Goal: Contribute content: Add original content to the website for others to see

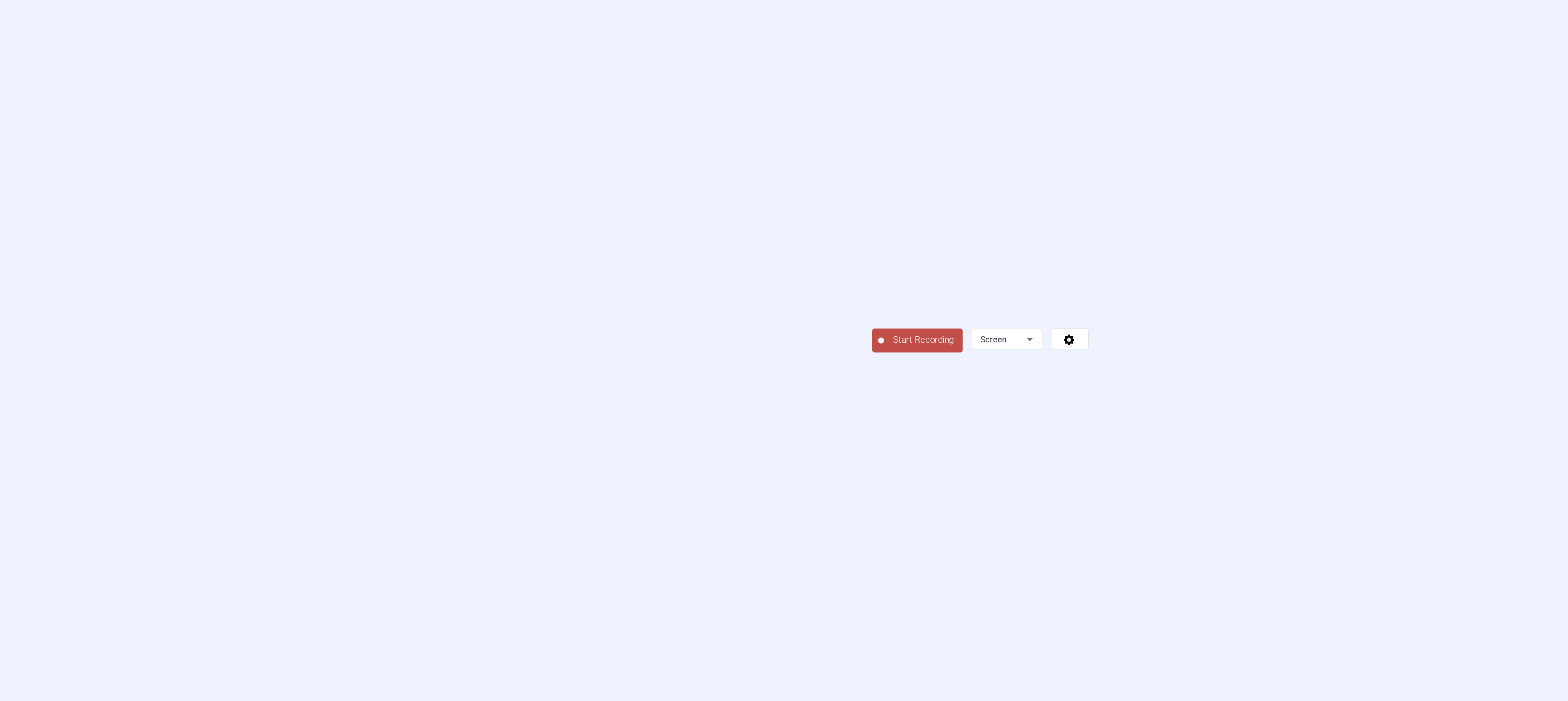
click at [799, 407] on span "Start Recording" at bounding box center [826, 402] width 54 height 9
click at [718, 411] on span "Stop Recording 00:00:51" at bounding box center [744, 402] width 53 height 17
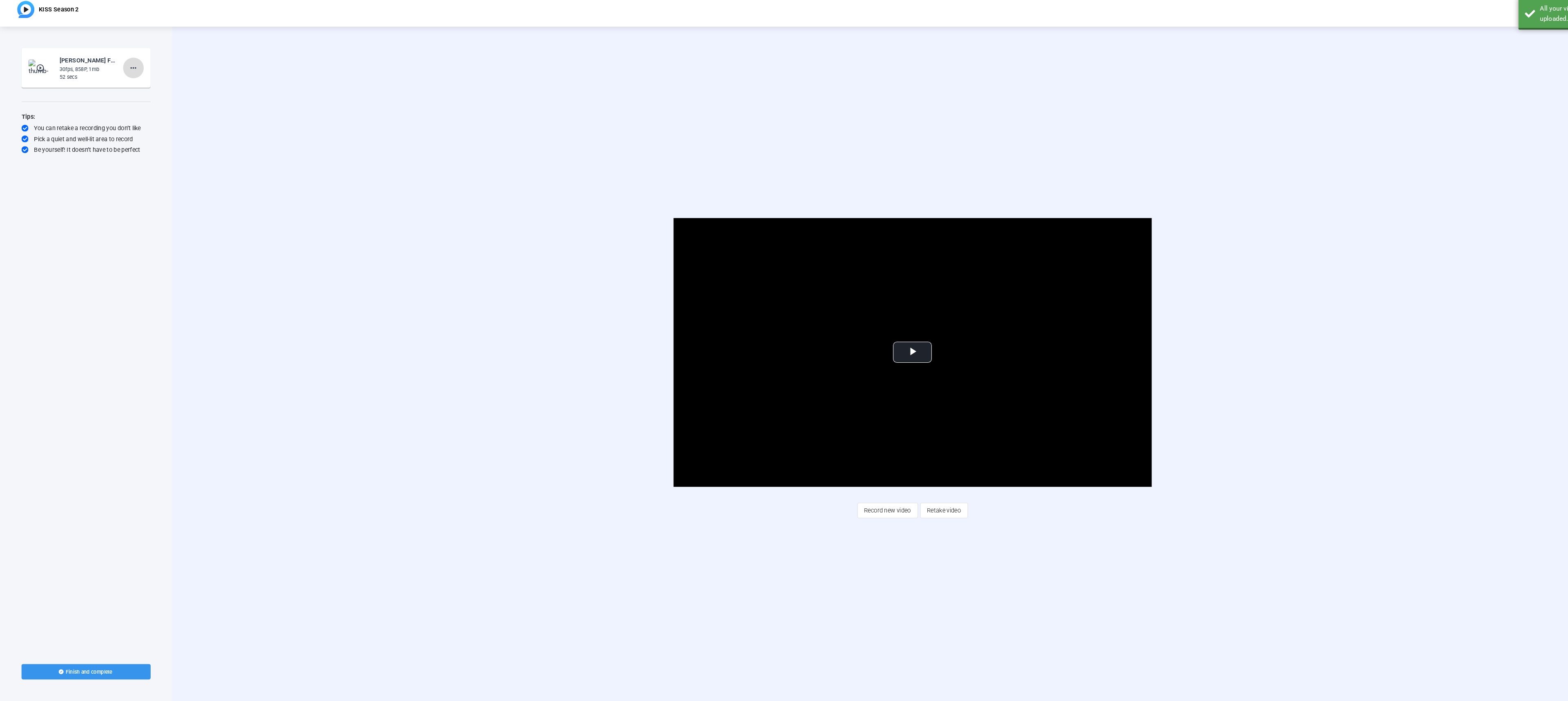
click at [124, 70] on mat-icon "more_horiz" at bounding box center [127, 72] width 10 height 10
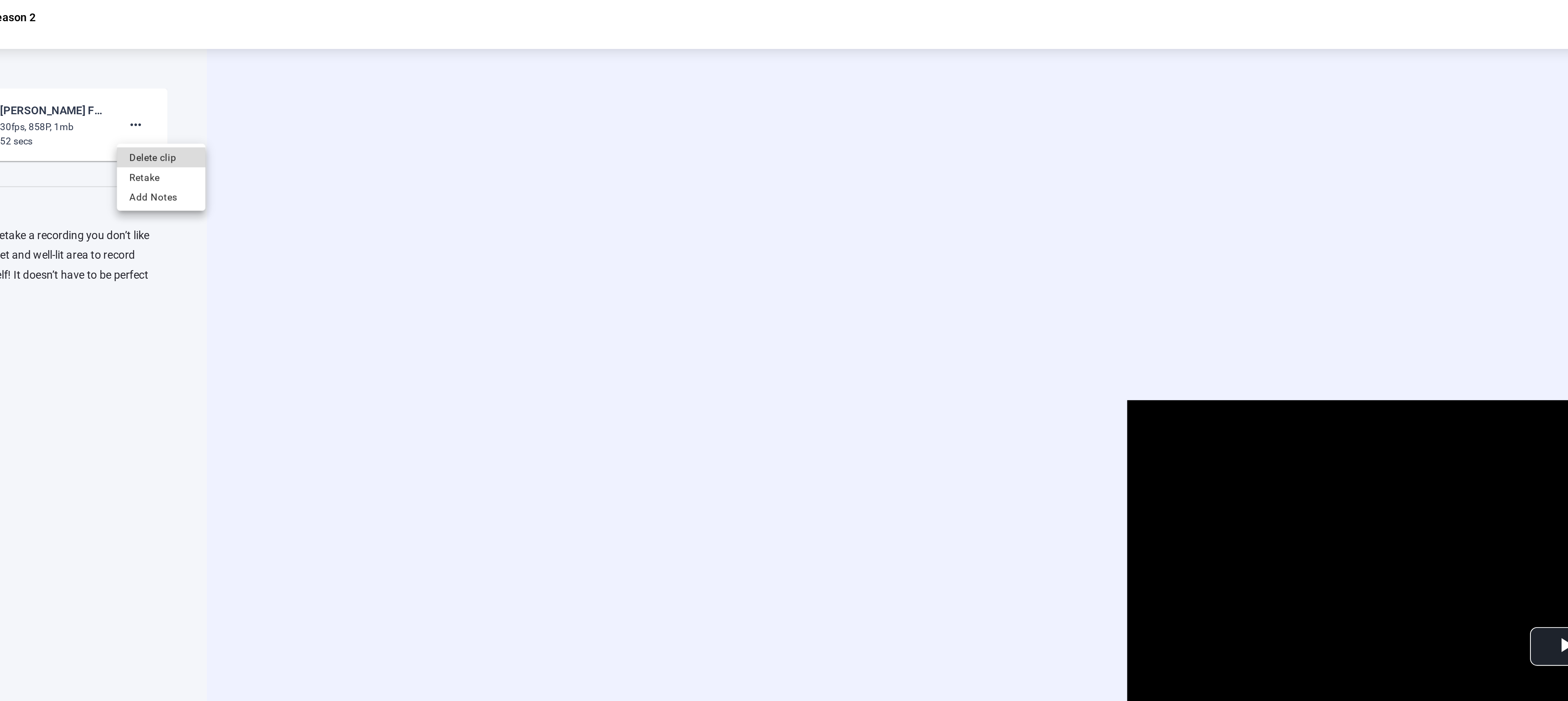
click at [139, 90] on span "Delete clip" at bounding box center [140, 89] width 33 height 10
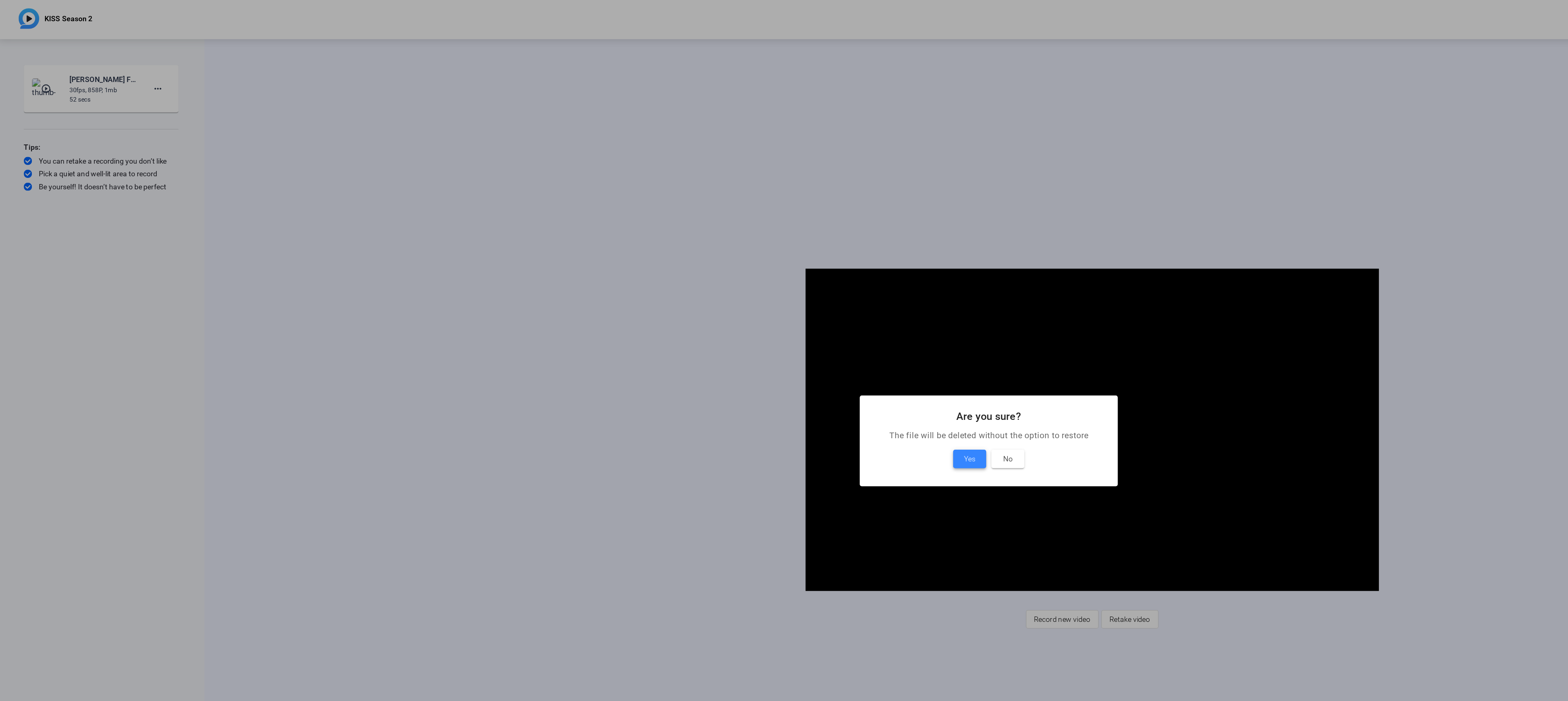
click at [765, 363] on span "Yes" at bounding box center [769, 365] width 9 height 10
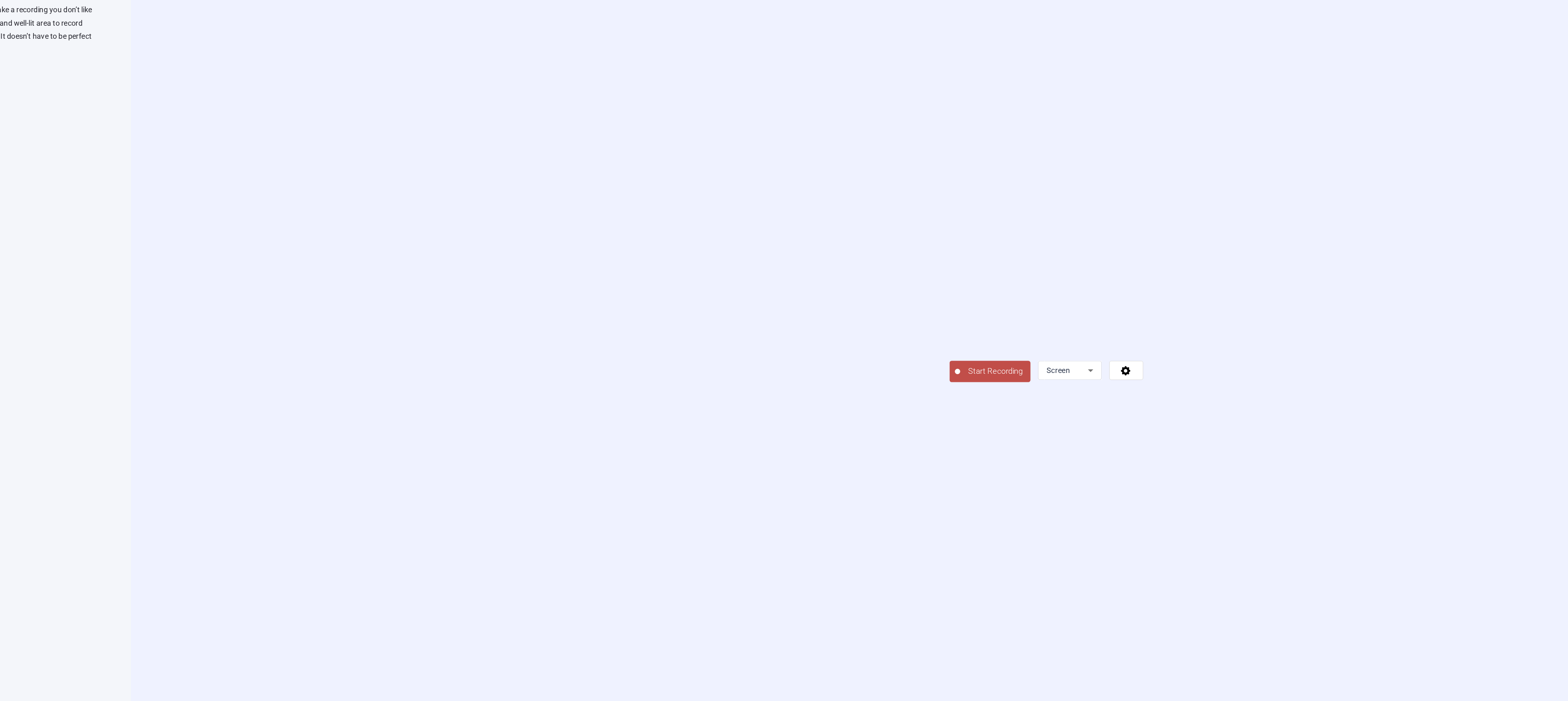
click at [799, 407] on span "Start Recording" at bounding box center [826, 402] width 54 height 9
click at [724, 403] on div "Stop Recording" at bounding box center [744, 398] width 41 height 9
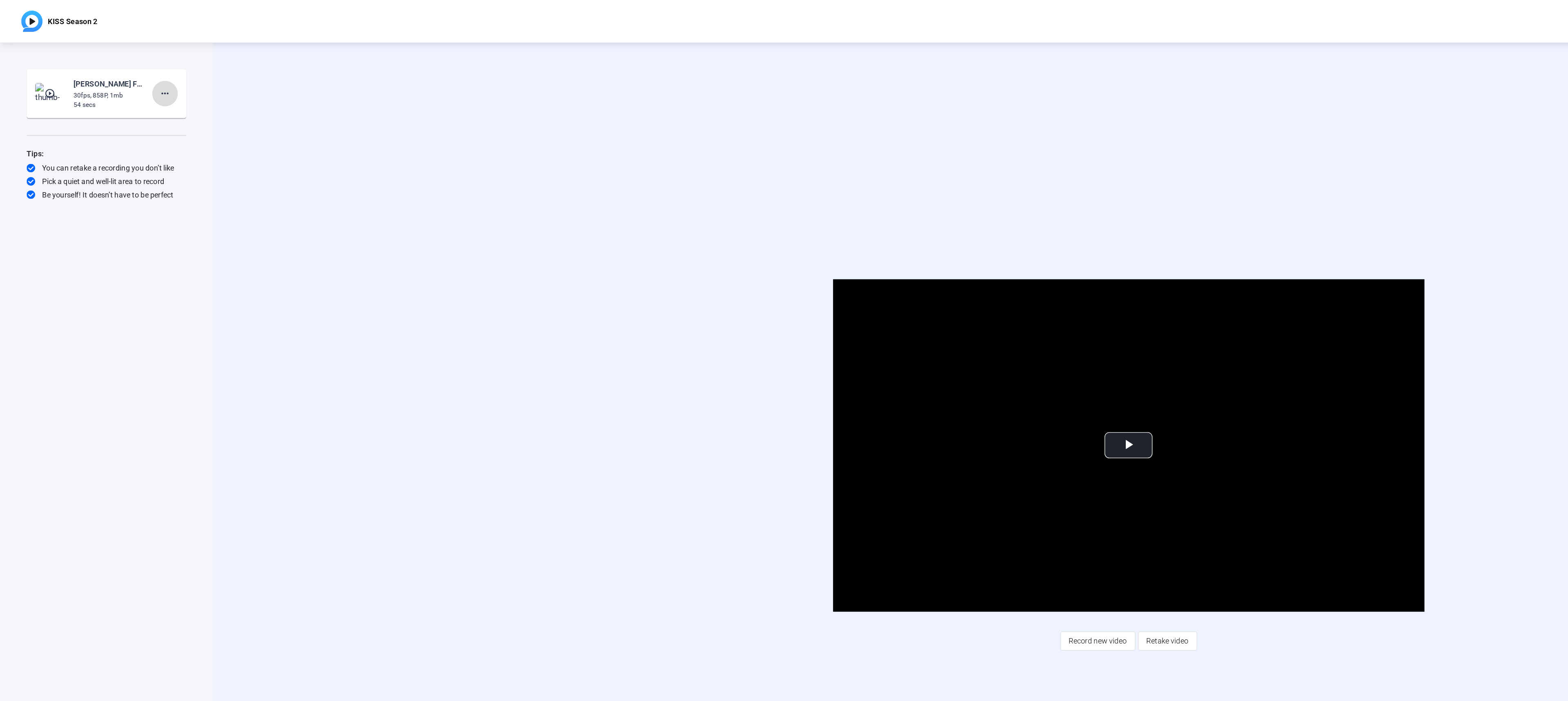
click at [132, 76] on span at bounding box center [127, 72] width 19 height 19
click at [136, 99] on span "Retake" at bounding box center [140, 99] width 33 height 10
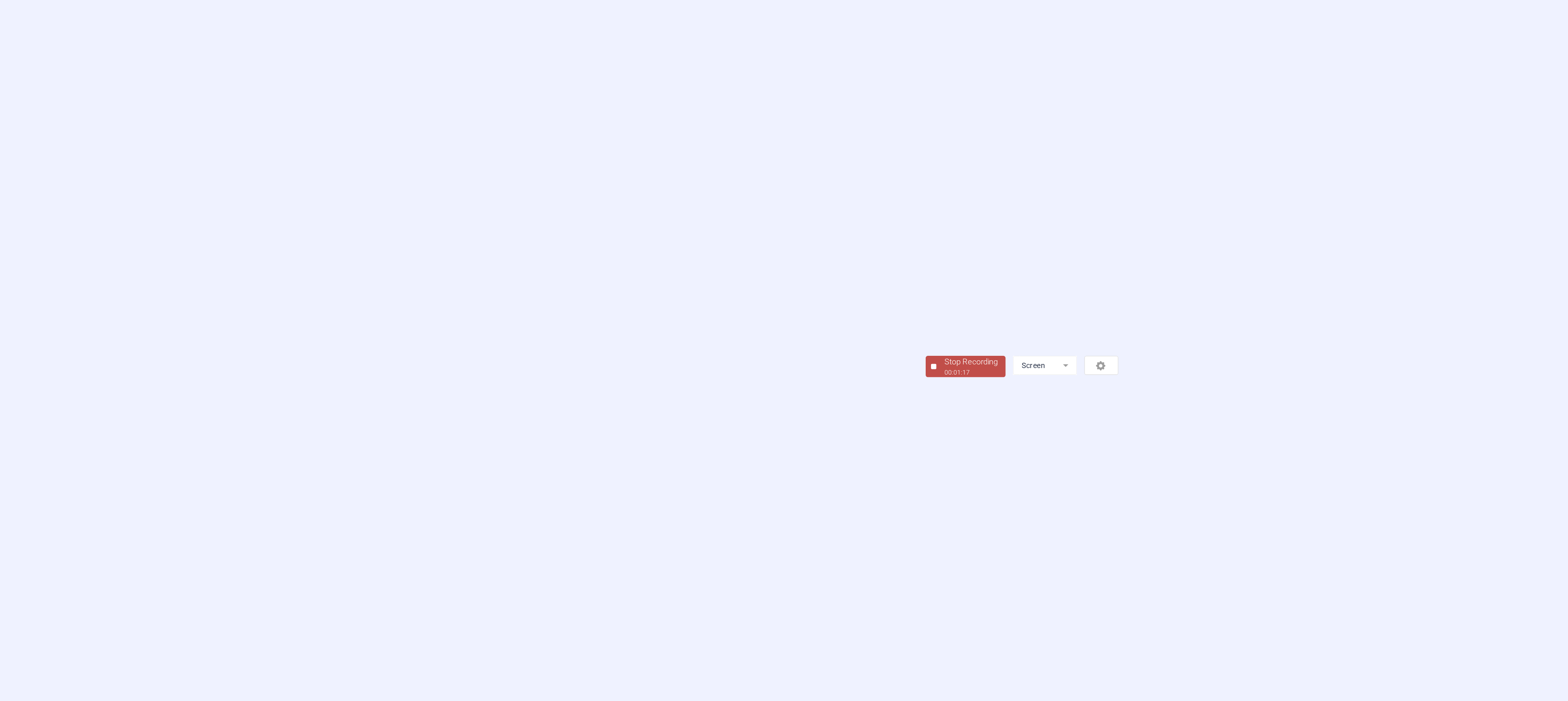
click at [724, 410] on div "00:01:17" at bounding box center [744, 406] width 41 height 7
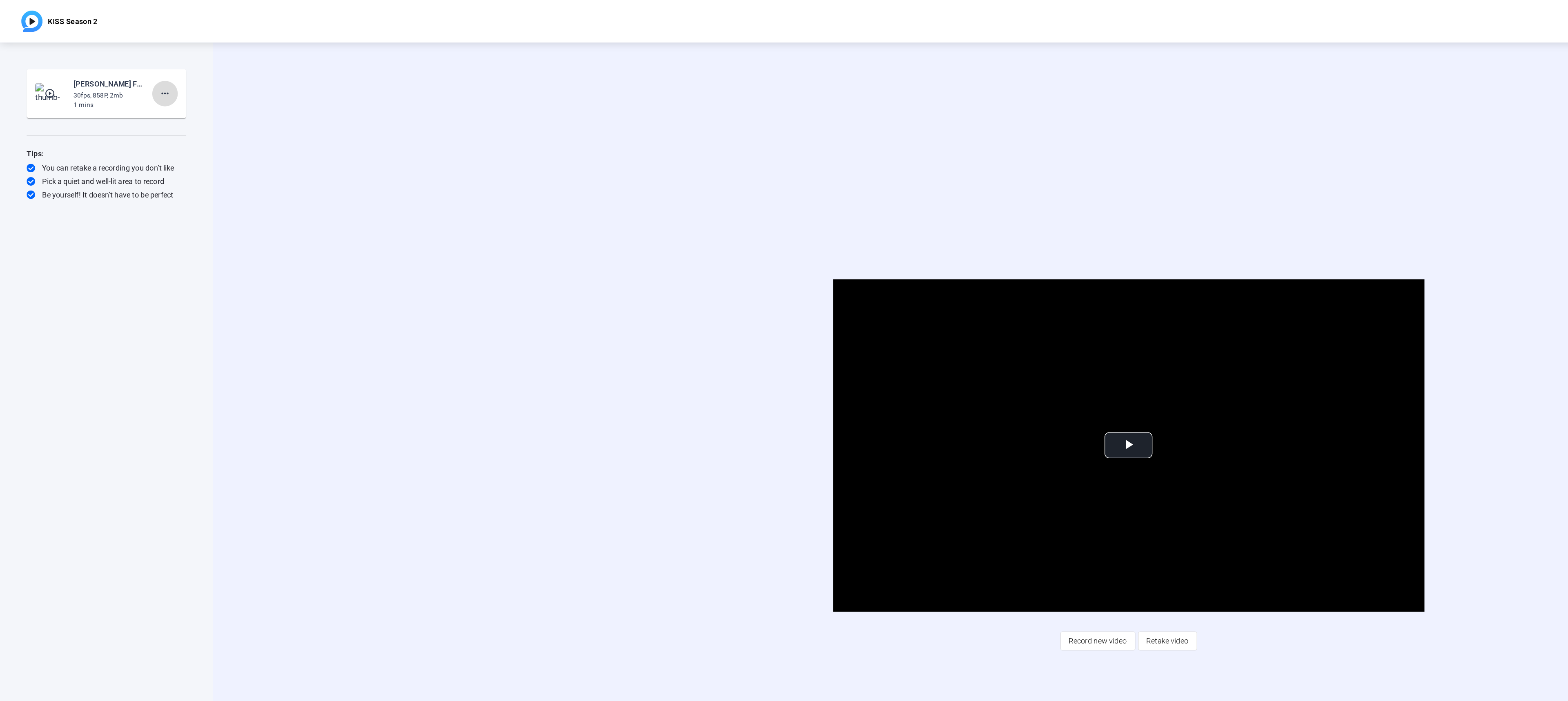
click at [126, 72] on mat-icon "more_horiz" at bounding box center [127, 72] width 10 height 10
click at [131, 96] on span "Retake" at bounding box center [140, 99] width 33 height 10
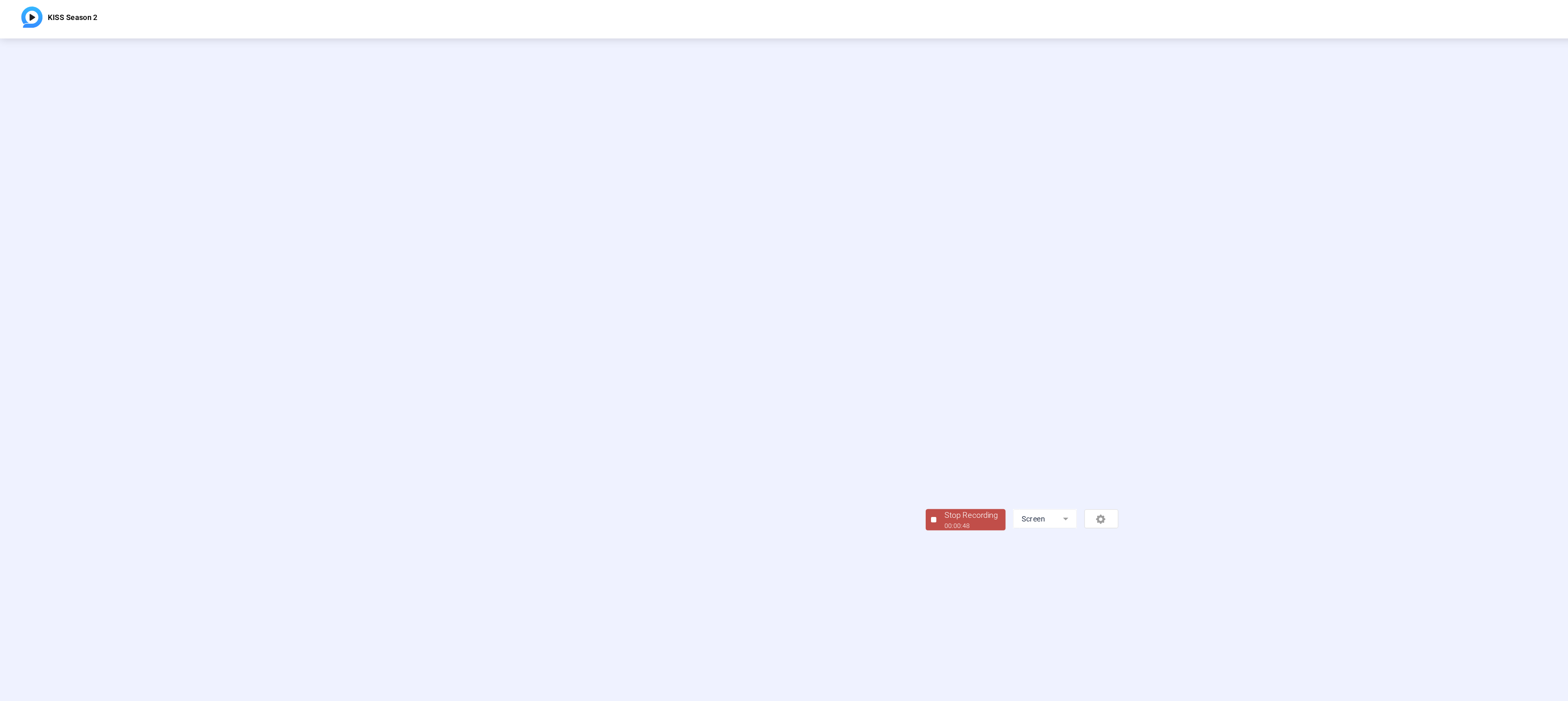
click at [724, 403] on div "Stop Recording" at bounding box center [744, 398] width 41 height 9
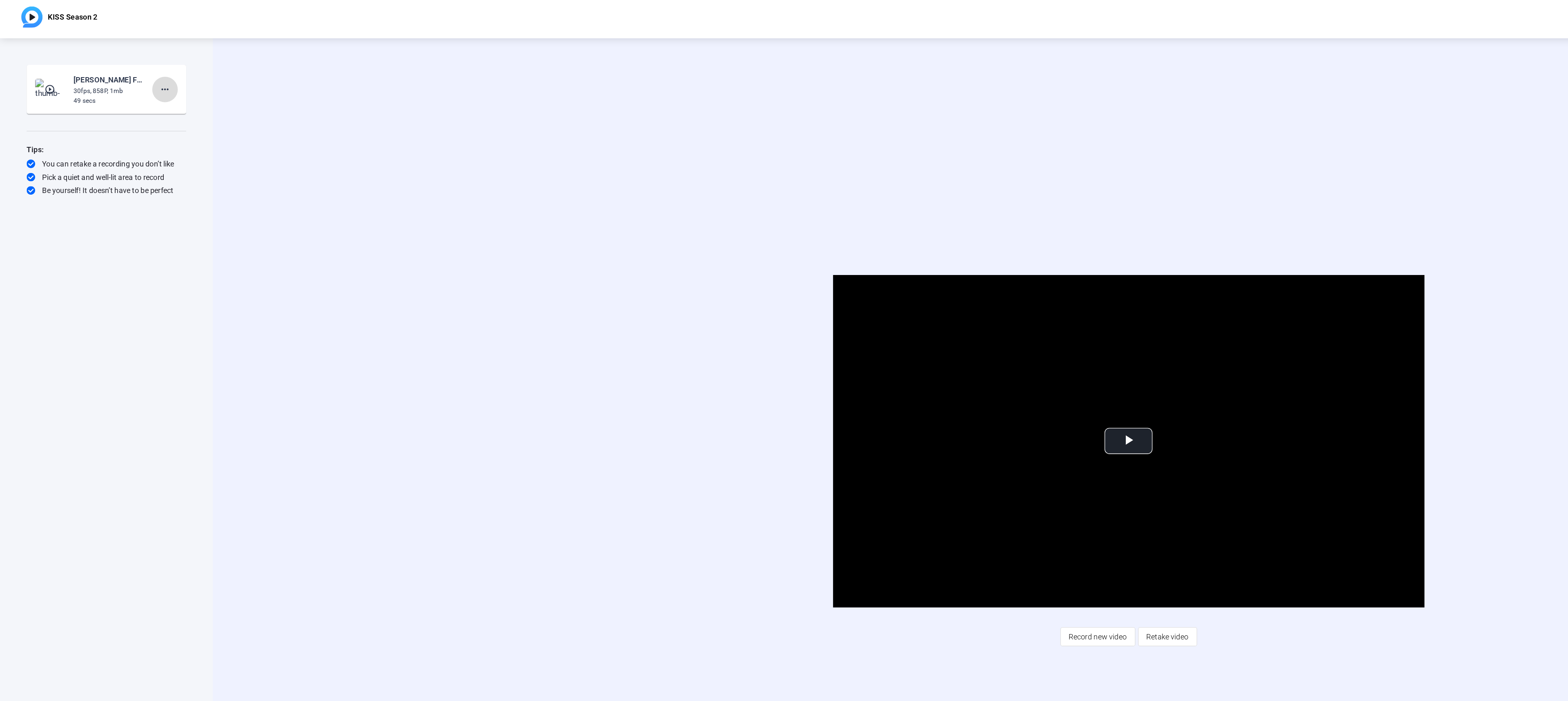
click at [124, 73] on mat-icon "more_horiz" at bounding box center [127, 72] width 10 height 10
click at [139, 89] on span "Delete clip" at bounding box center [140, 89] width 33 height 10
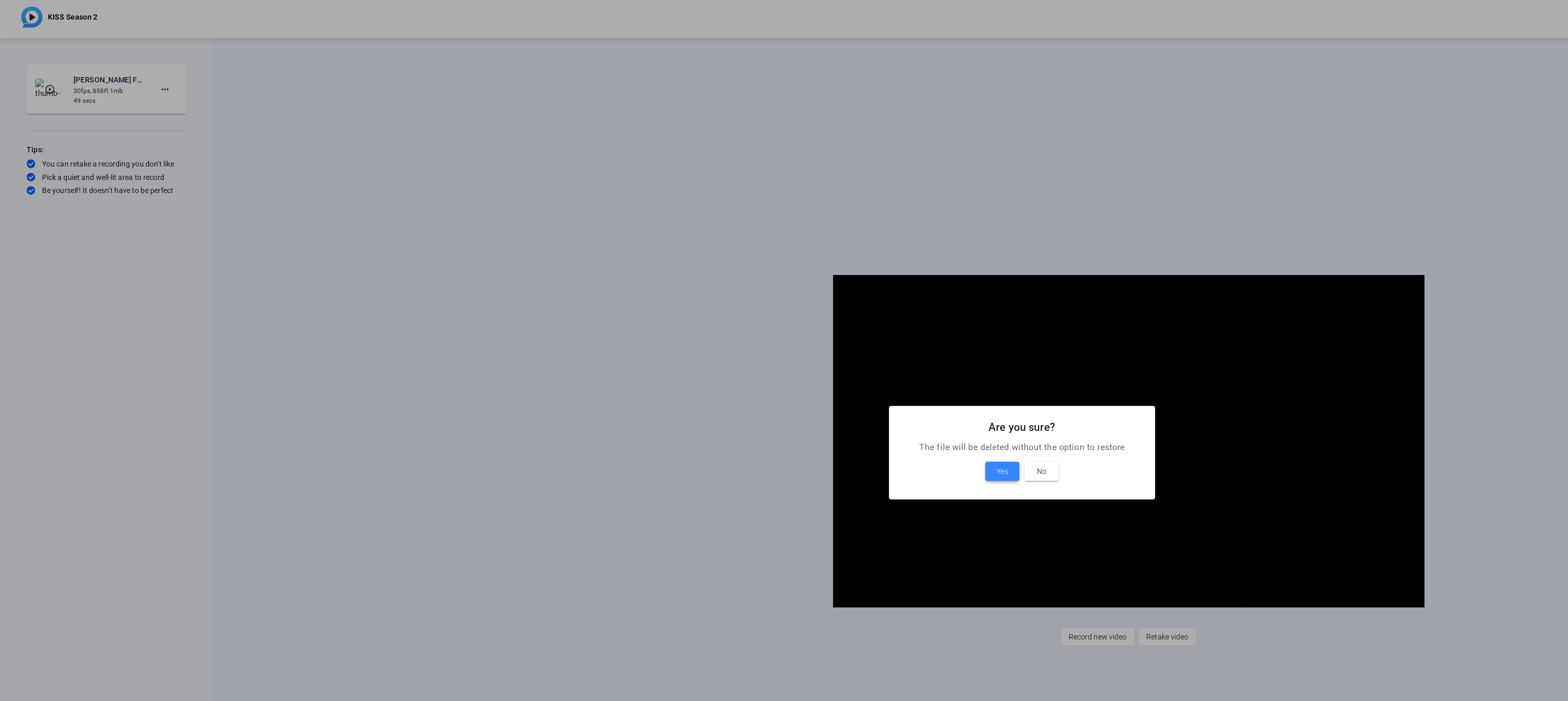
click at [765, 364] on span "Yes" at bounding box center [769, 365] width 9 height 10
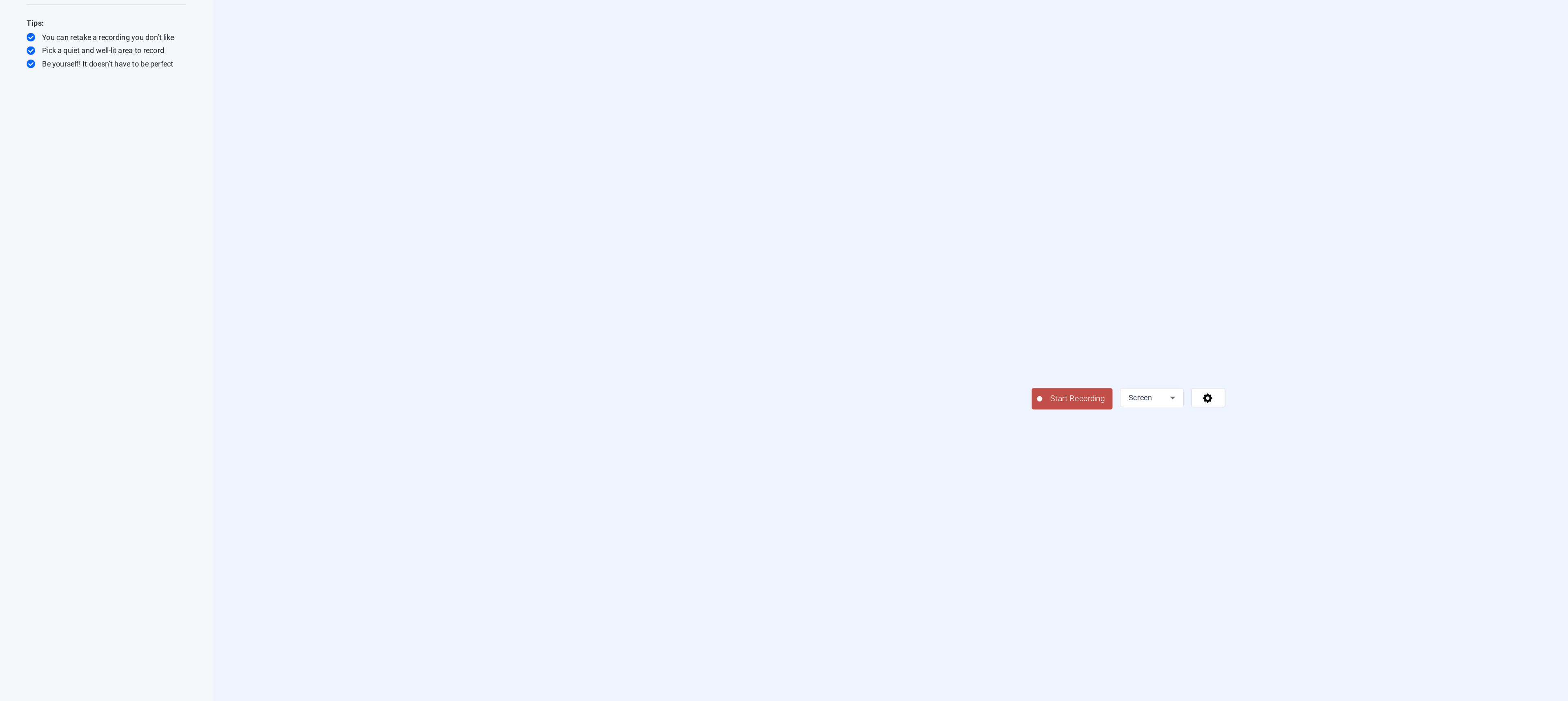
click at [799, 407] on span "Start Recording" at bounding box center [826, 402] width 54 height 9
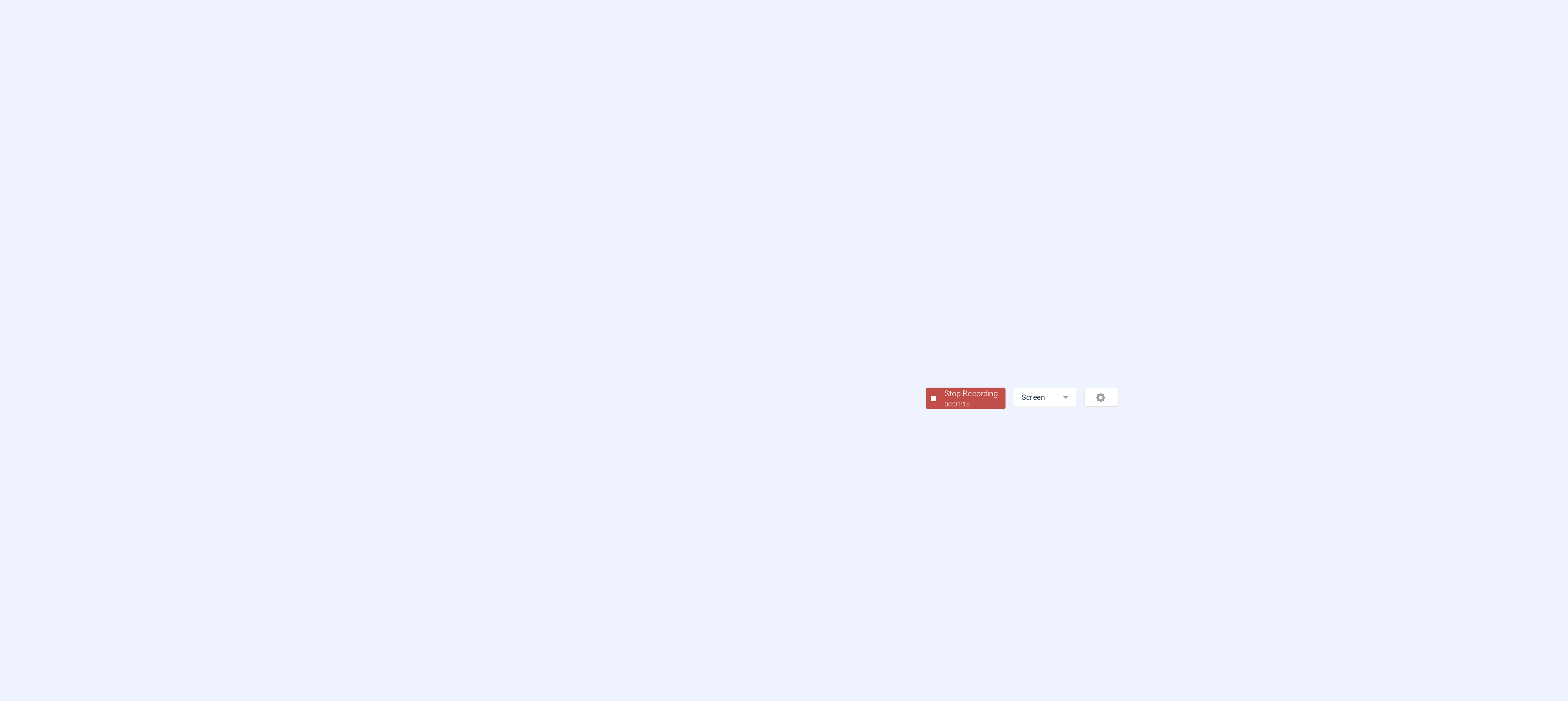
click at [724, 410] on div "00:01:15" at bounding box center [744, 406] width 41 height 7
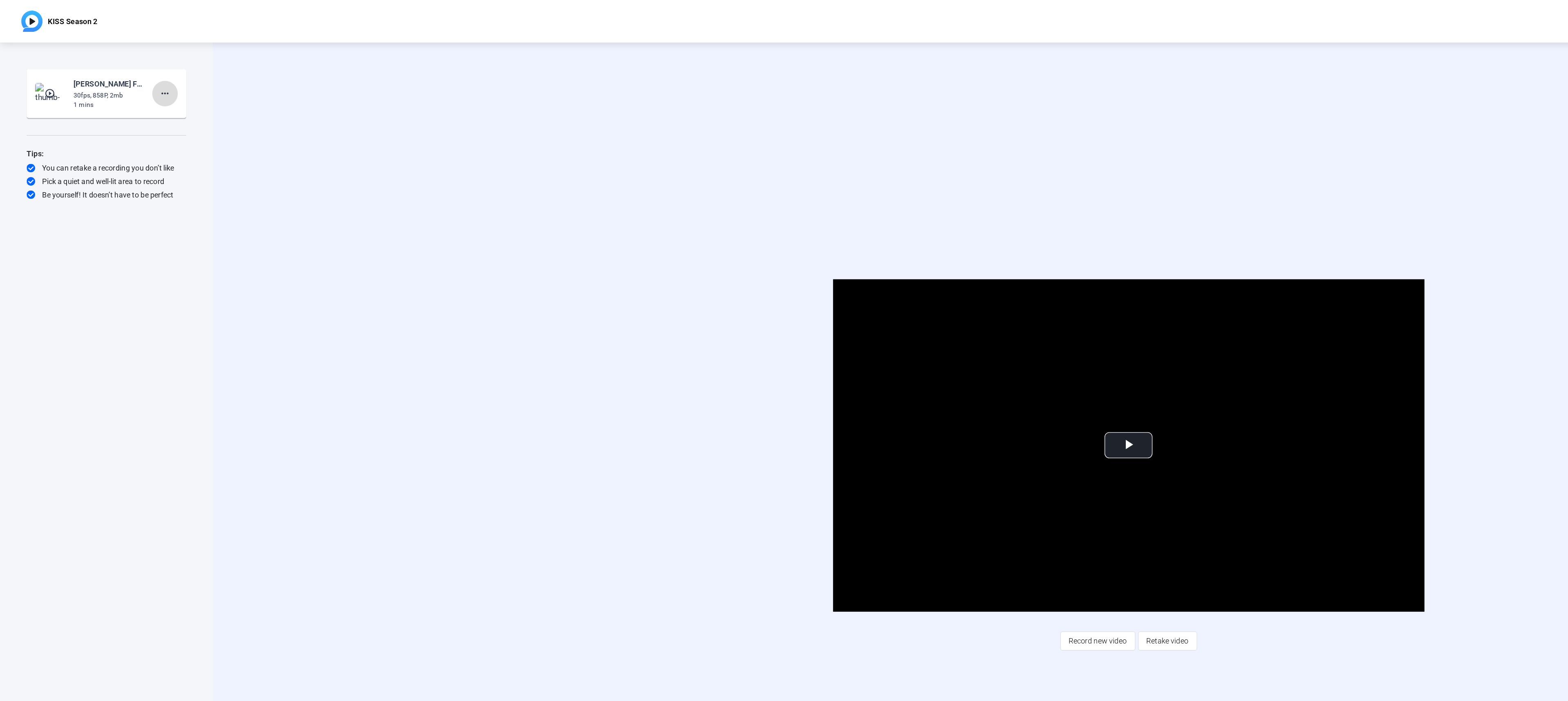
click at [127, 70] on mat-icon "more_horiz" at bounding box center [127, 72] width 10 height 10
click at [142, 89] on span "Delete clip" at bounding box center [140, 89] width 33 height 10
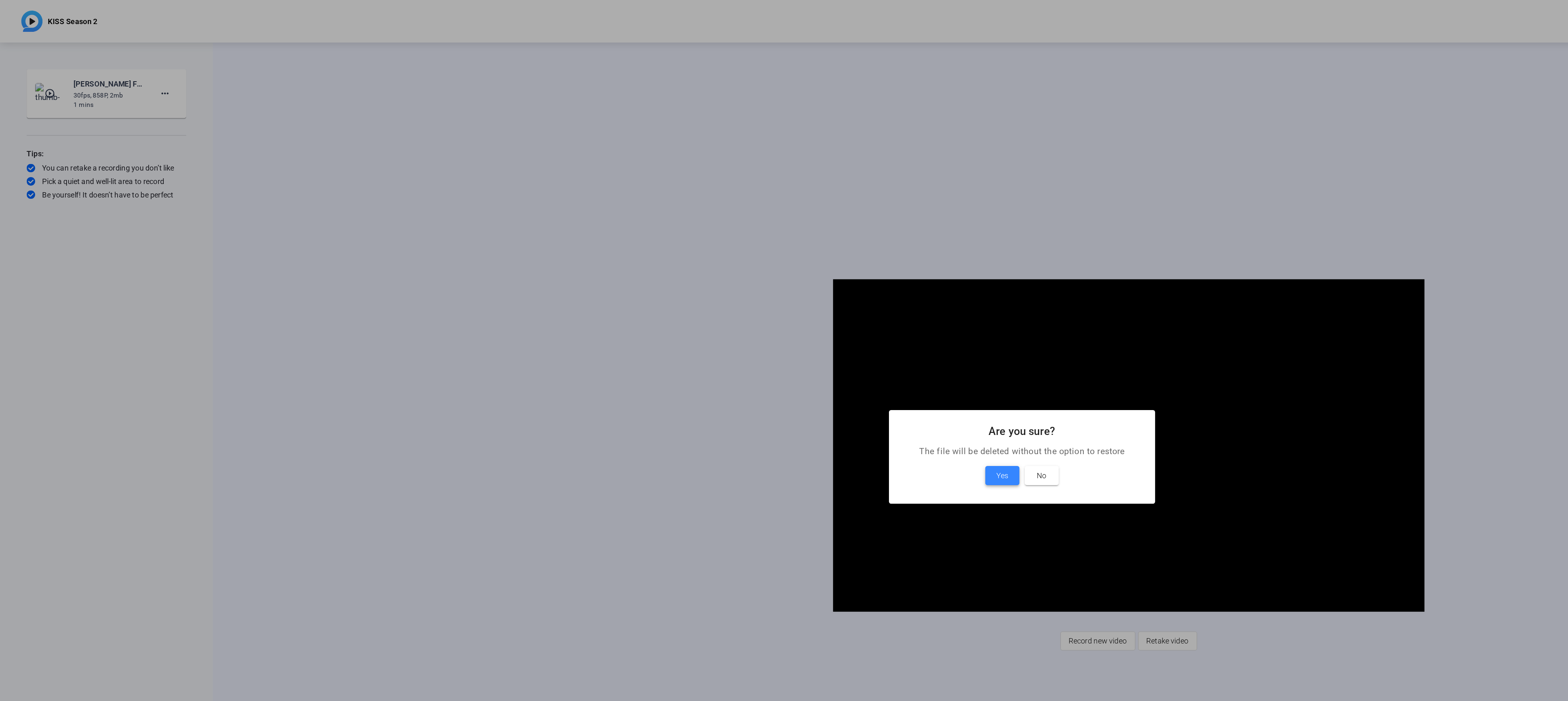
click at [775, 370] on span at bounding box center [769, 365] width 26 height 19
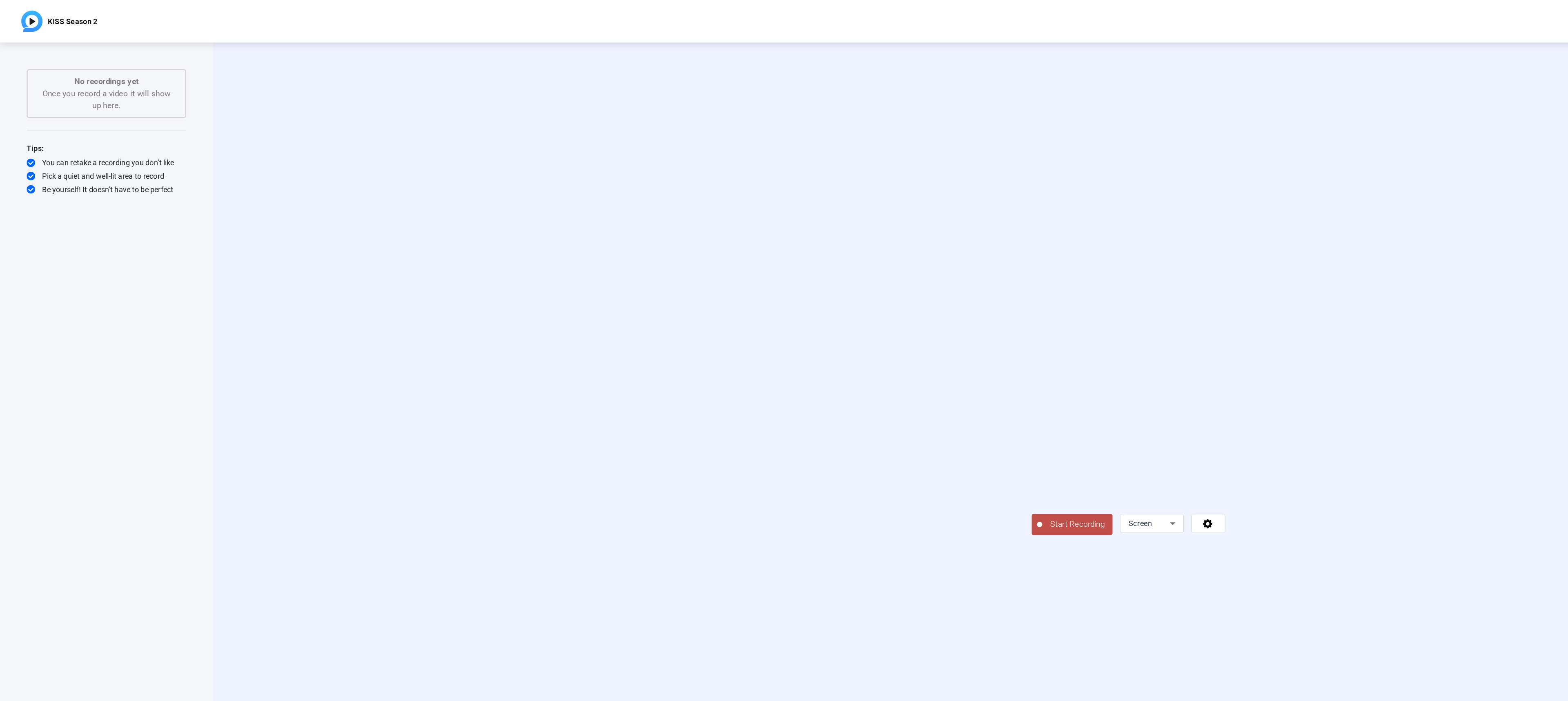
click at [799, 407] on span "Start Recording" at bounding box center [826, 402] width 54 height 9
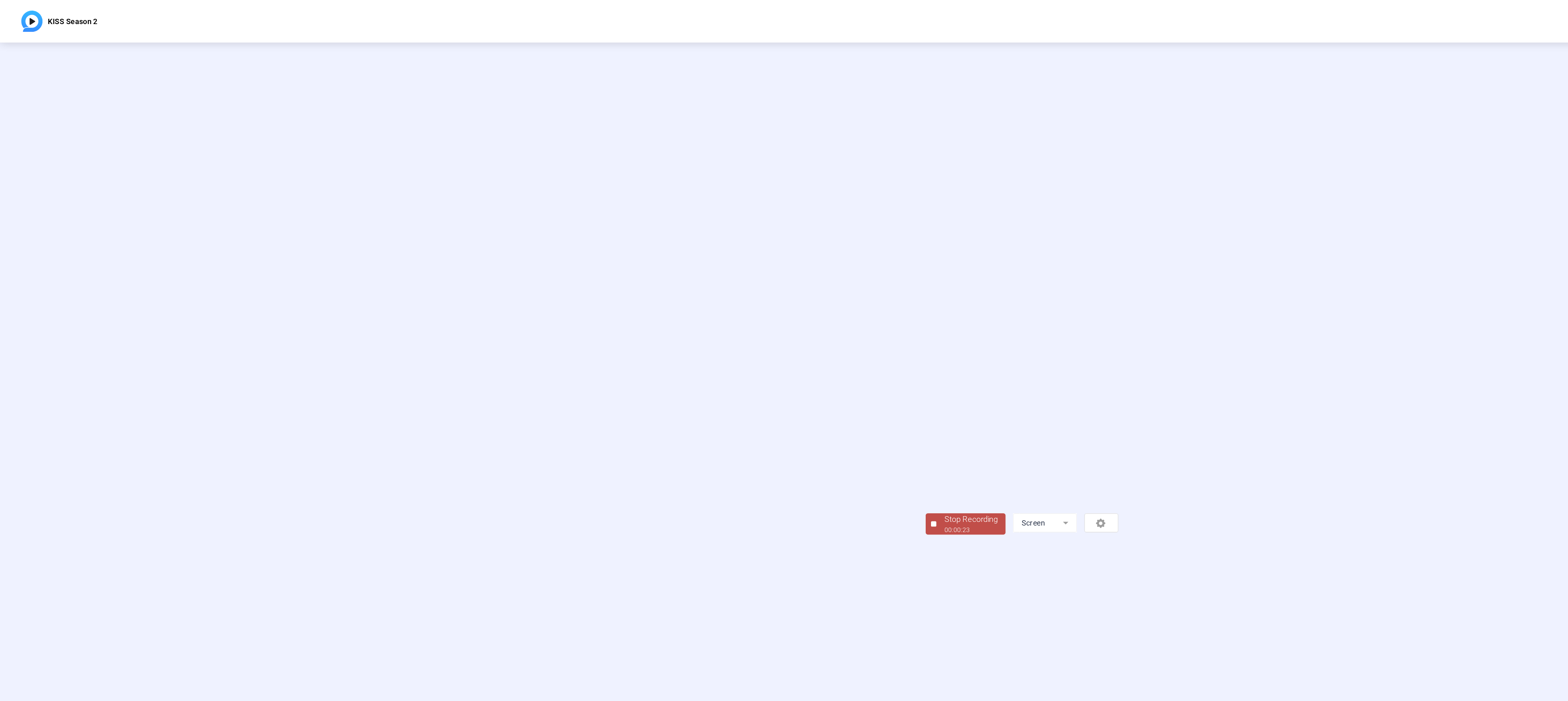
click at [724, 403] on div "Stop Recording" at bounding box center [744, 398] width 41 height 9
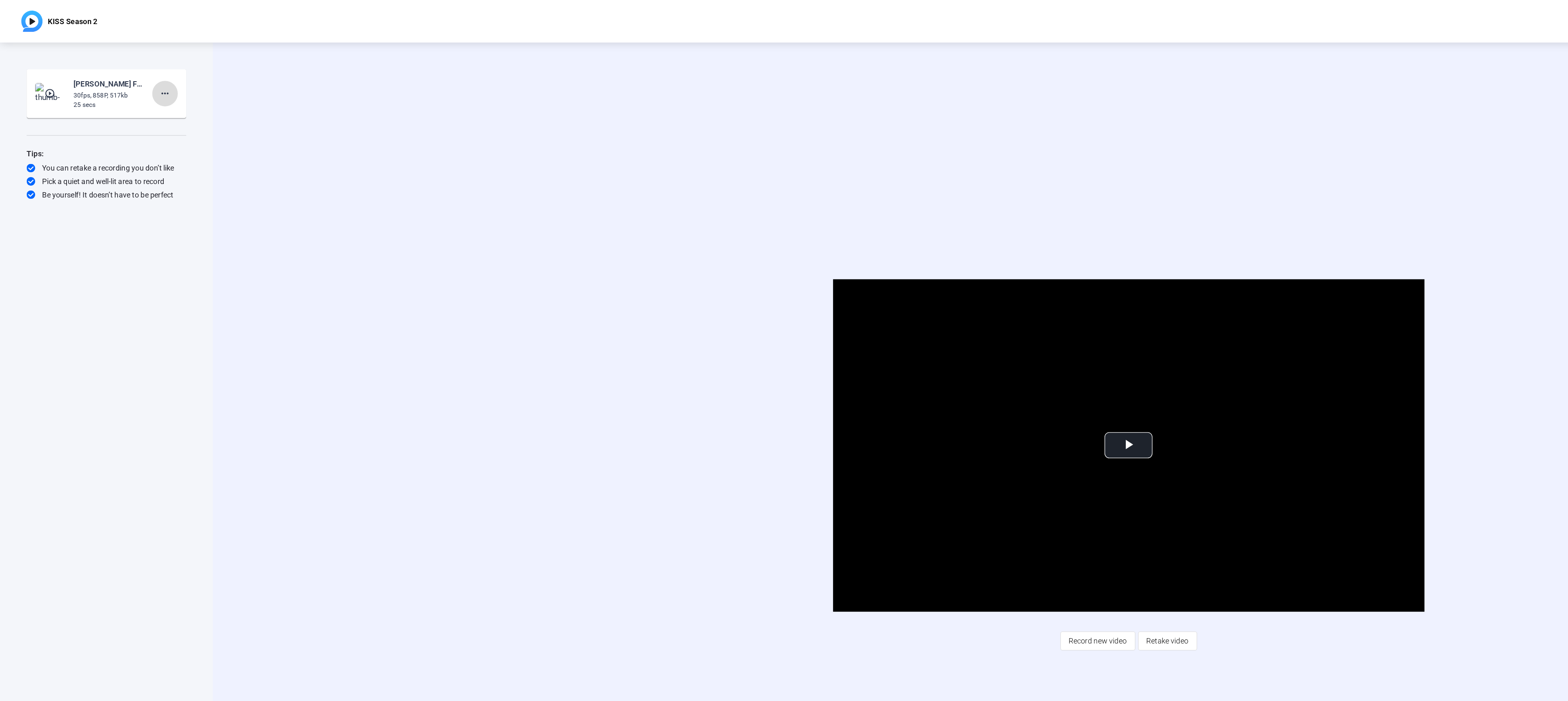
click at [128, 69] on mat-icon "more_horiz" at bounding box center [127, 72] width 10 height 10
click at [138, 85] on span "Delete clip" at bounding box center [140, 89] width 33 height 10
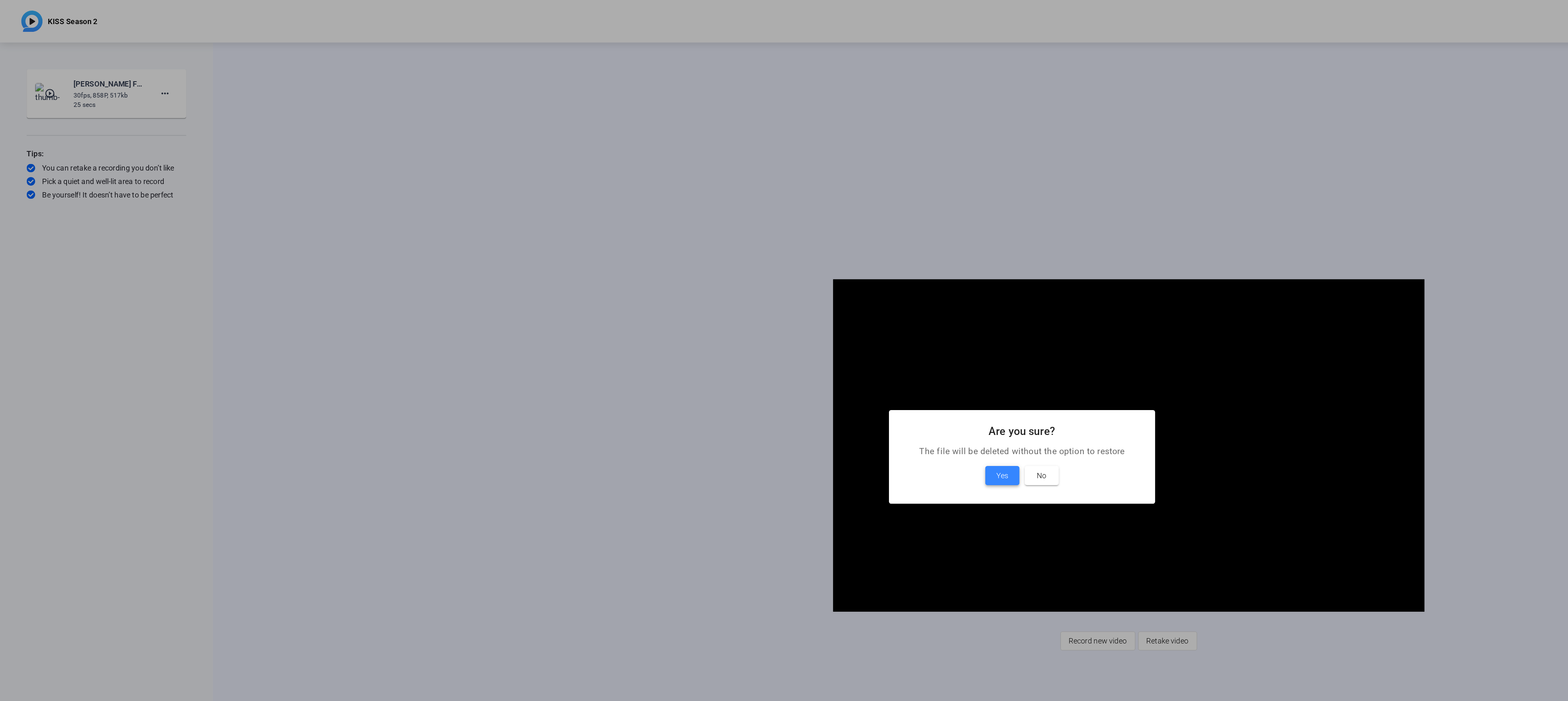
click at [775, 361] on span at bounding box center [769, 365] width 26 height 19
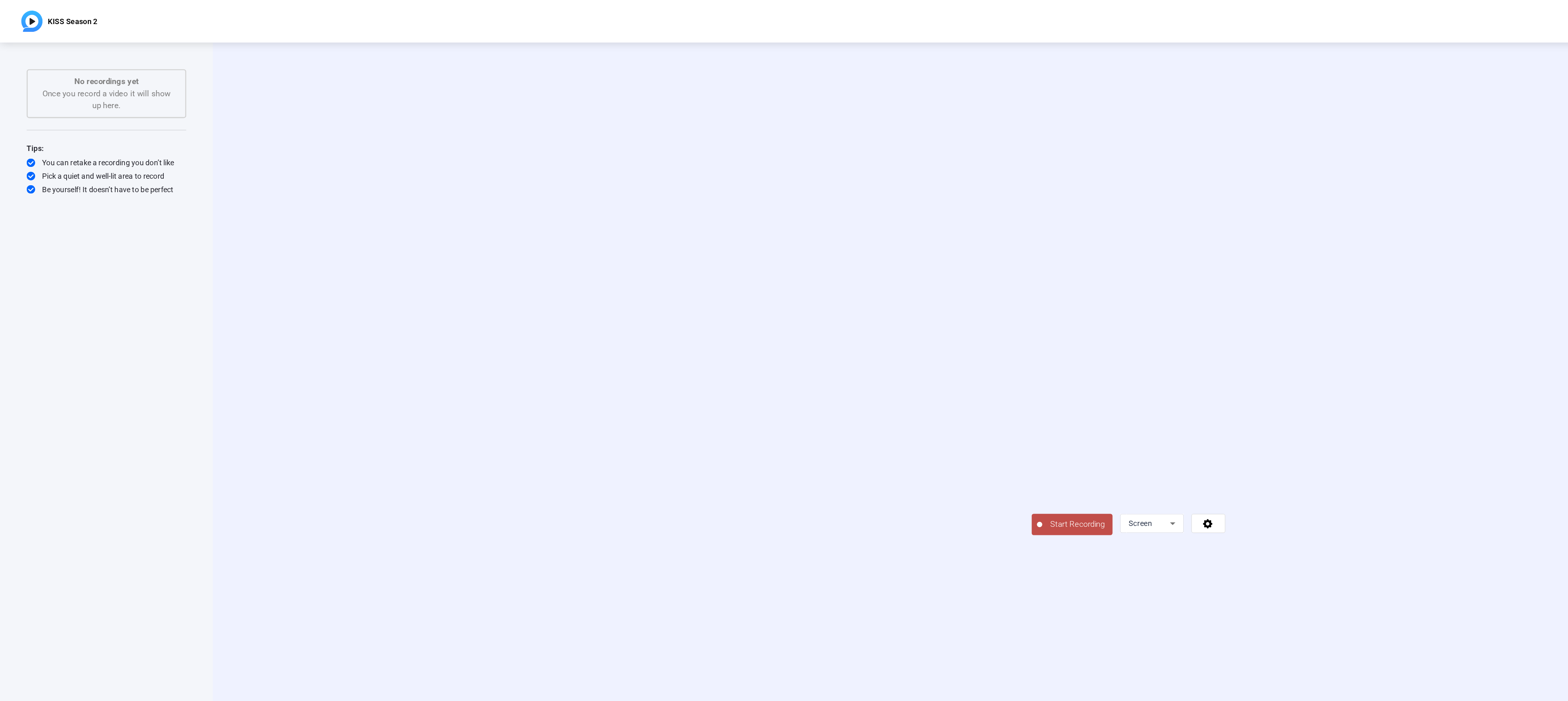
click at [799, 407] on span "Start Recording" at bounding box center [826, 402] width 54 height 9
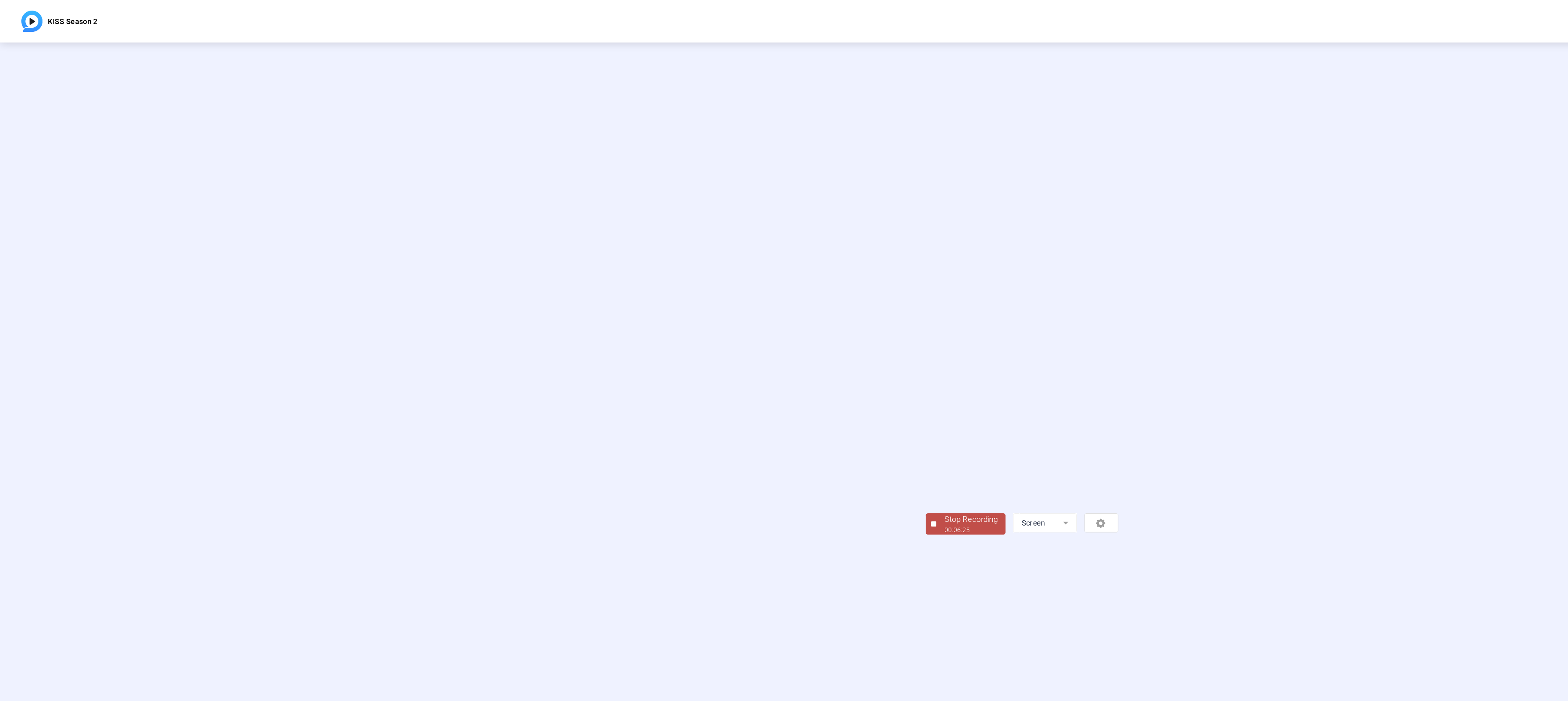
click at [724, 403] on div "Stop Recording" at bounding box center [744, 398] width 41 height 9
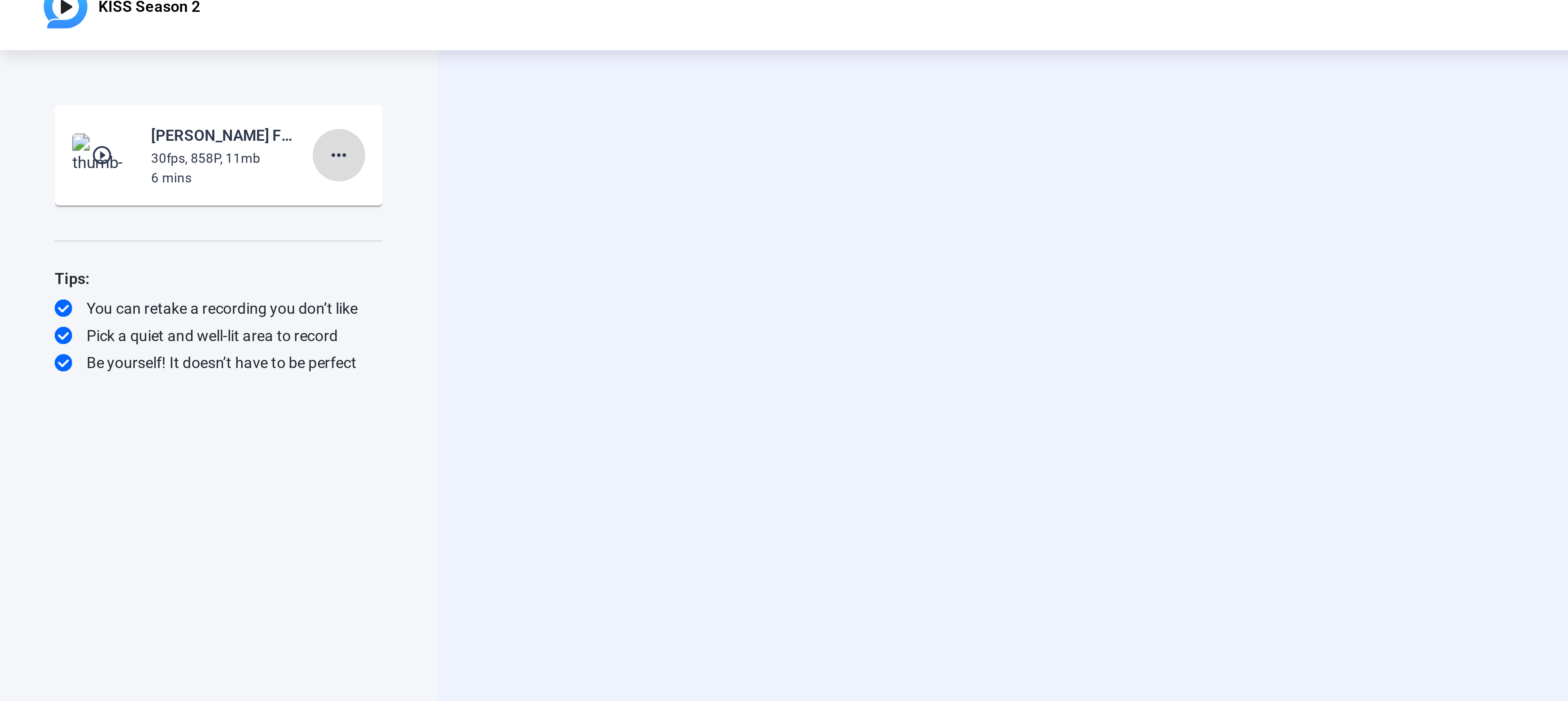
click at [130, 71] on mat-icon "more_horiz" at bounding box center [127, 72] width 10 height 10
click at [143, 108] on span "Add Notes" at bounding box center [140, 110] width 33 height 10
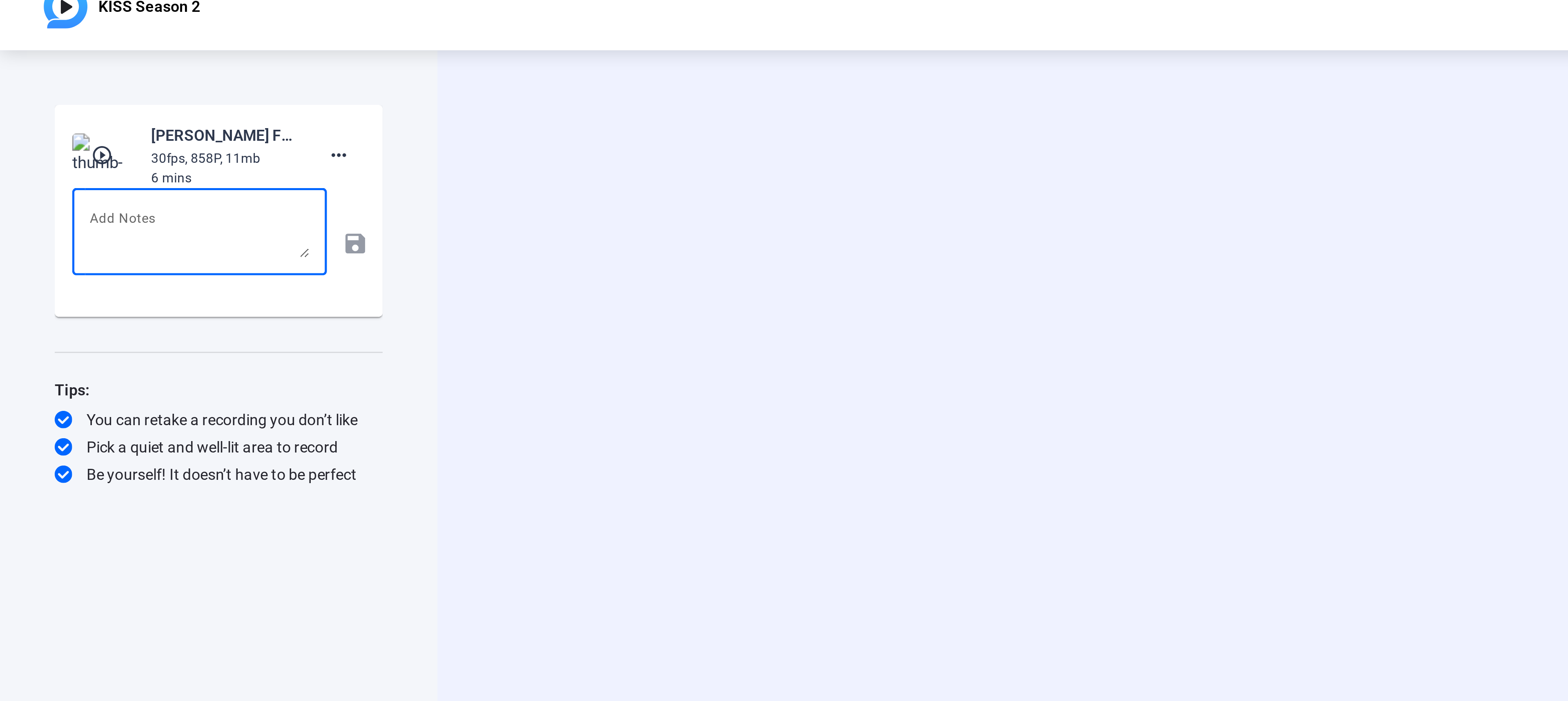
click at [40, 96] on textarea at bounding box center [74, 100] width 82 height 19
type textarea "M"
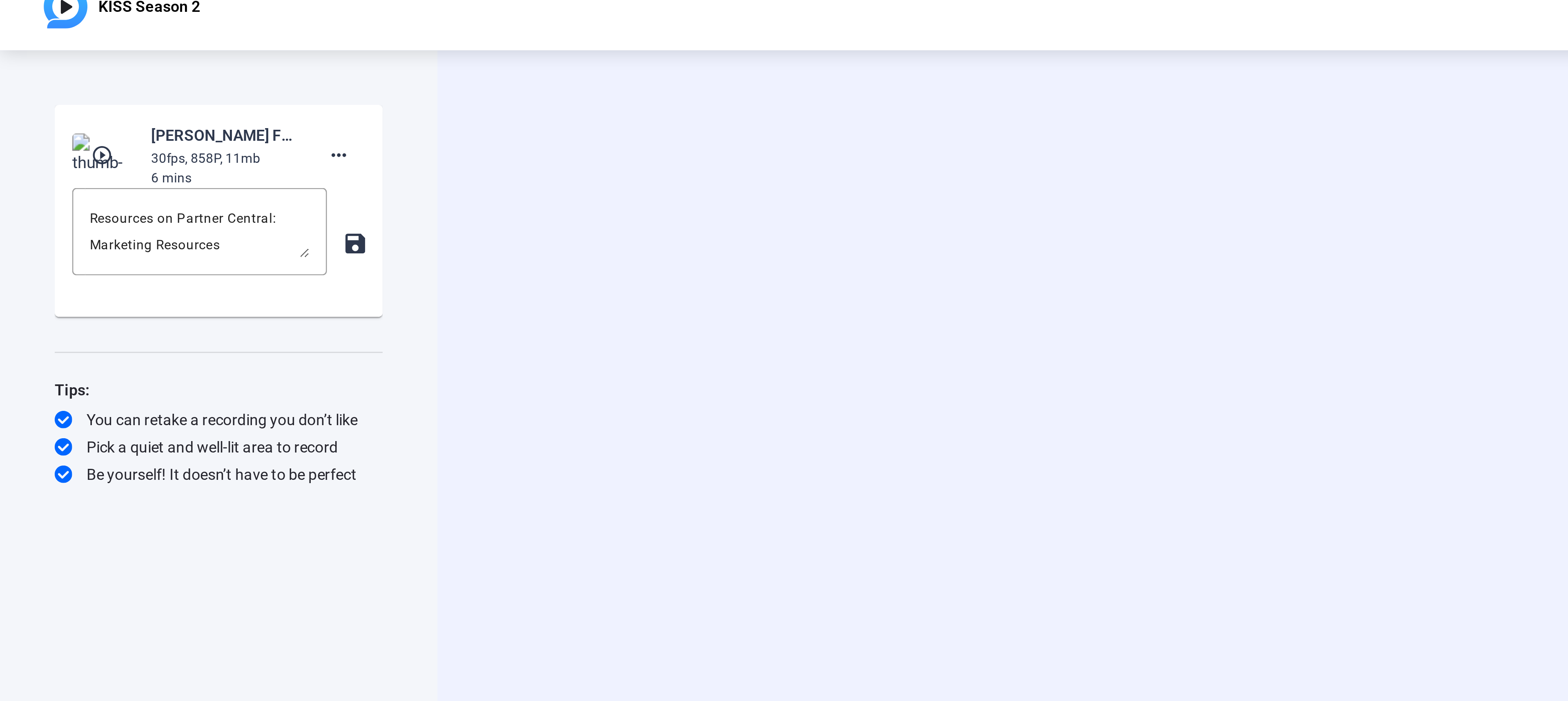
click at [158, 93] on div "Start Recording play_circle_outline [PERSON_NAME] Fotos-Keep it simple sellers …" at bounding box center [82, 357] width 163 height 648
click at [166, 94] on div "Video Player is loading. Play Video Play Mute Current Time 0:00 / Duration 6:25…" at bounding box center [866, 357] width 1405 height 648
click at [114, 109] on textarea "Resources on Partner Central: Marketing Resources" at bounding box center [74, 100] width 82 height 19
click at [96, 106] on textarea "Resources on Partner Central: Marketing Resources" at bounding box center [74, 100] width 82 height 19
click at [156, 81] on div "Start Recording play_circle_outline [PERSON_NAME] Fotos-Keep it simple sellers …" at bounding box center [82, 357] width 163 height 648
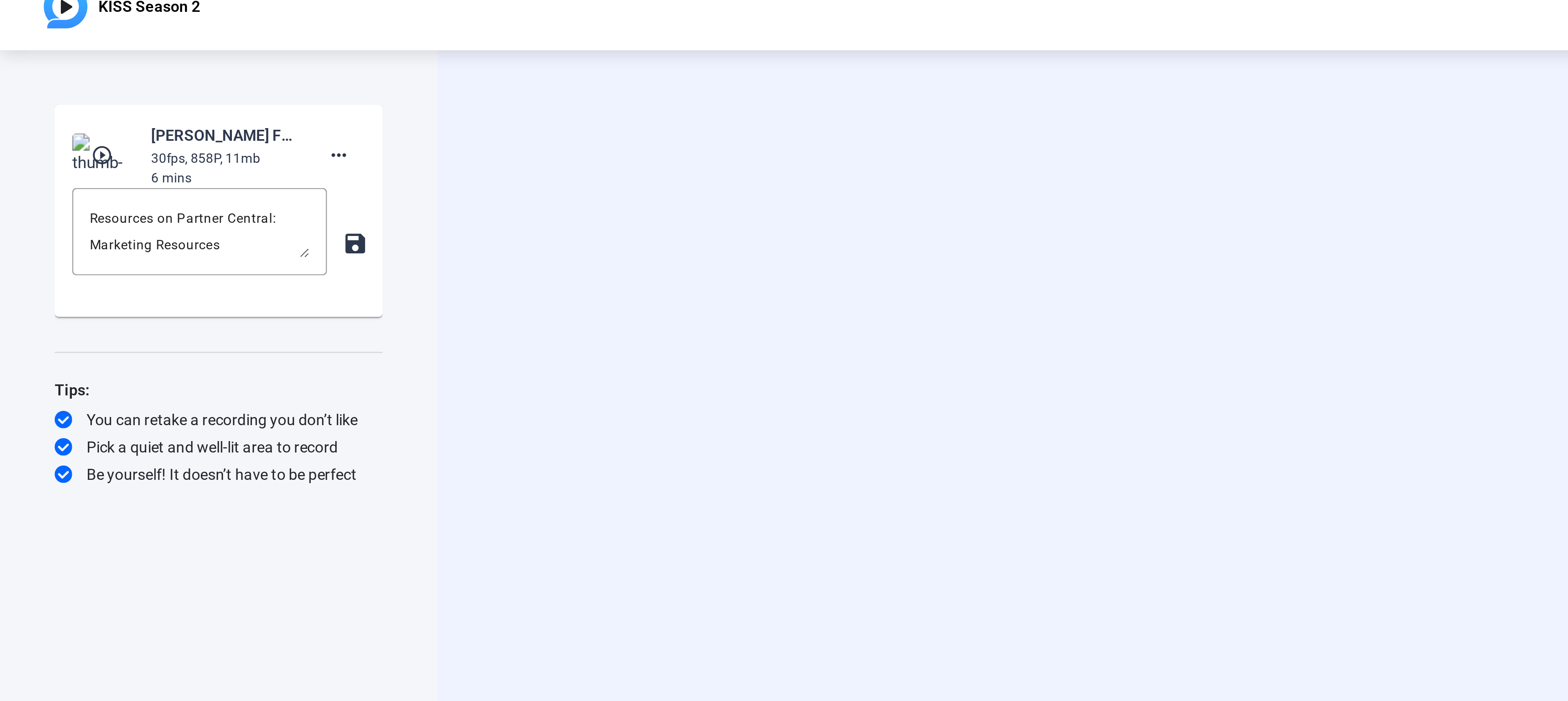
click at [194, 79] on div "Video Player is loading. Play Video Play Mute Current Time 0:00 / Duration 6:25…" at bounding box center [866, 357] width 1405 height 648
click at [128, 68] on mat-icon "more_horiz" at bounding box center [127, 72] width 10 height 10
click at [175, 68] on div at bounding box center [784, 350] width 1568 height 701
click at [135, 103] on mat-icon "save" at bounding box center [132, 105] width 9 height 10
click at [177, 86] on div "Video Player is loading. Play Video Play Mute Current Time 0:00 / Duration 6:25…" at bounding box center [866, 357] width 1405 height 648
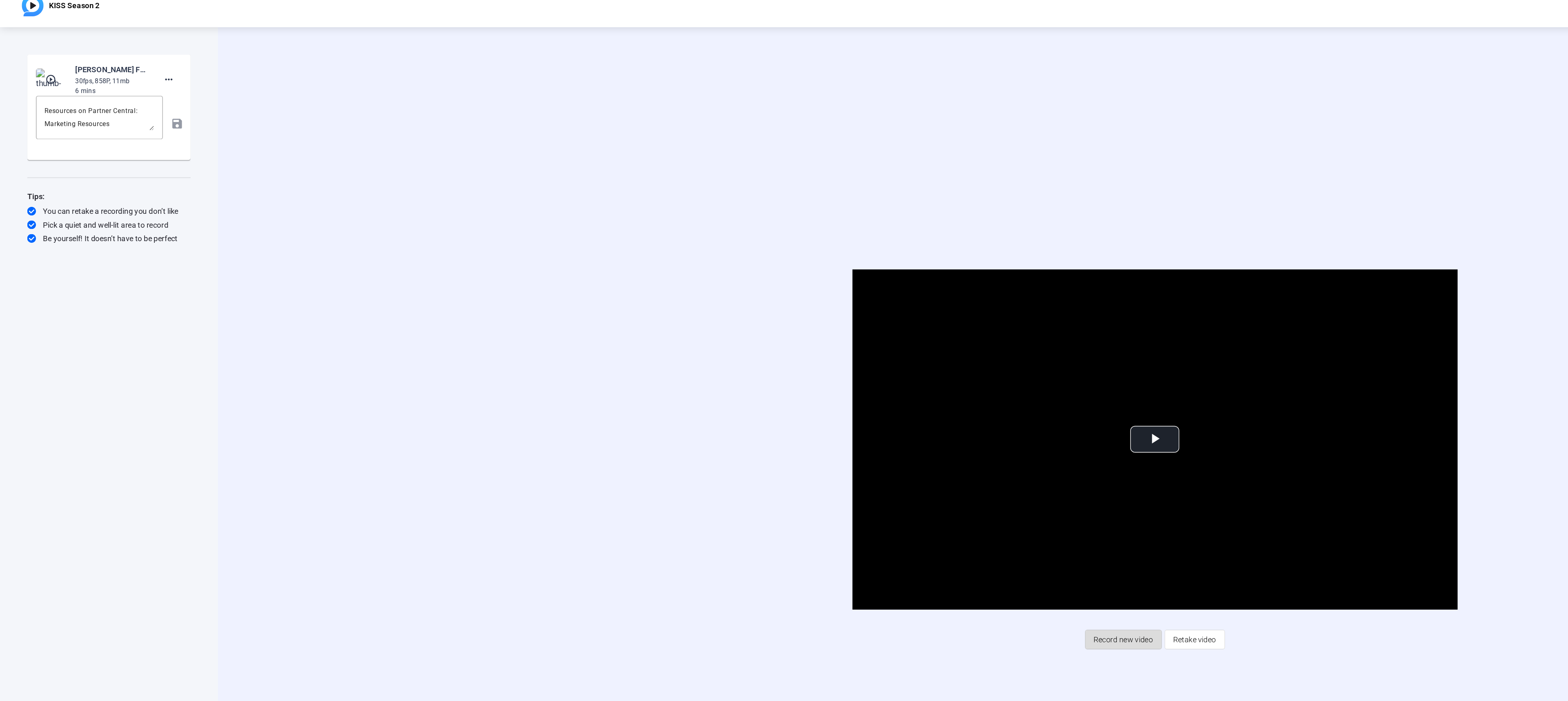
click at [845, 492] on span "Record new video" at bounding box center [842, 492] width 44 height 15
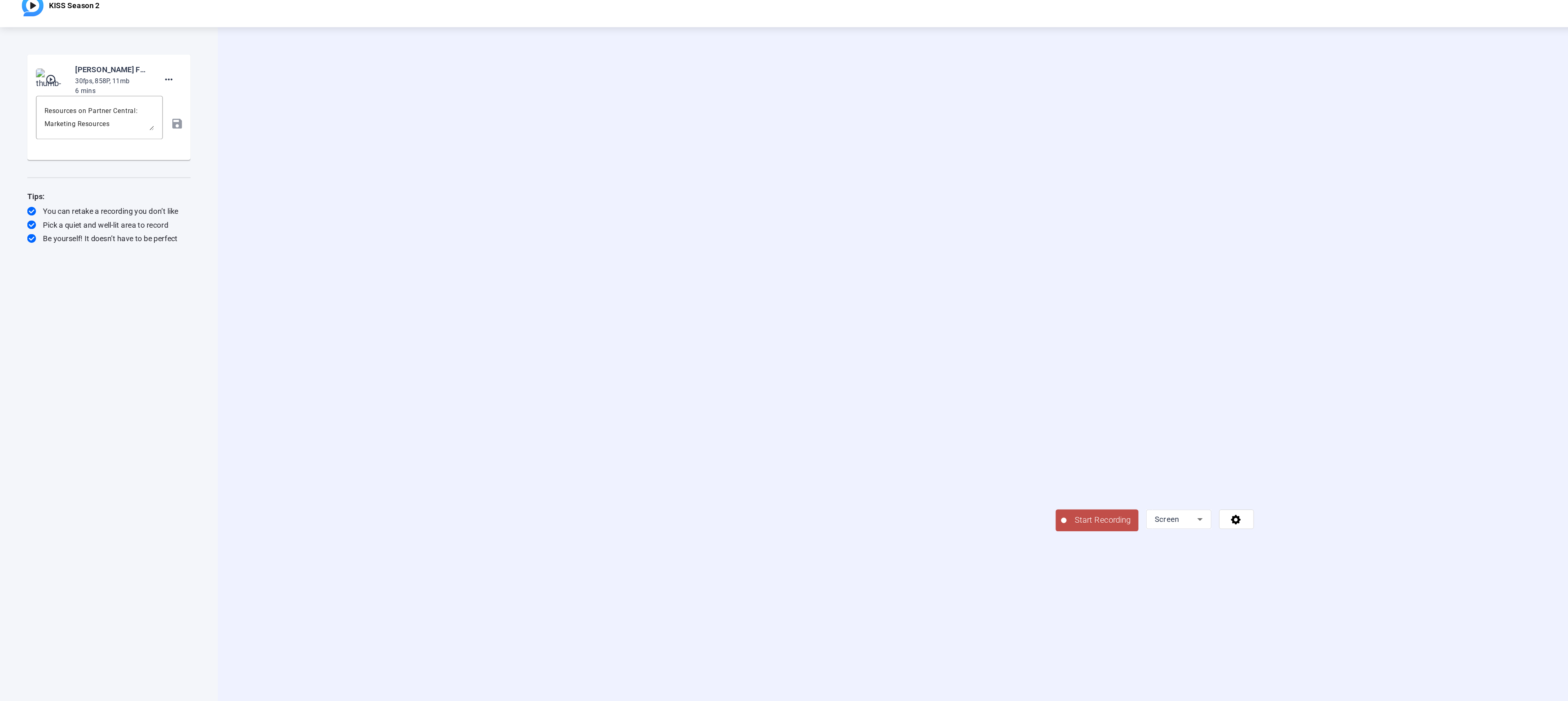
click at [799, 407] on span "Start Recording" at bounding box center [826, 402] width 54 height 9
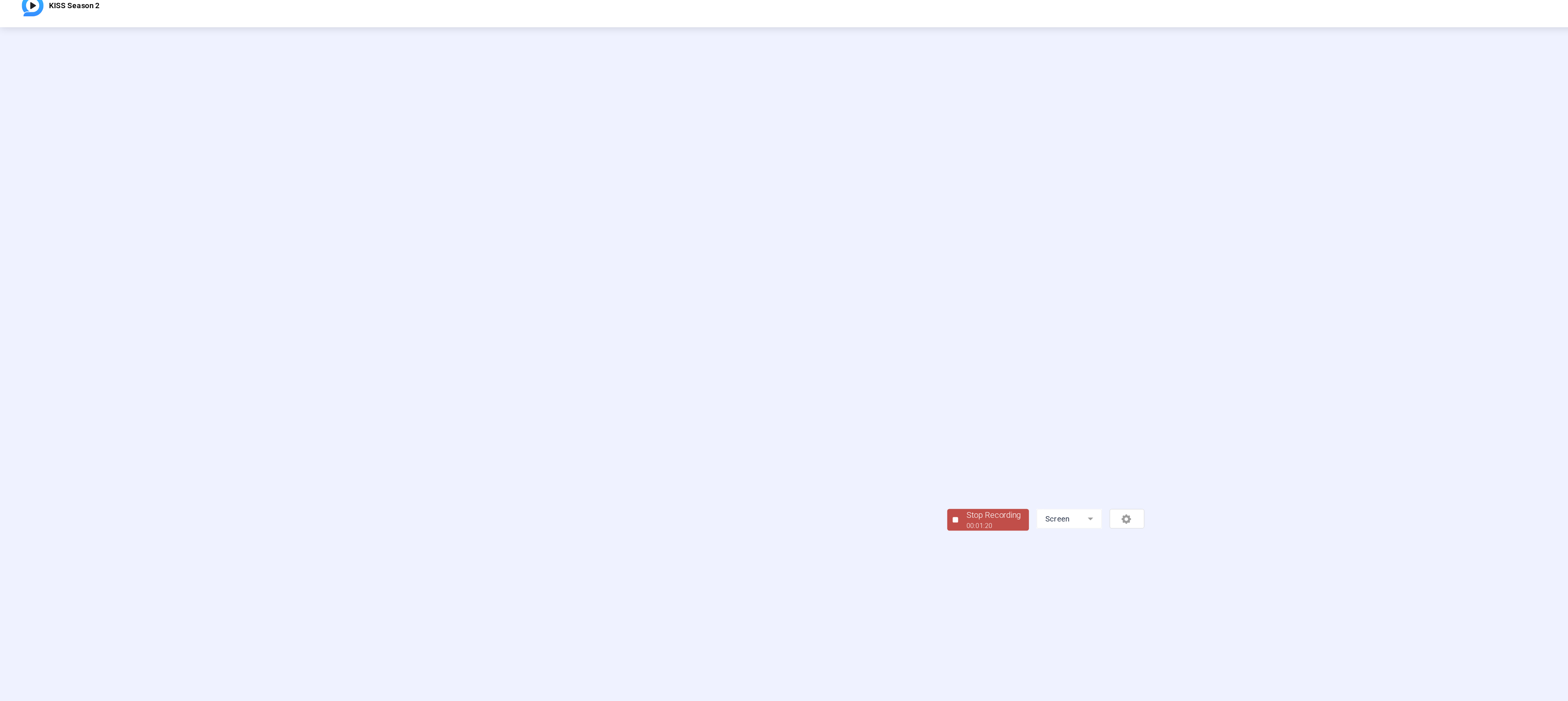
click at [724, 403] on div "Stop Recording" at bounding box center [744, 398] width 41 height 9
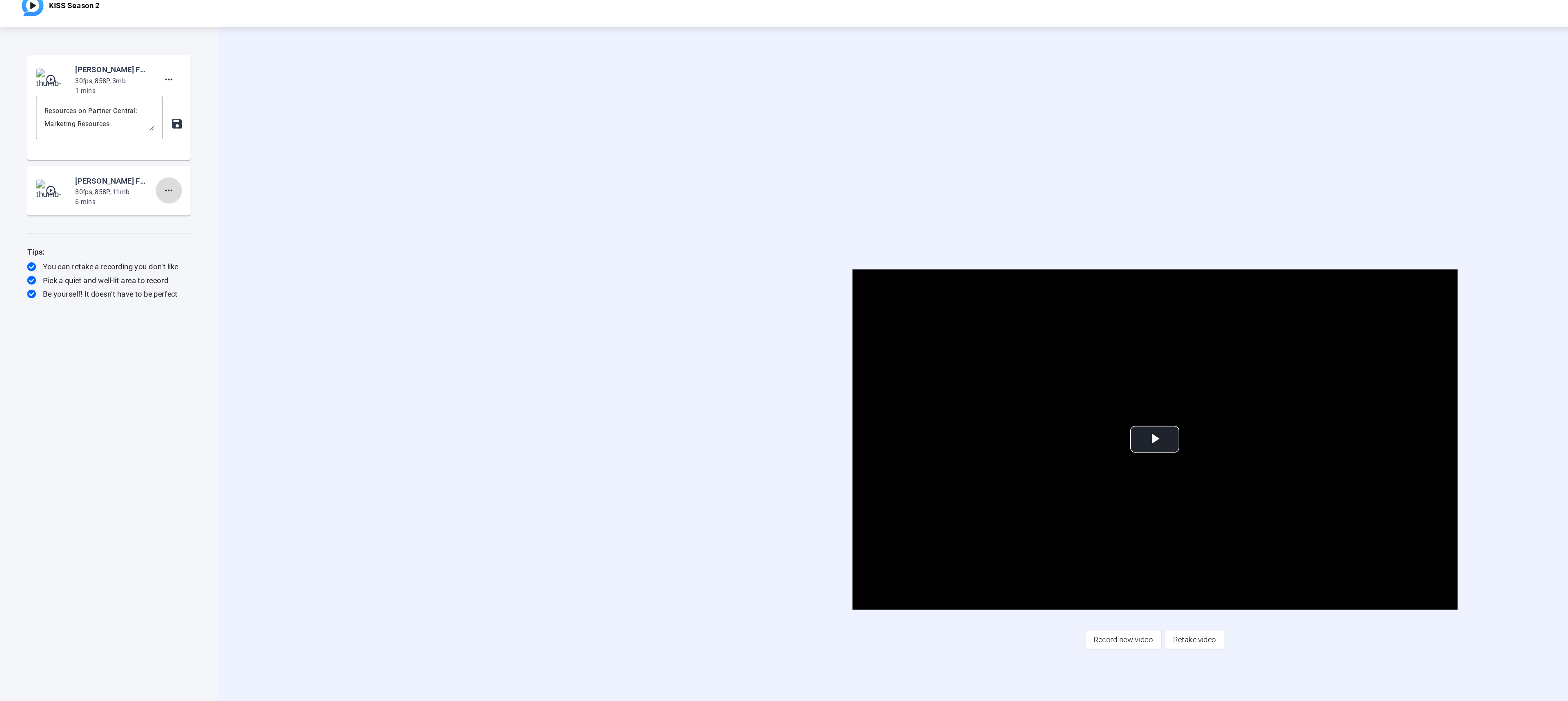
click at [130, 153] on mat-icon "more_horiz" at bounding box center [127, 155] width 10 height 10
click at [136, 173] on span "Delete clip" at bounding box center [140, 172] width 33 height 10
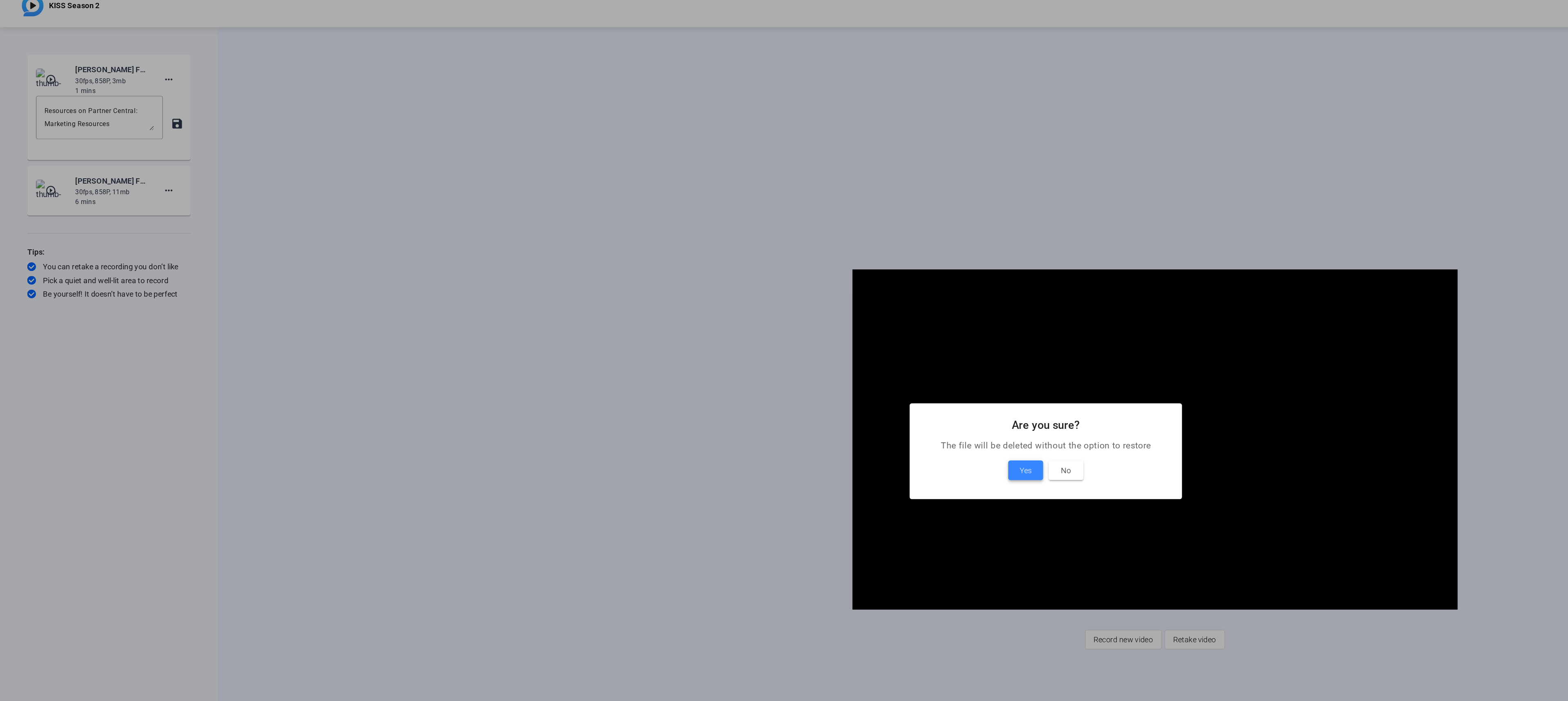
click at [769, 365] on span "Yes" at bounding box center [769, 365] width 9 height 10
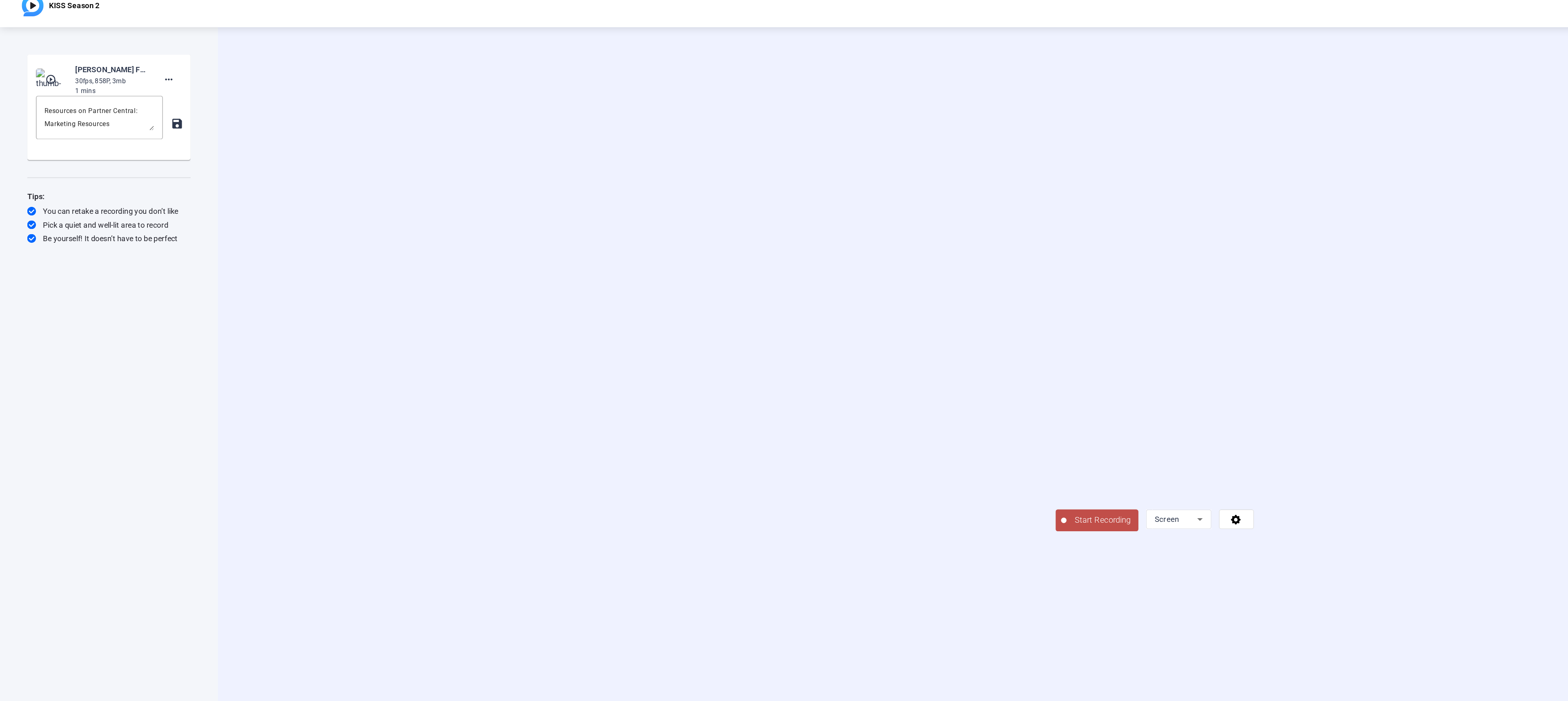
click at [799, 407] on span "Start Recording" at bounding box center [826, 402] width 54 height 9
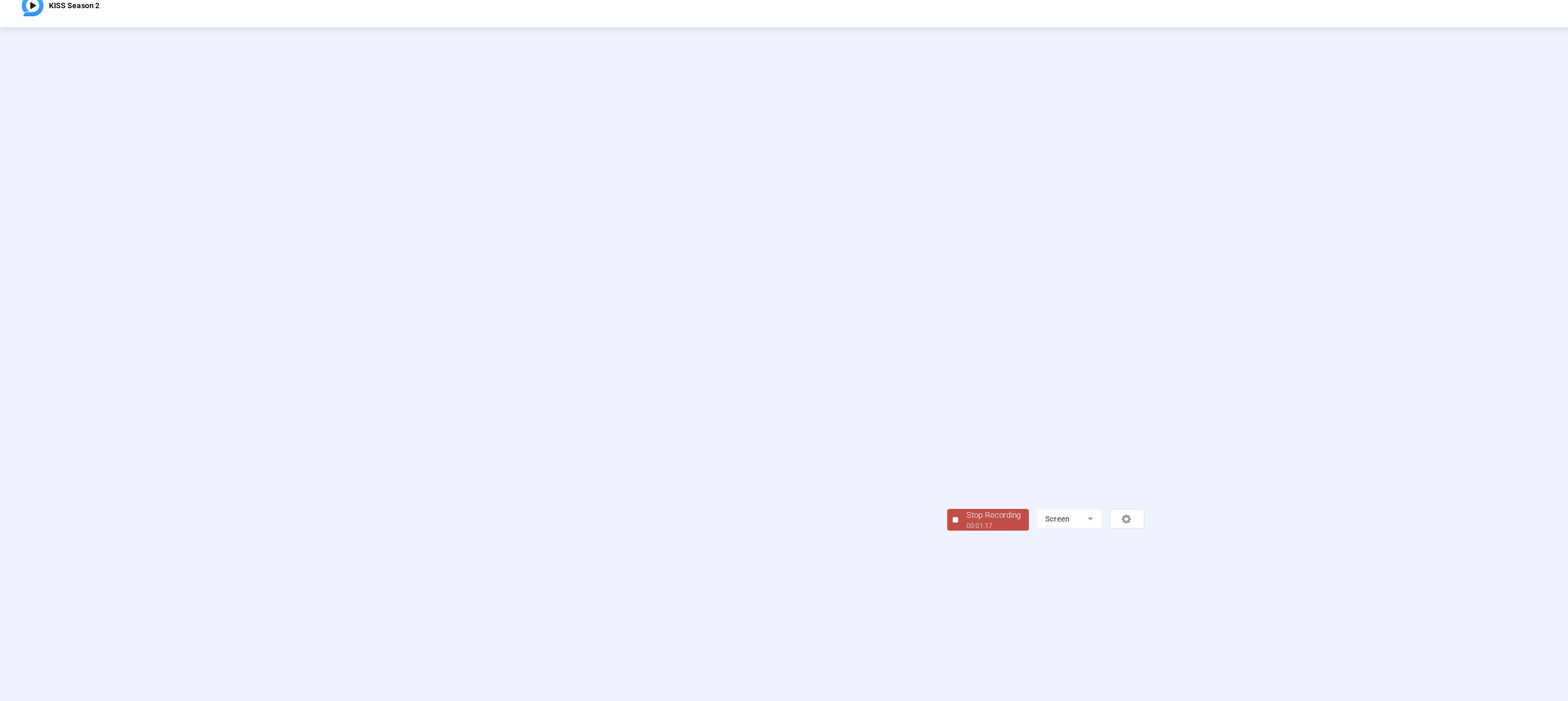
click at [724, 410] on div "00:01:17" at bounding box center [744, 406] width 41 height 7
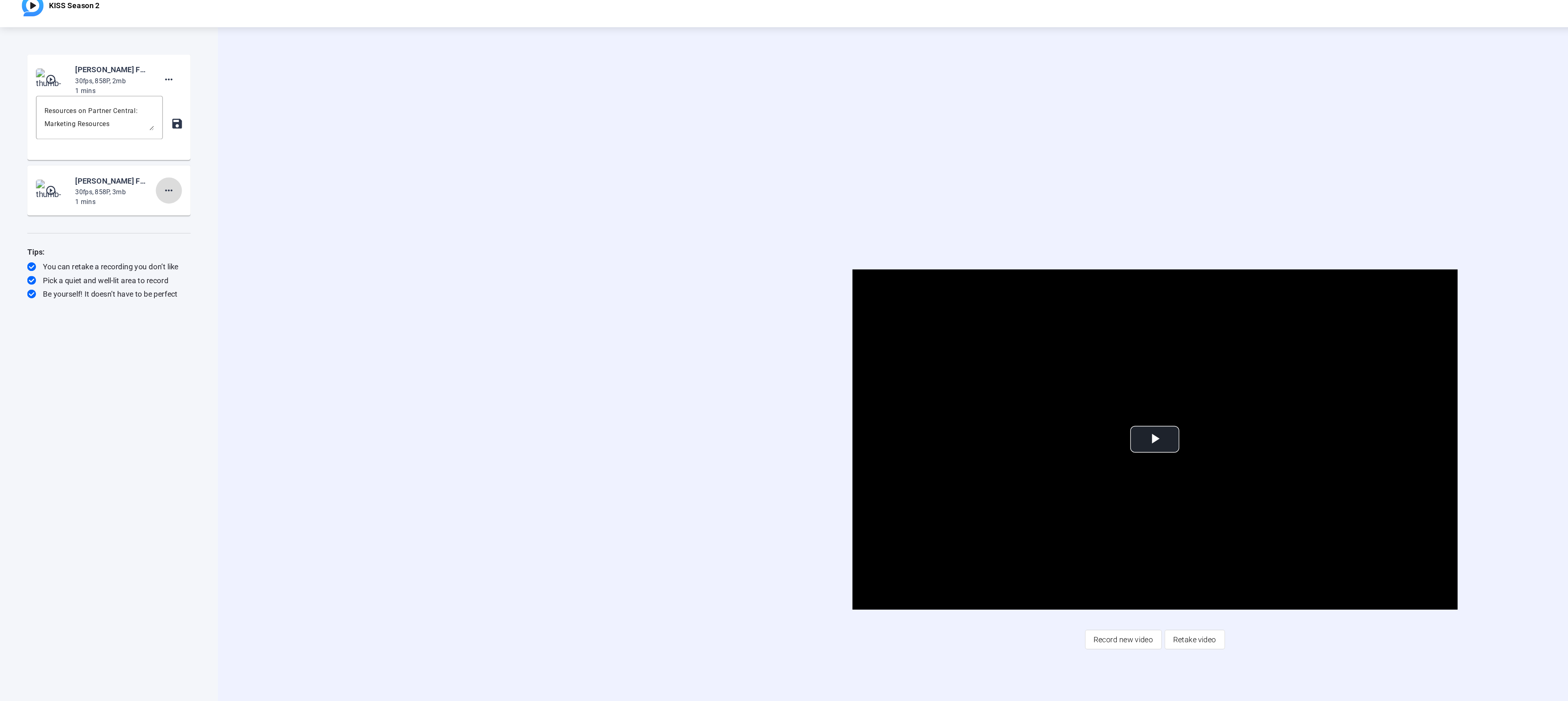
click at [128, 158] on mat-icon "more_horiz" at bounding box center [127, 155] width 10 height 10
click at [142, 173] on span "Delete clip" at bounding box center [140, 172] width 33 height 10
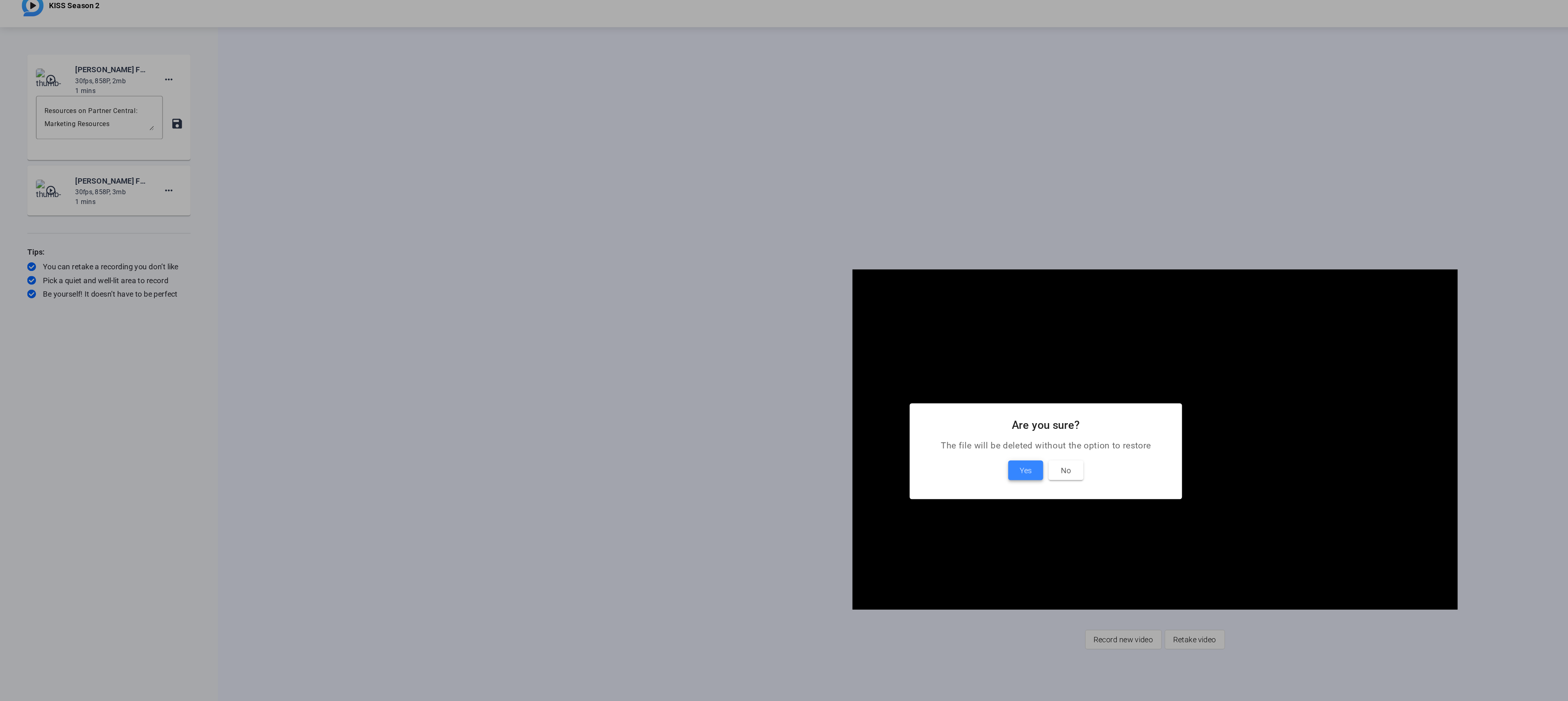
click at [765, 363] on span "Yes" at bounding box center [769, 365] width 9 height 10
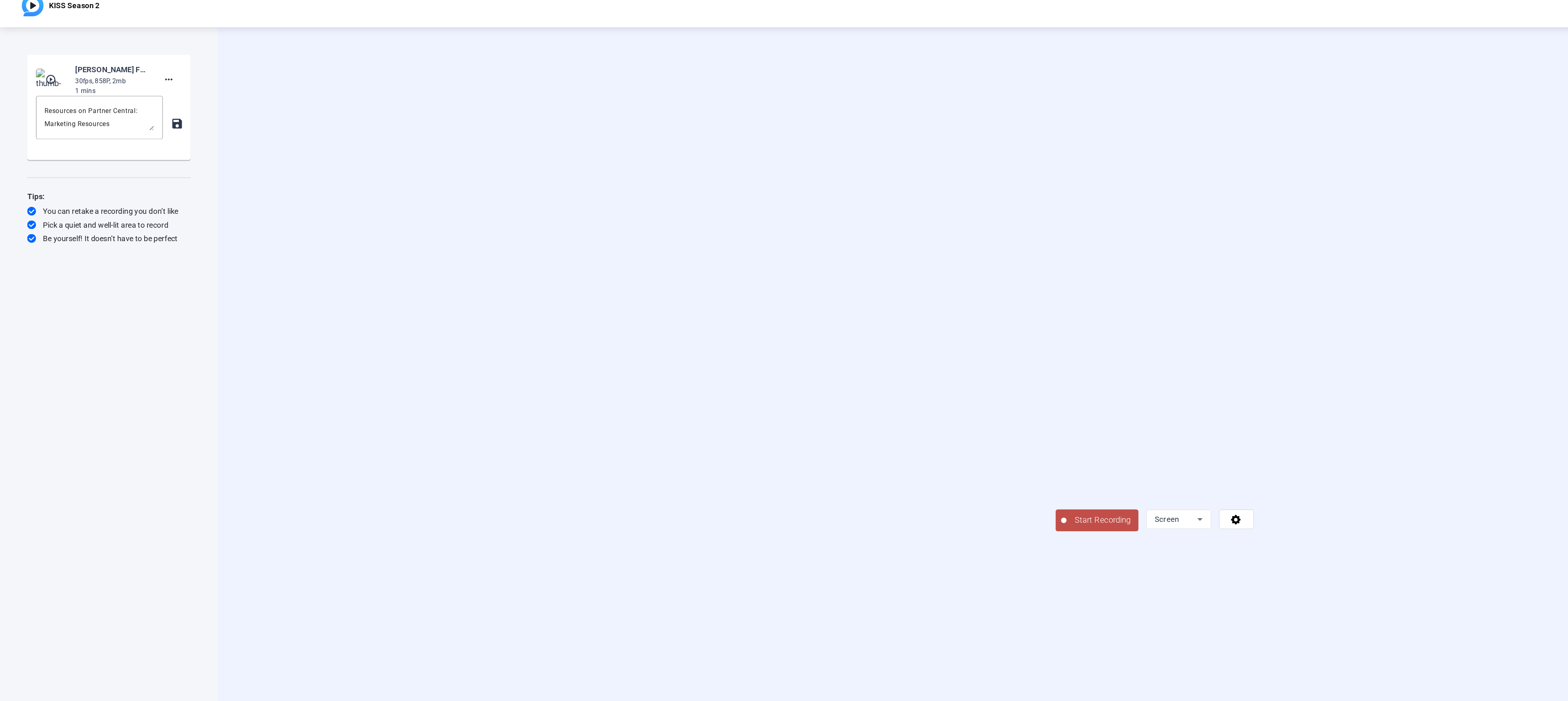
click at [799, 407] on span "Start Recording" at bounding box center [826, 402] width 54 height 9
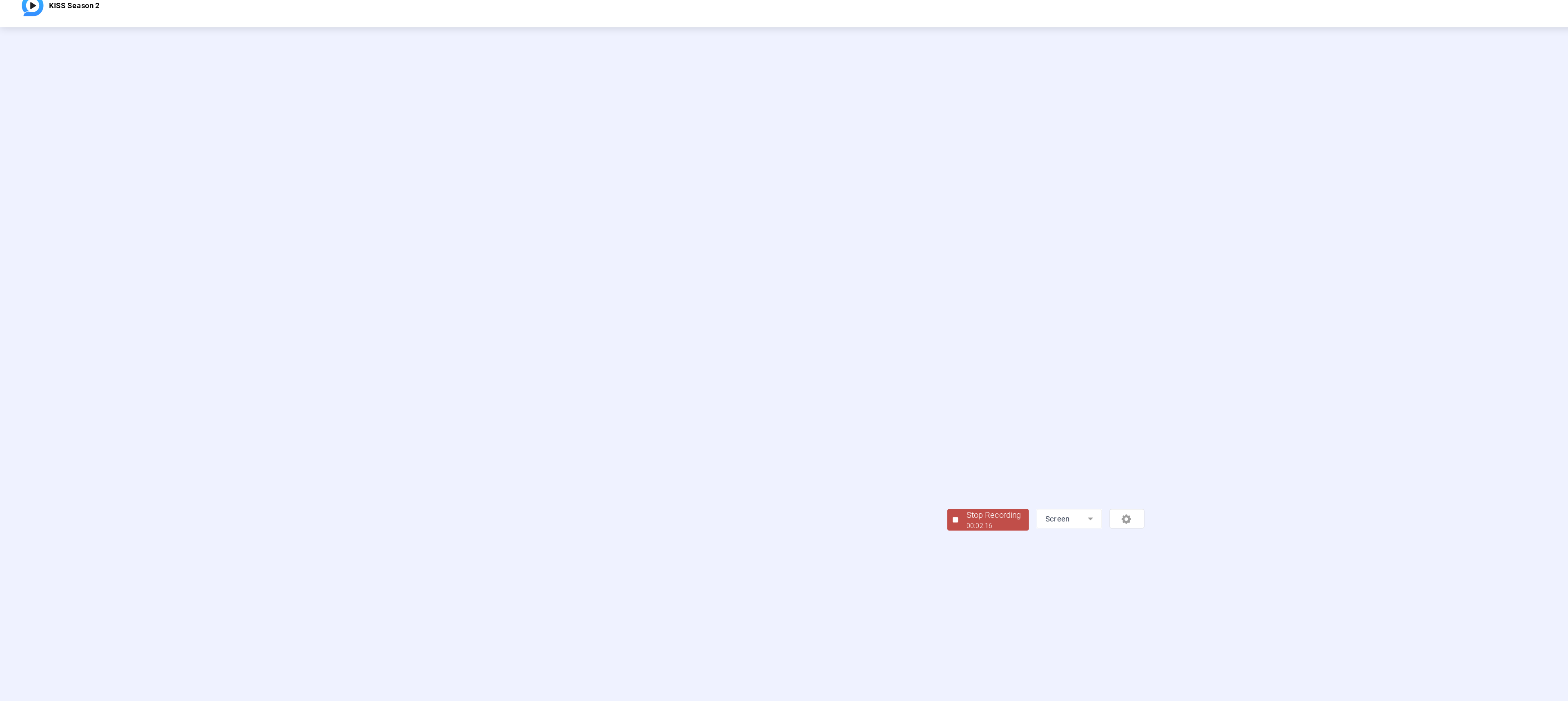
click at [724, 403] on div "Stop Recording" at bounding box center [744, 398] width 41 height 9
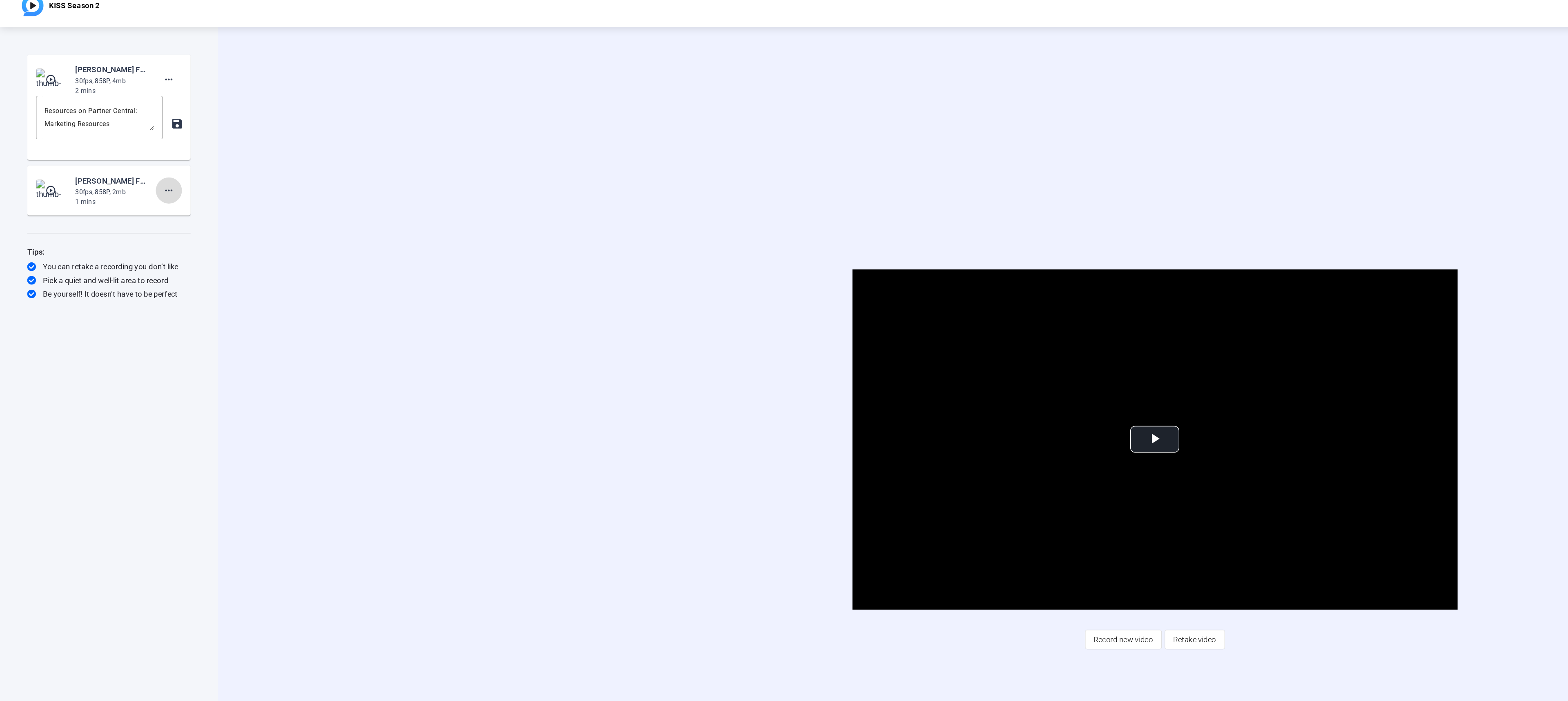
click at [128, 156] on mat-icon "more_horiz" at bounding box center [127, 155] width 10 height 10
click at [138, 173] on span "Delete clip" at bounding box center [140, 172] width 33 height 10
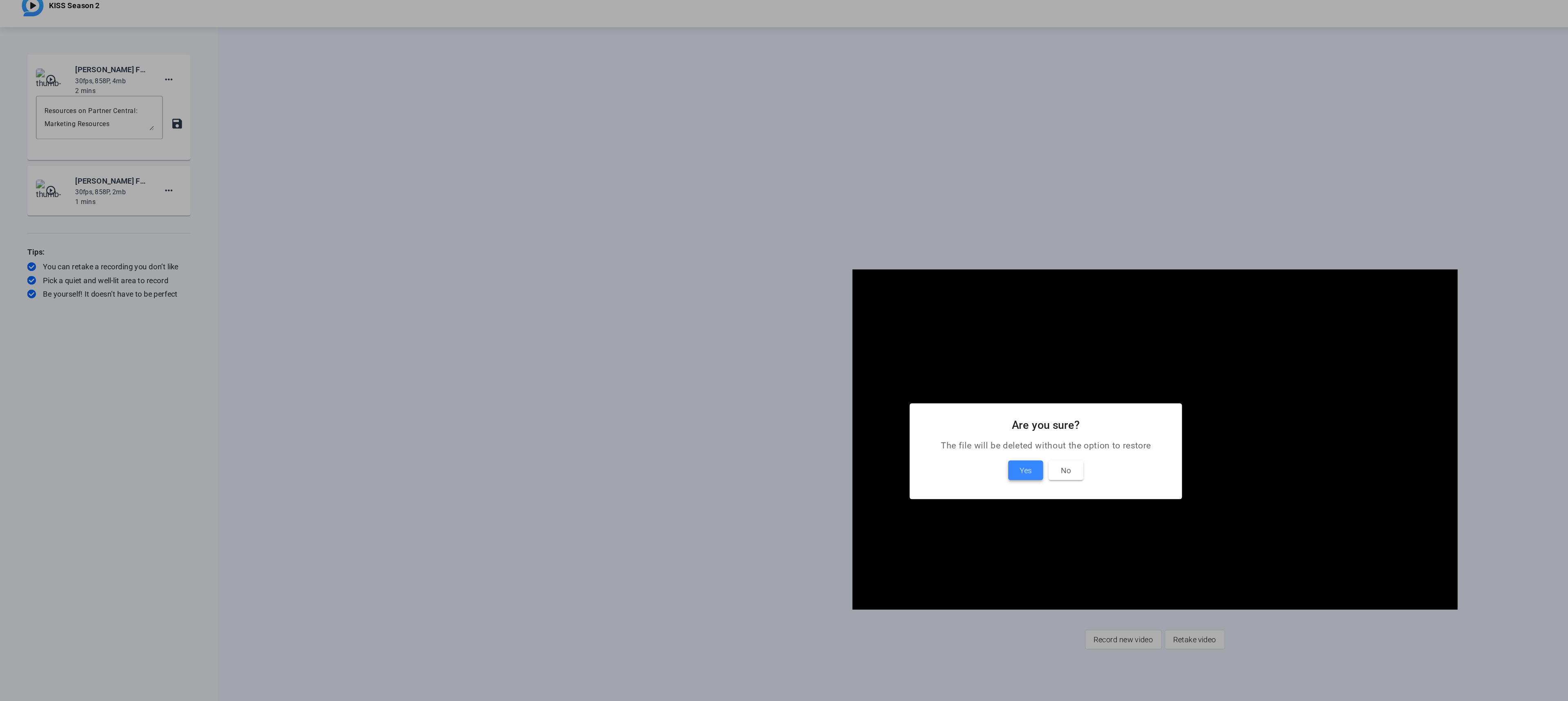
click at [758, 362] on span at bounding box center [769, 365] width 26 height 19
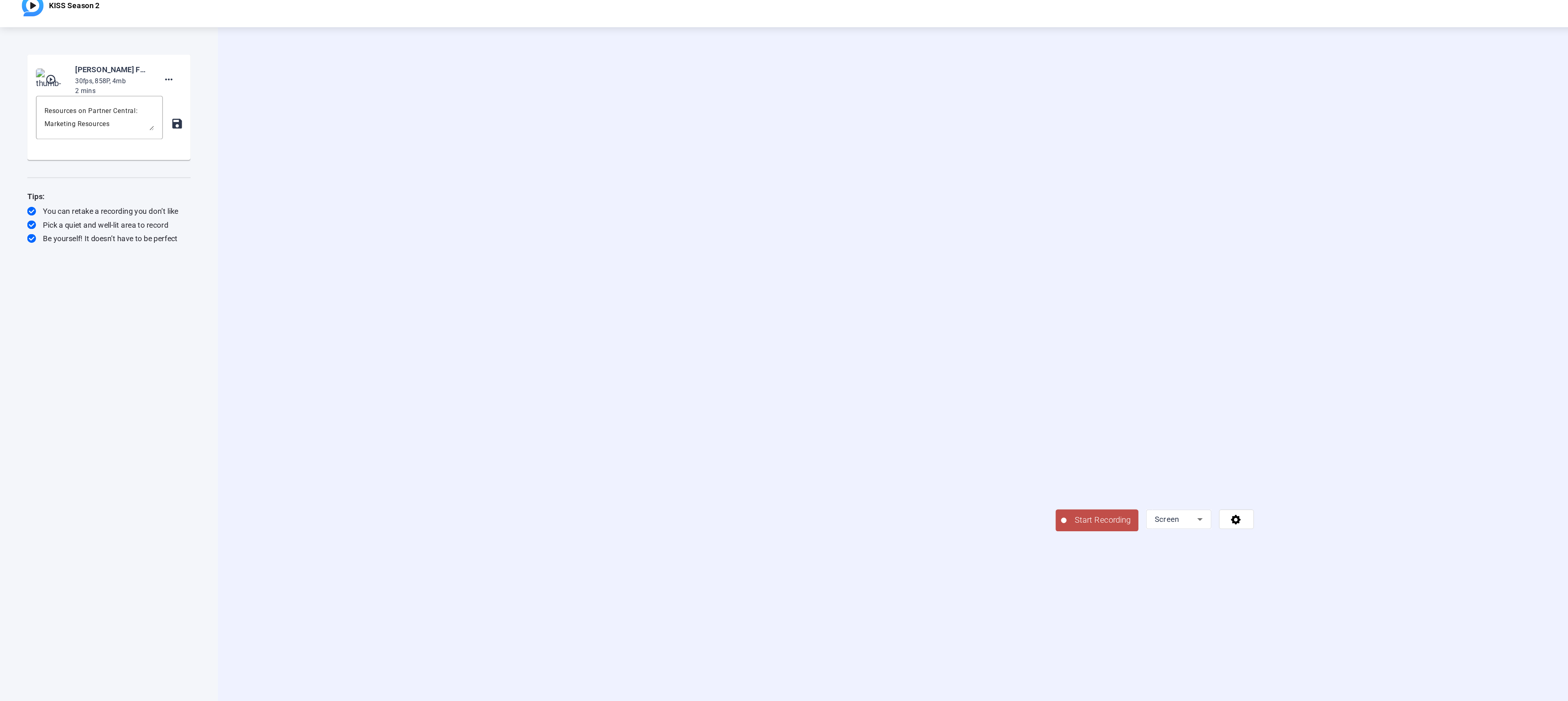
click at [799, 407] on span "Start Recording" at bounding box center [826, 402] width 54 height 9
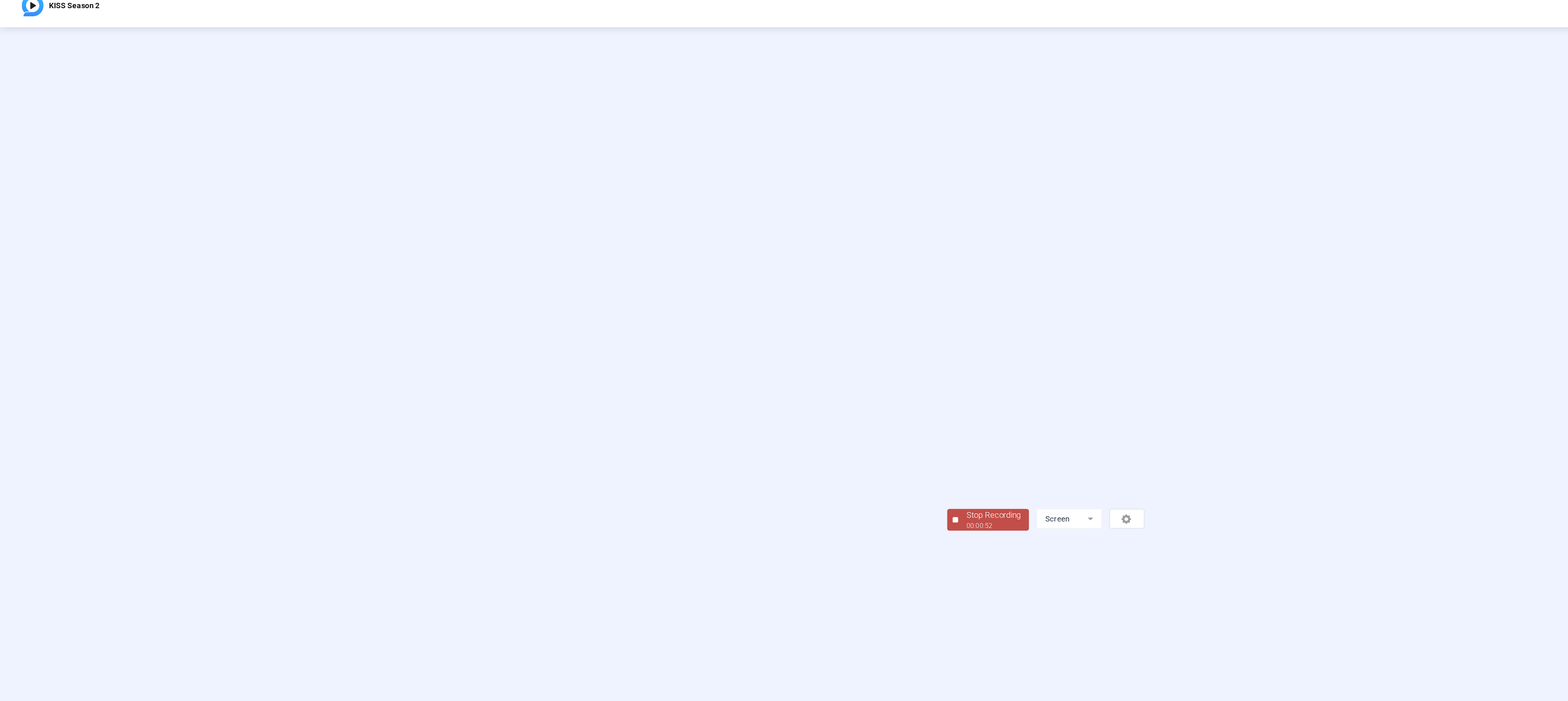
click at [724, 403] on div "Stop Recording" at bounding box center [744, 398] width 41 height 9
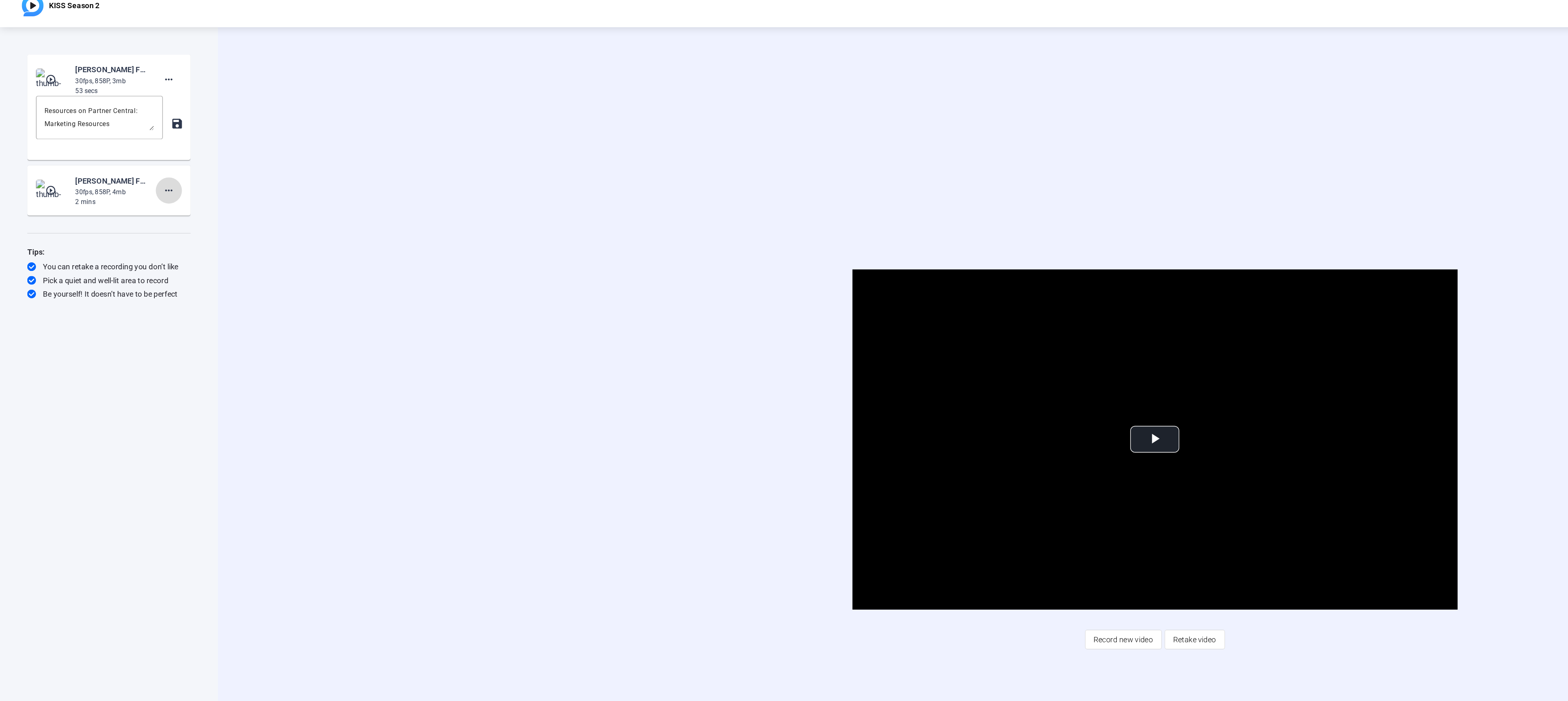
click at [133, 156] on span at bounding box center [127, 155] width 19 height 19
click at [145, 172] on span "Delete clip" at bounding box center [140, 172] width 33 height 10
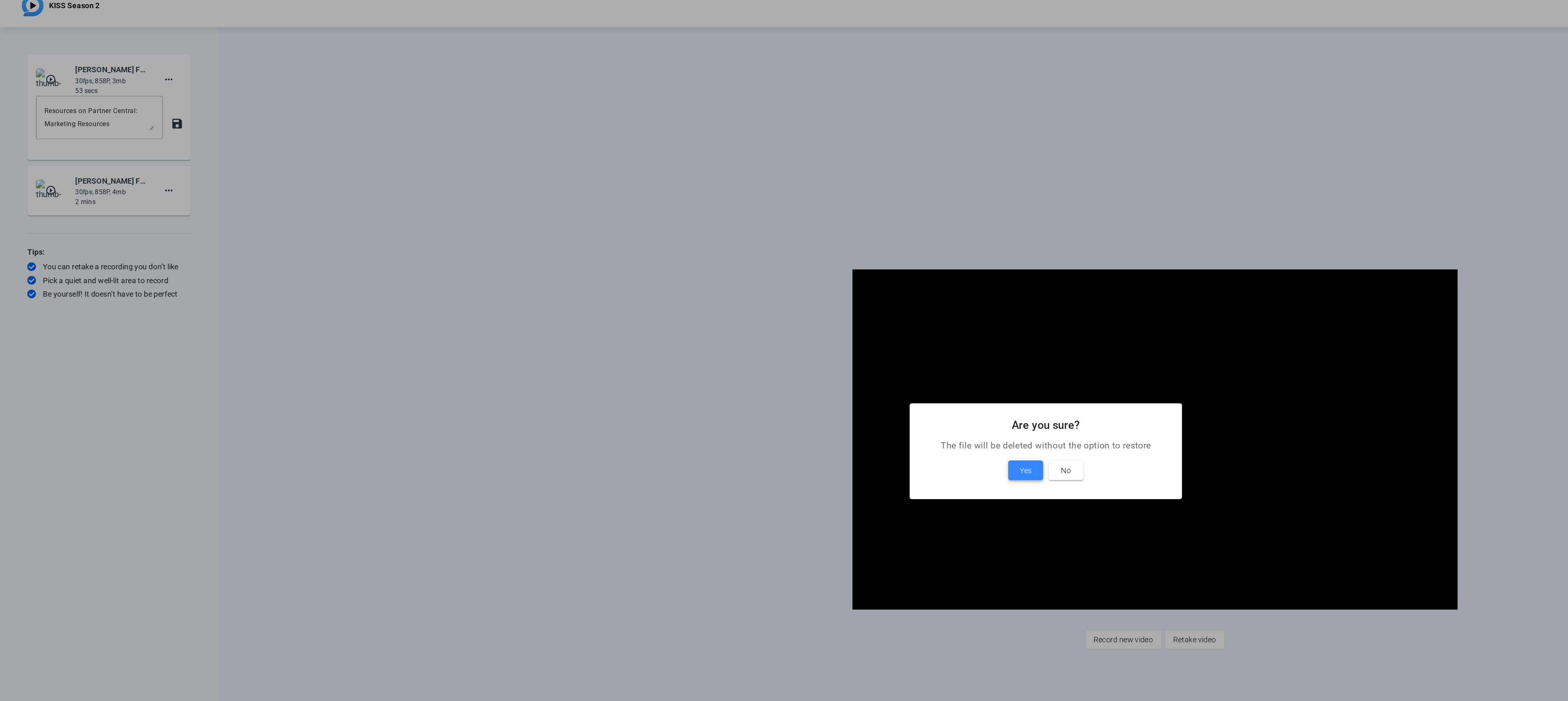
click at [765, 369] on span "Yes" at bounding box center [769, 365] width 9 height 10
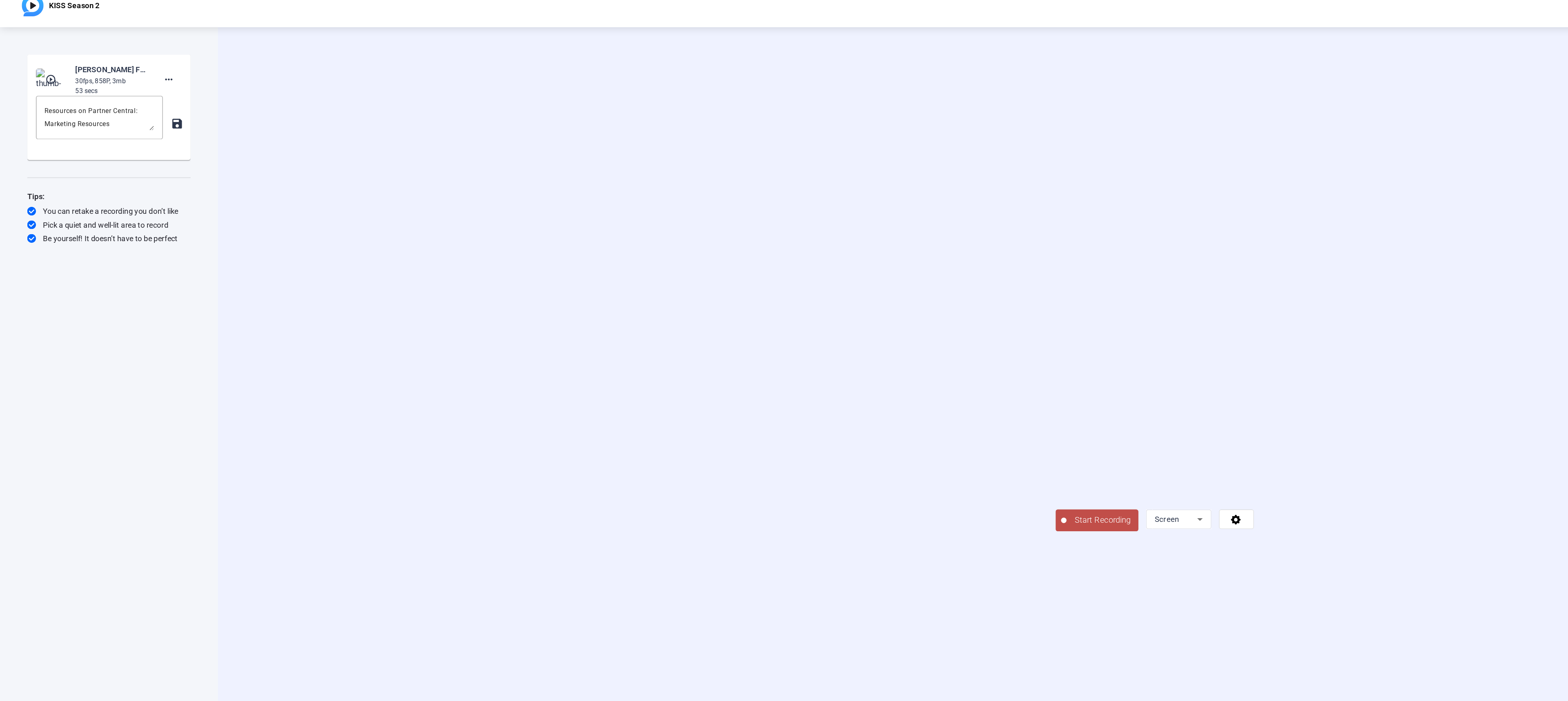
click at [799, 407] on span "Start Recording" at bounding box center [826, 402] width 54 height 9
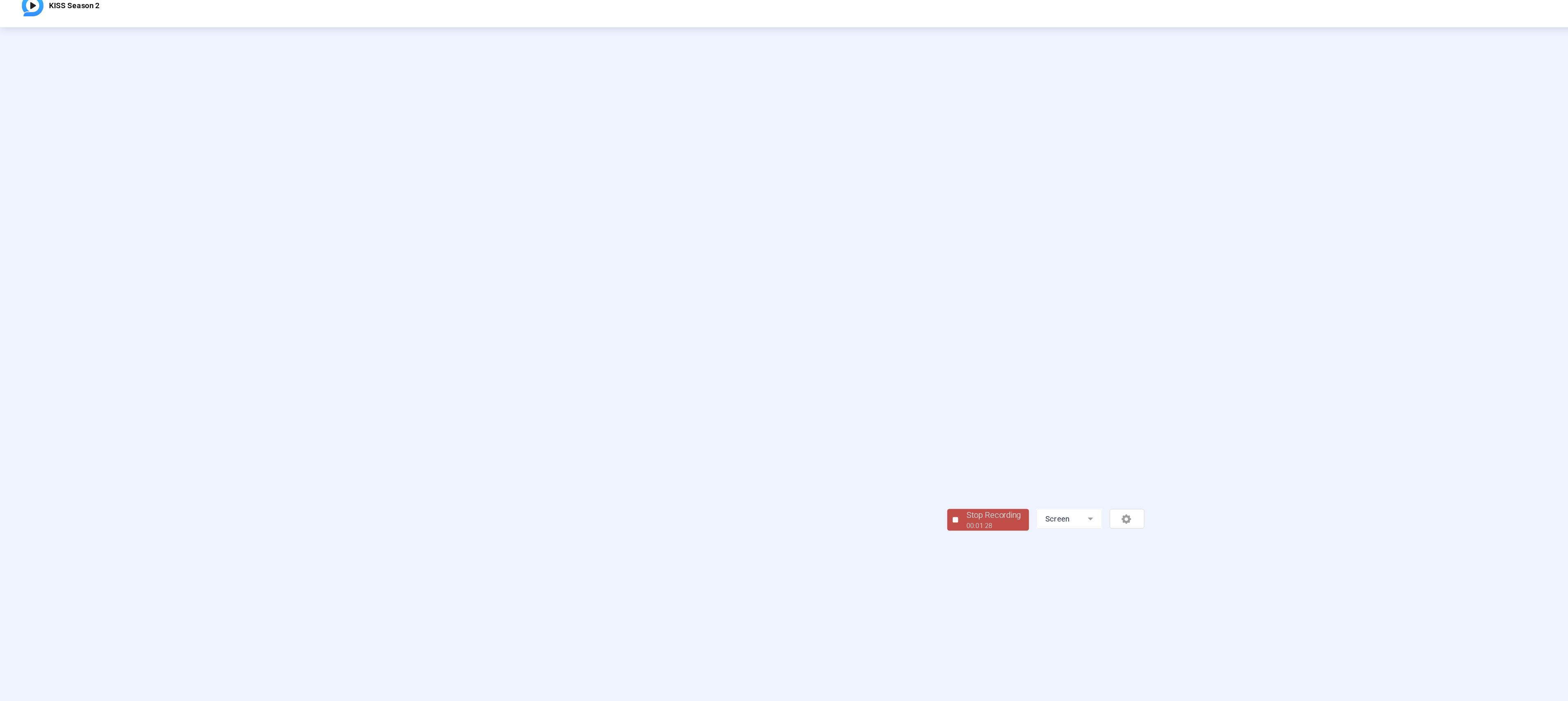
click at [724, 410] on div "00:01:28" at bounding box center [744, 406] width 41 height 7
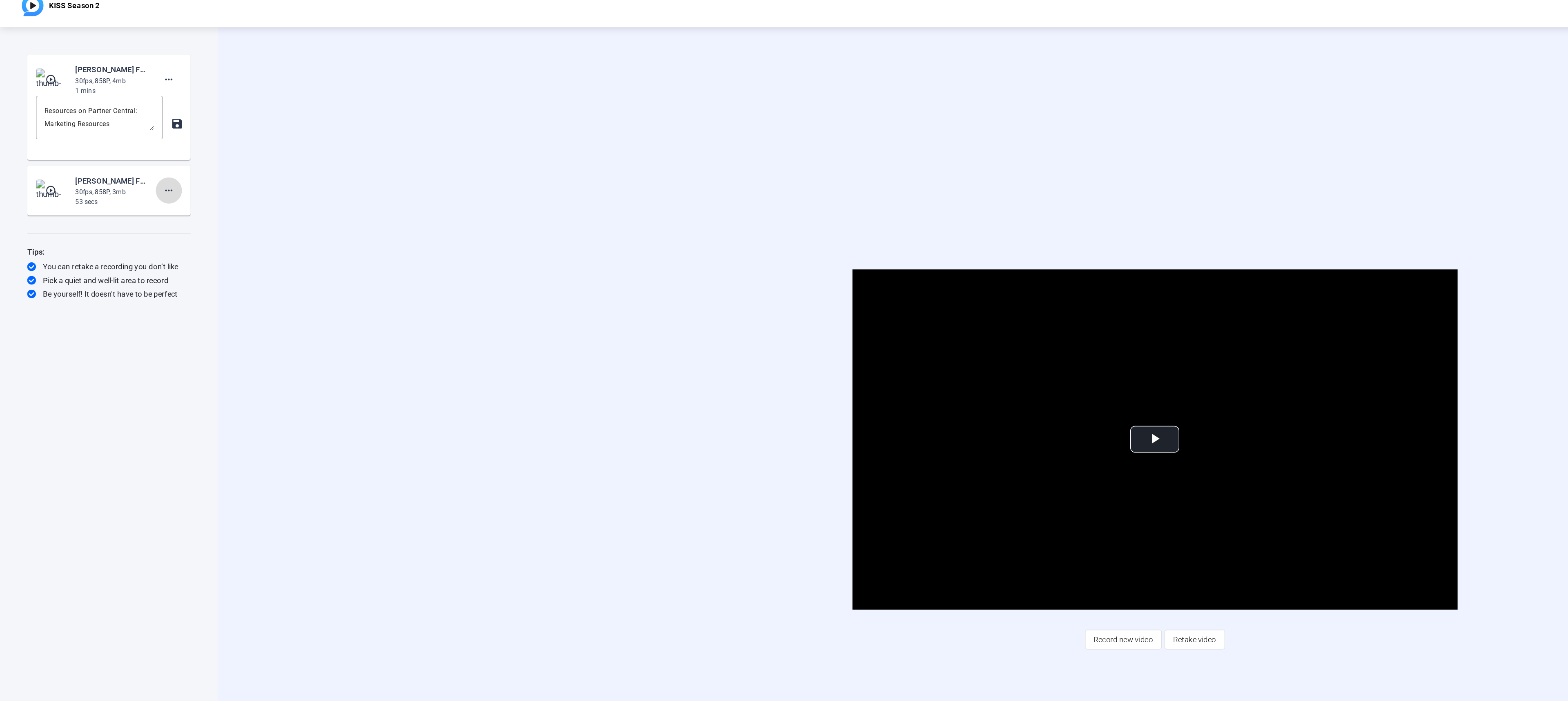
click at [128, 158] on mat-icon "more_horiz" at bounding box center [127, 155] width 10 height 10
click at [140, 178] on span "Retake" at bounding box center [140, 183] width 33 height 10
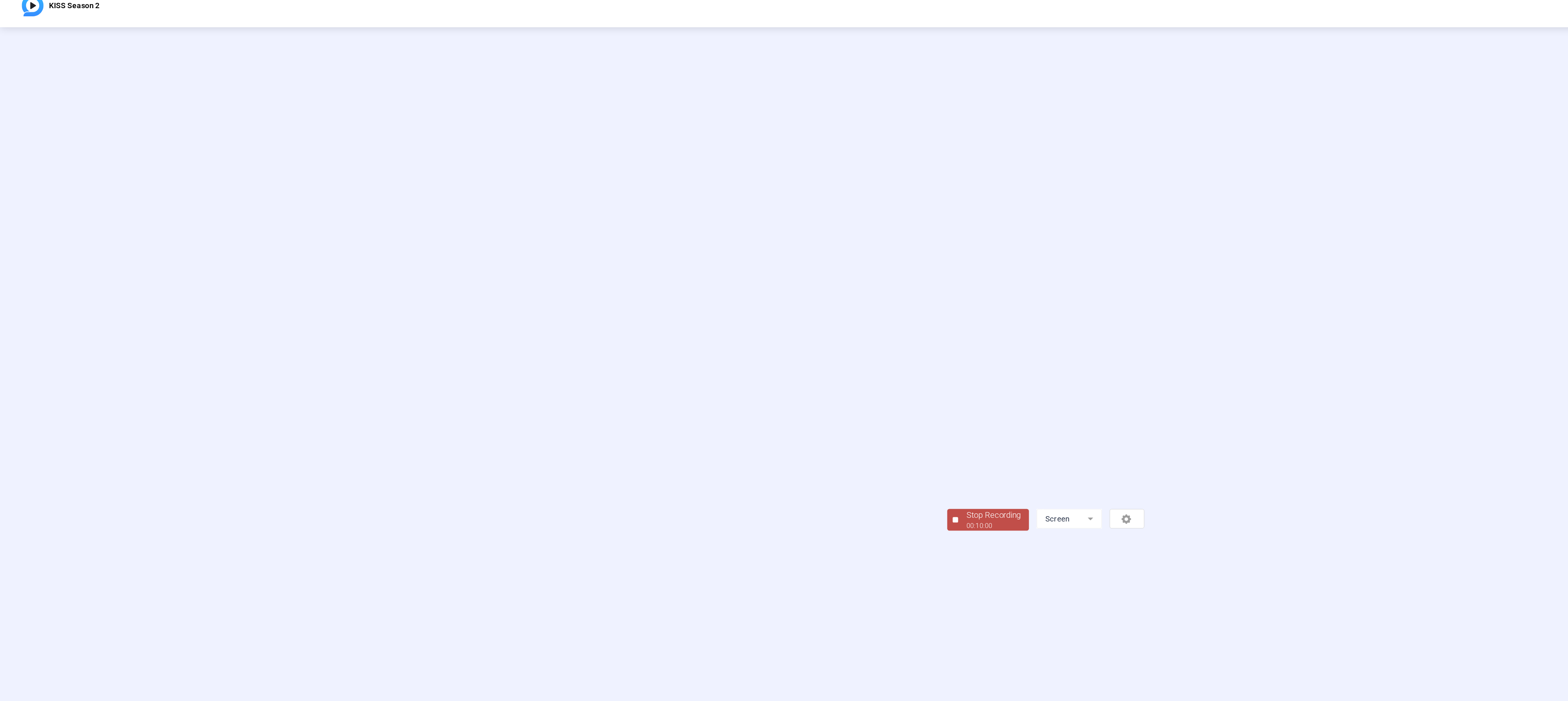
click at [724, 403] on div "Stop Recording" at bounding box center [744, 398] width 41 height 9
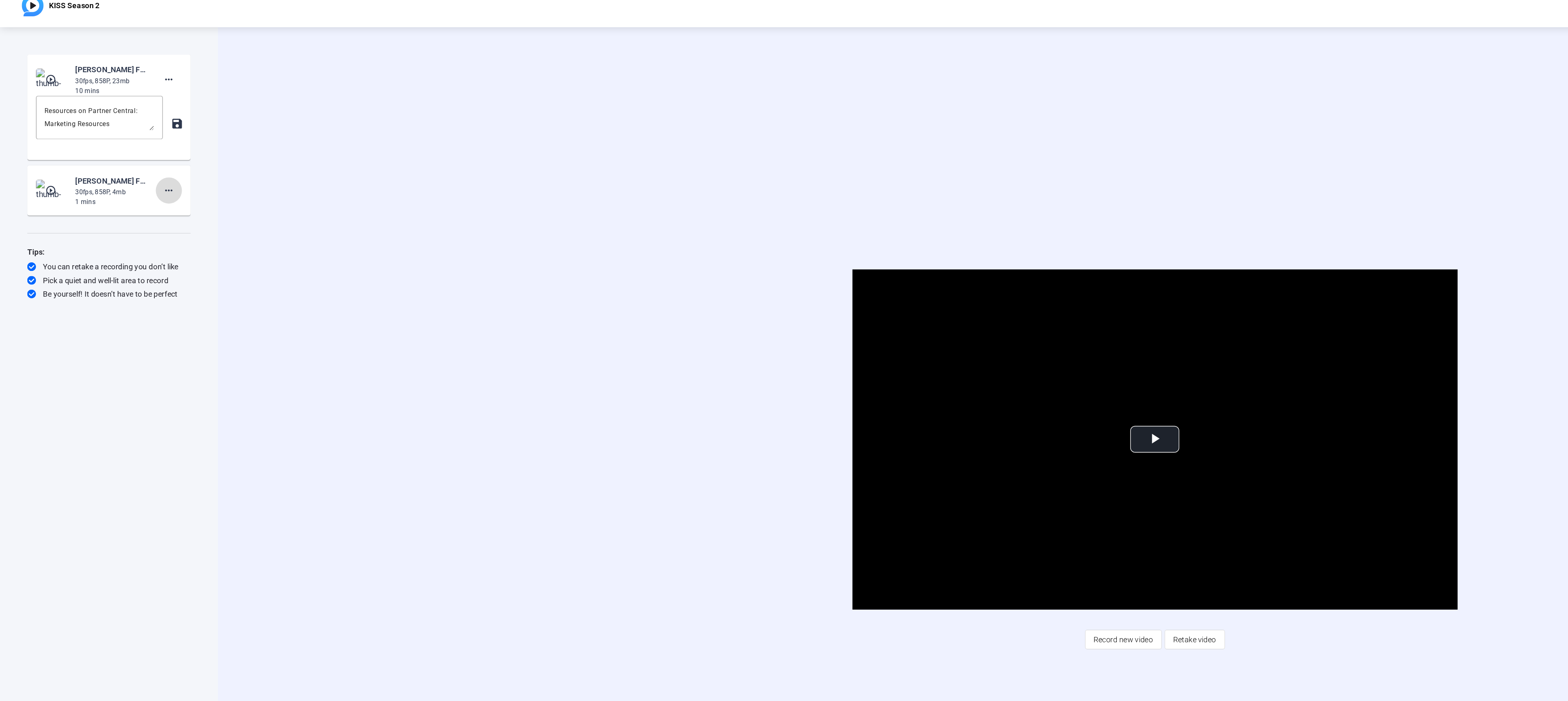
click at [124, 155] on mat-icon "more_horiz" at bounding box center [127, 155] width 10 height 10
click at [133, 182] on span "Retake" at bounding box center [140, 183] width 33 height 10
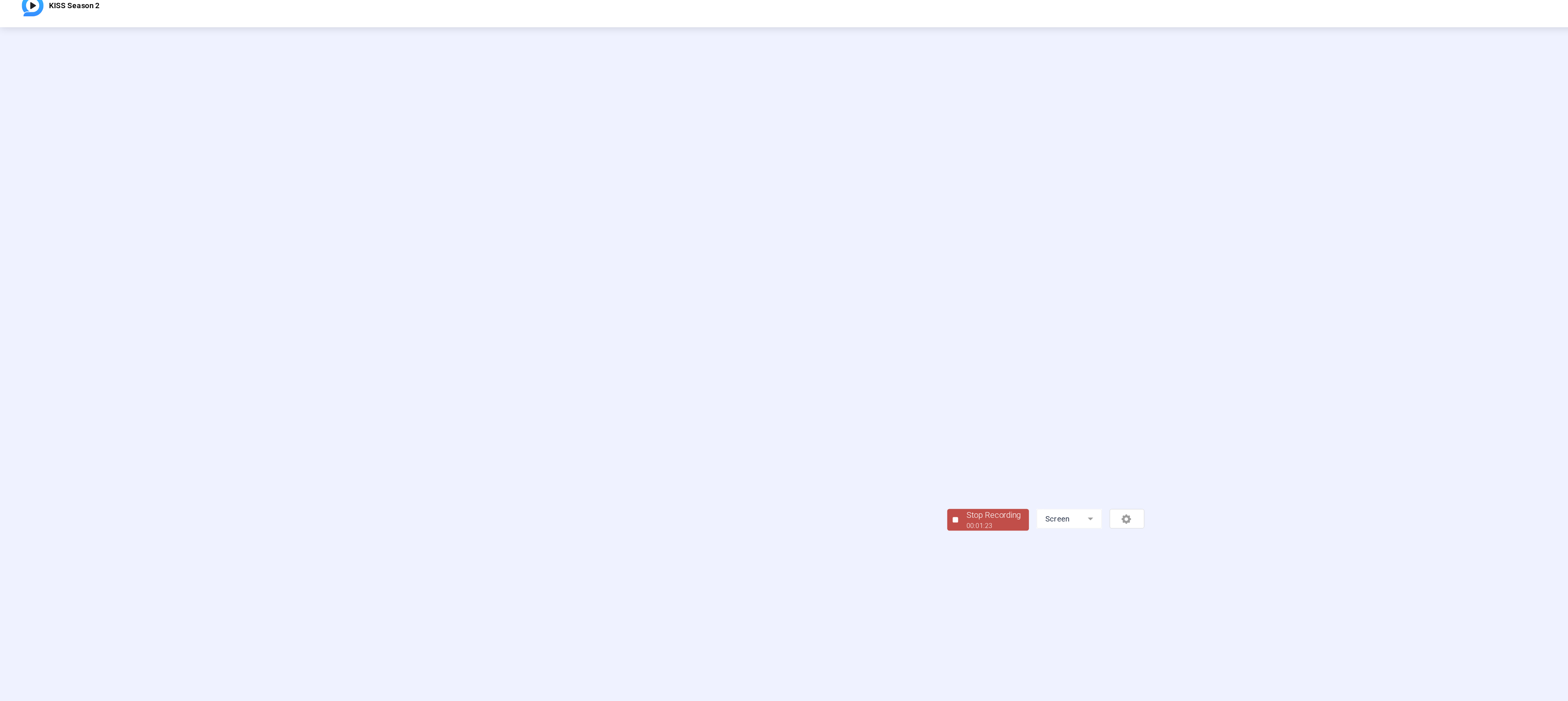
click at [724, 403] on div "Stop Recording" at bounding box center [744, 398] width 41 height 9
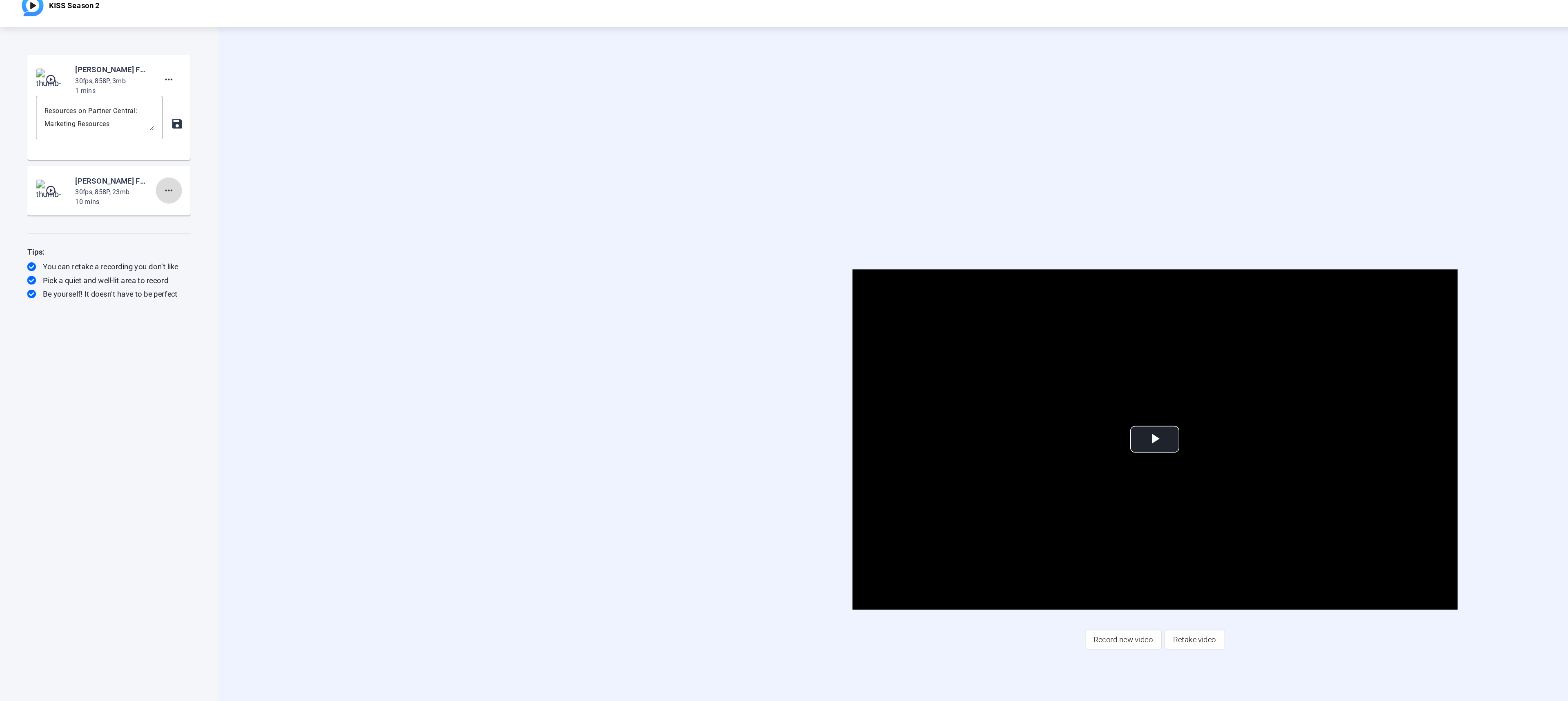
click at [131, 158] on span at bounding box center [127, 155] width 19 height 19
click at [138, 178] on span "Retake" at bounding box center [140, 183] width 33 height 10
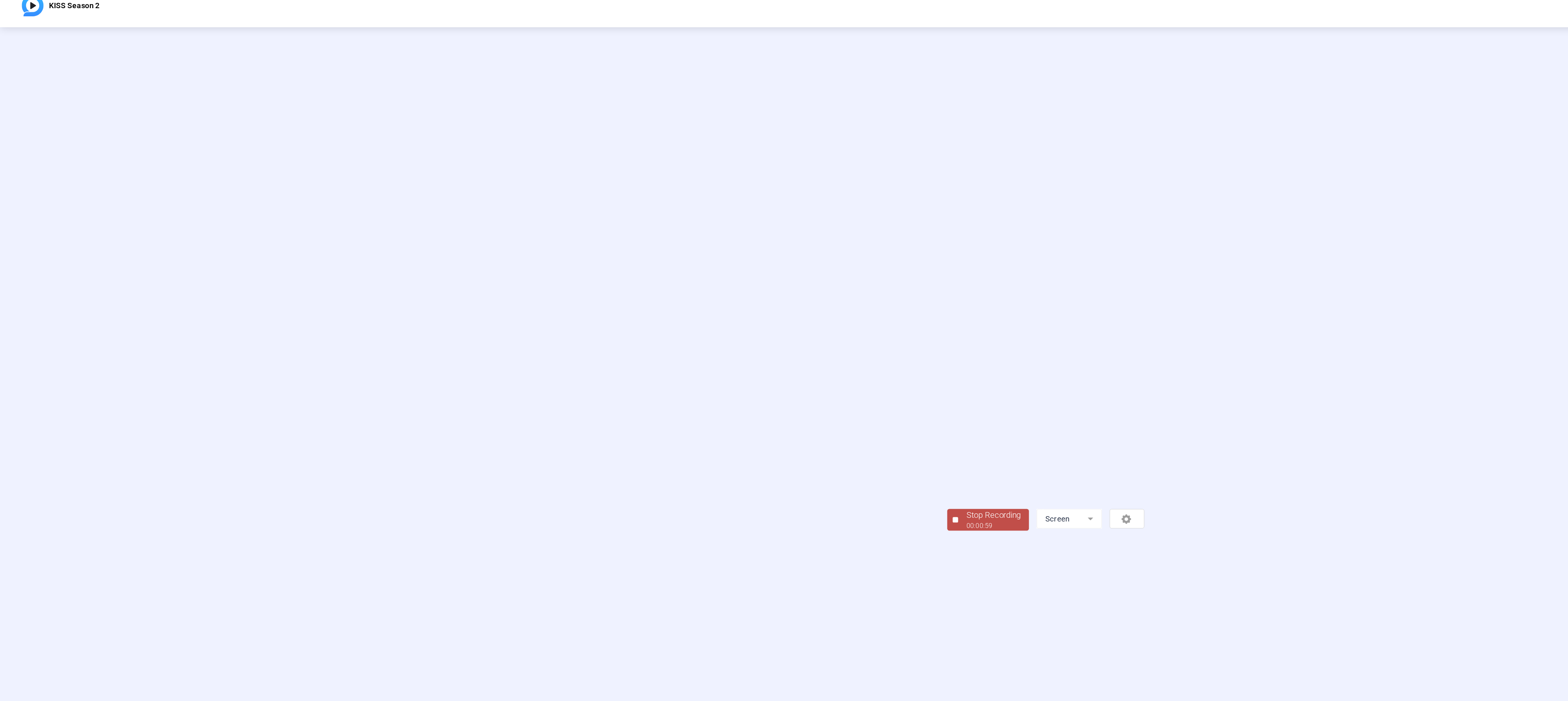
click at [724, 403] on div "Stop Recording" at bounding box center [744, 398] width 41 height 9
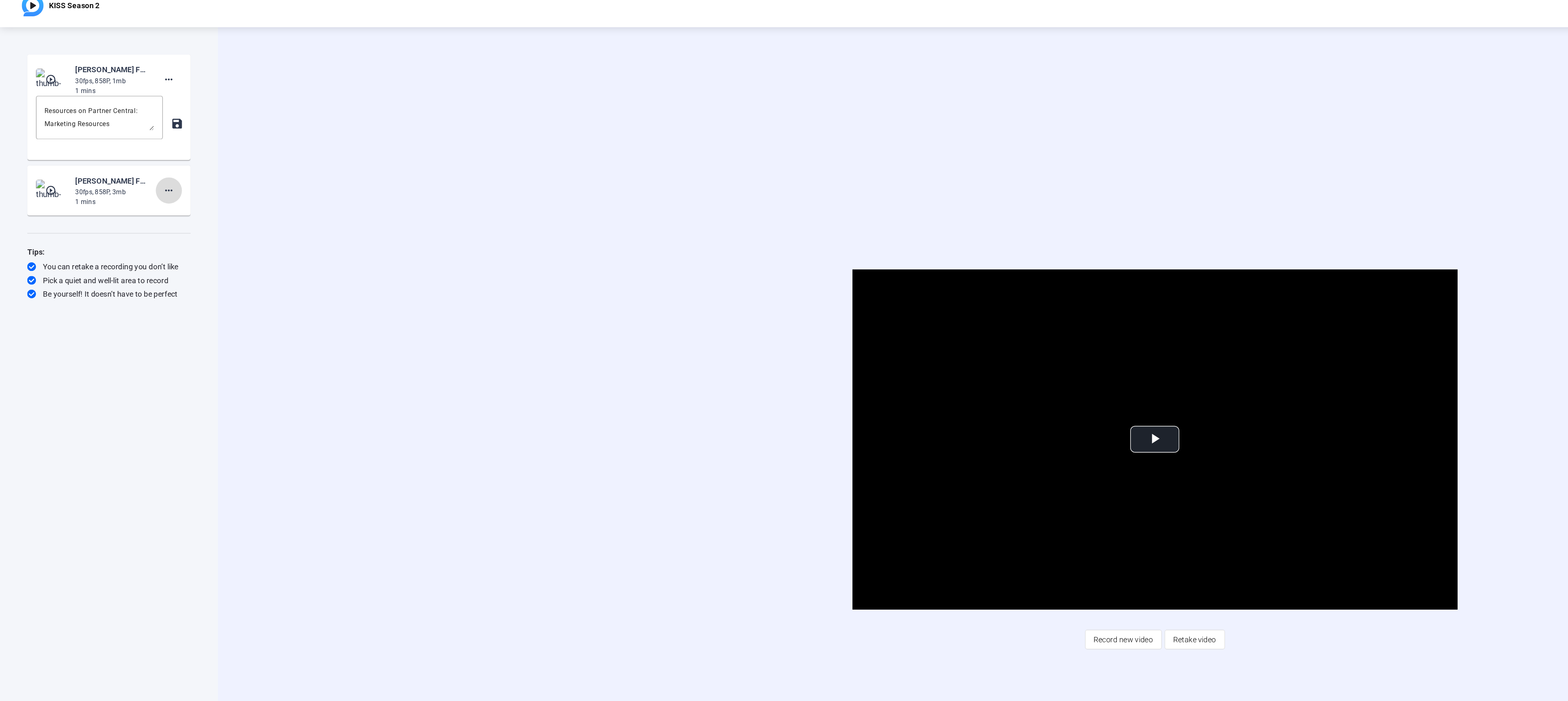
click at [133, 160] on span at bounding box center [127, 155] width 19 height 19
click at [139, 181] on span "Retake" at bounding box center [140, 183] width 33 height 10
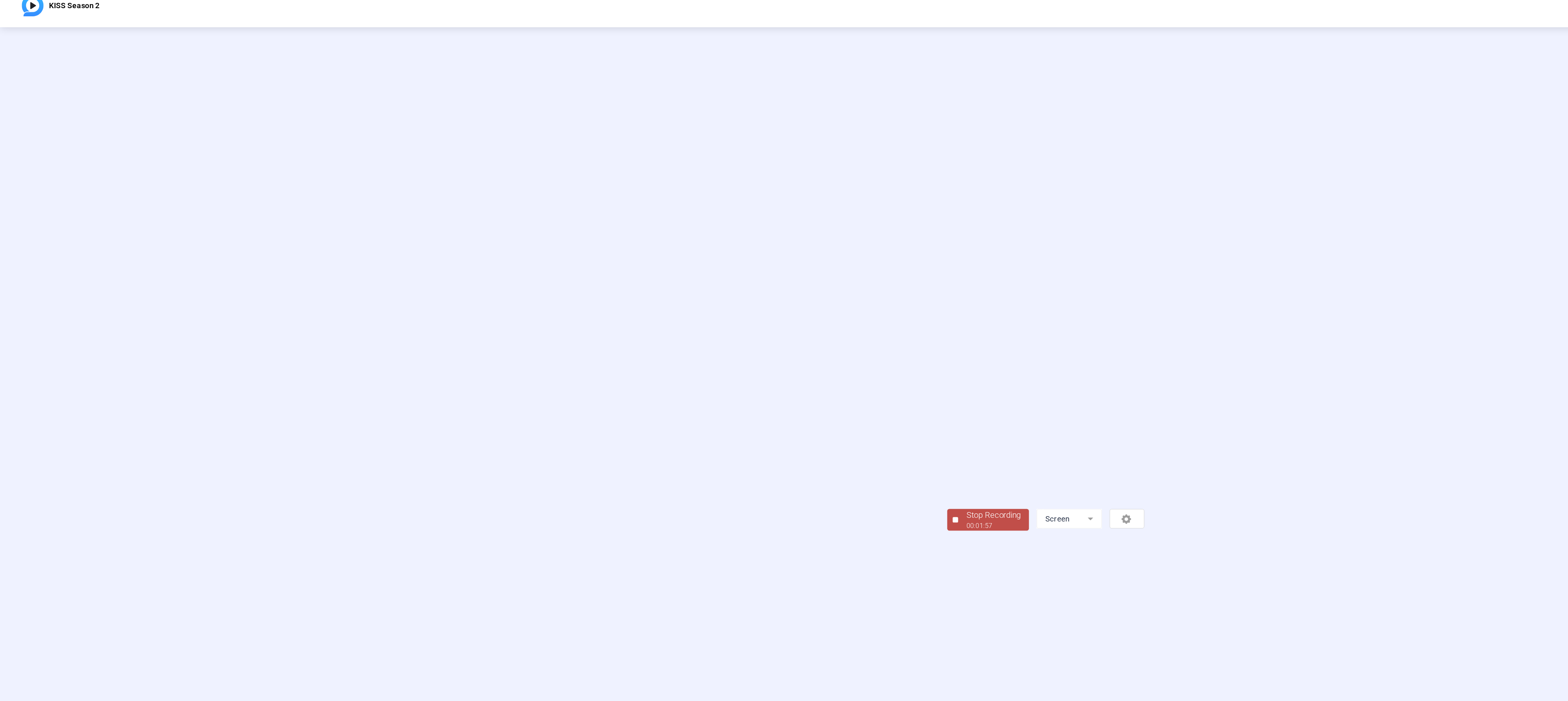
click at [724, 403] on div "Stop Recording" at bounding box center [744, 398] width 41 height 9
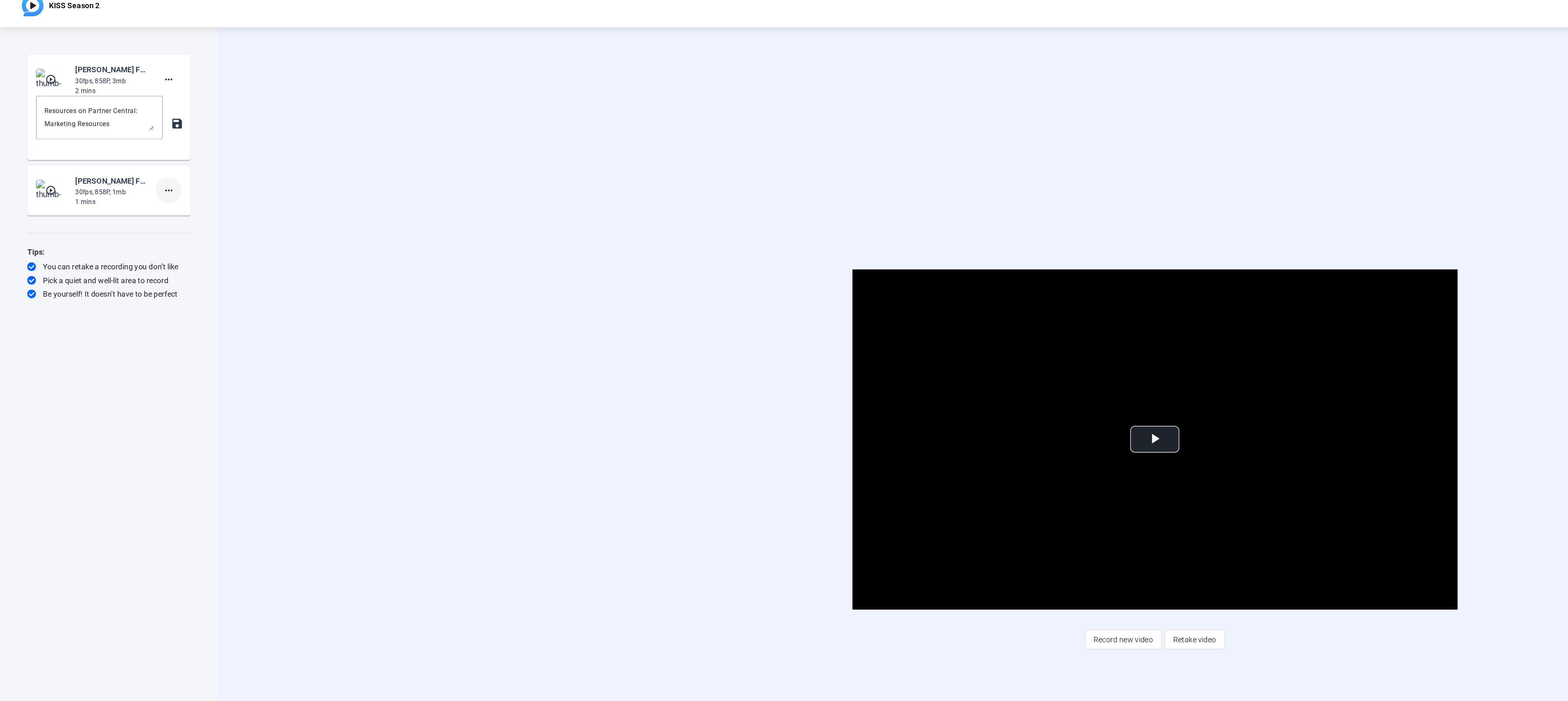
click at [122, 157] on mat-icon "more_horiz" at bounding box center [127, 155] width 10 height 10
click at [141, 183] on span "Retake" at bounding box center [140, 183] width 33 height 10
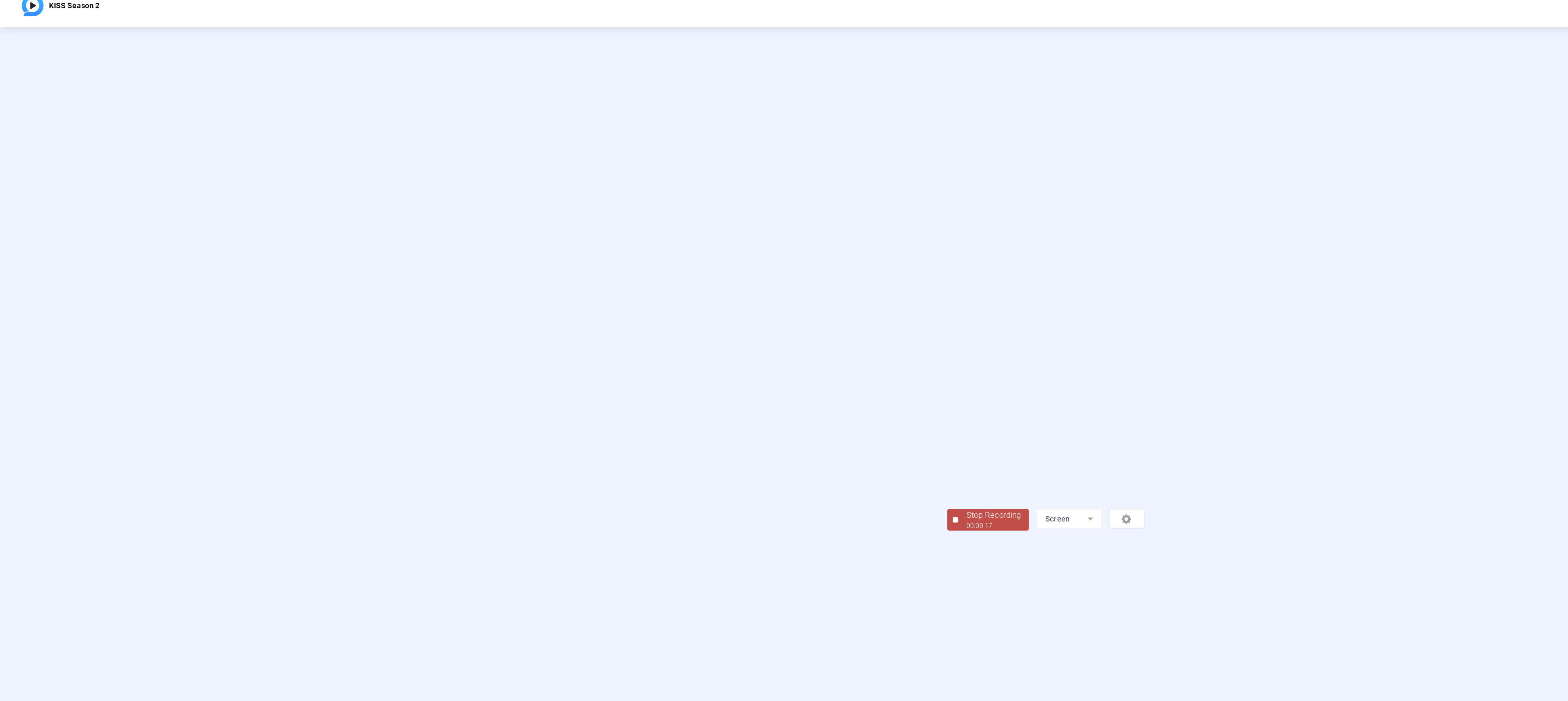
click at [724, 403] on div "Stop Recording" at bounding box center [744, 398] width 41 height 9
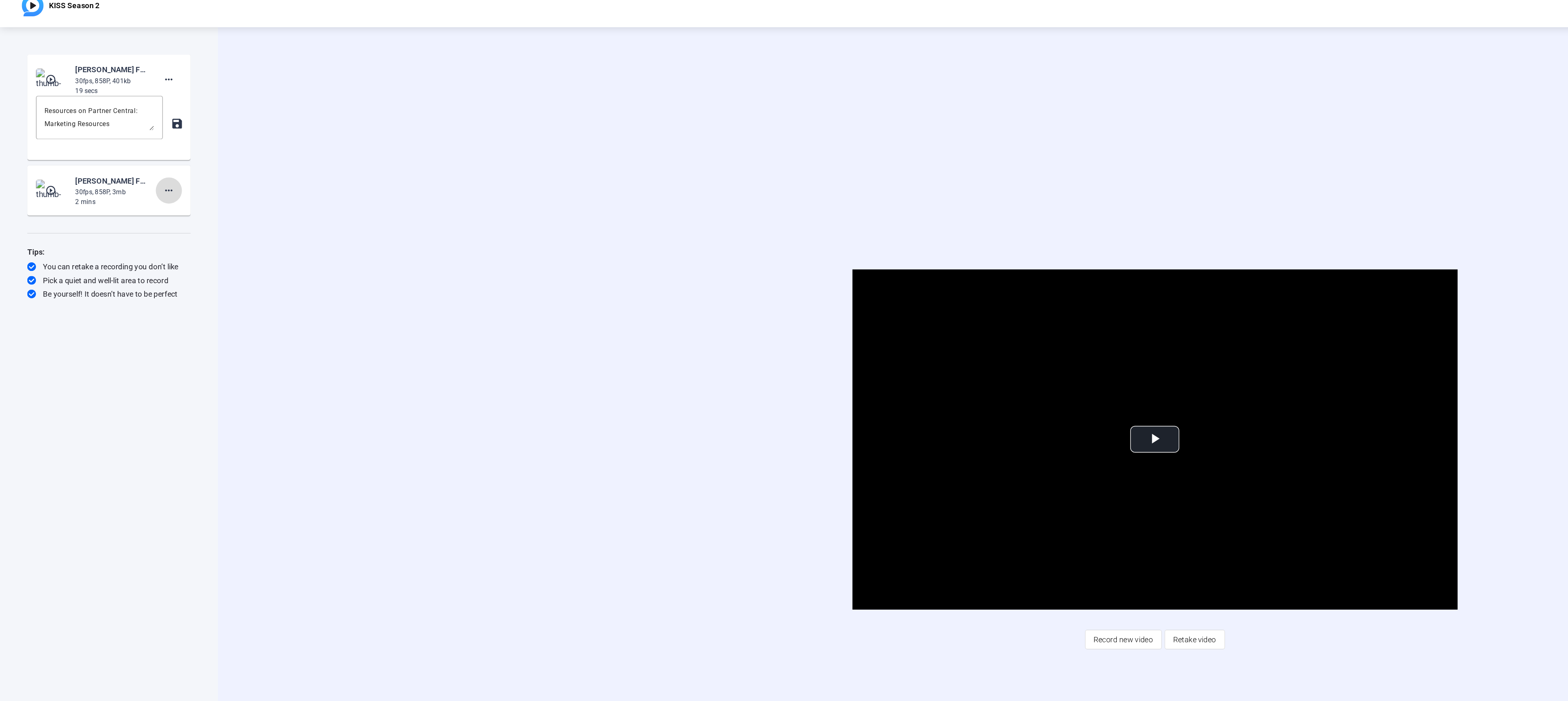
click at [123, 156] on mat-icon "more_horiz" at bounding box center [127, 155] width 10 height 10
click at [136, 181] on span "Retake" at bounding box center [140, 183] width 33 height 10
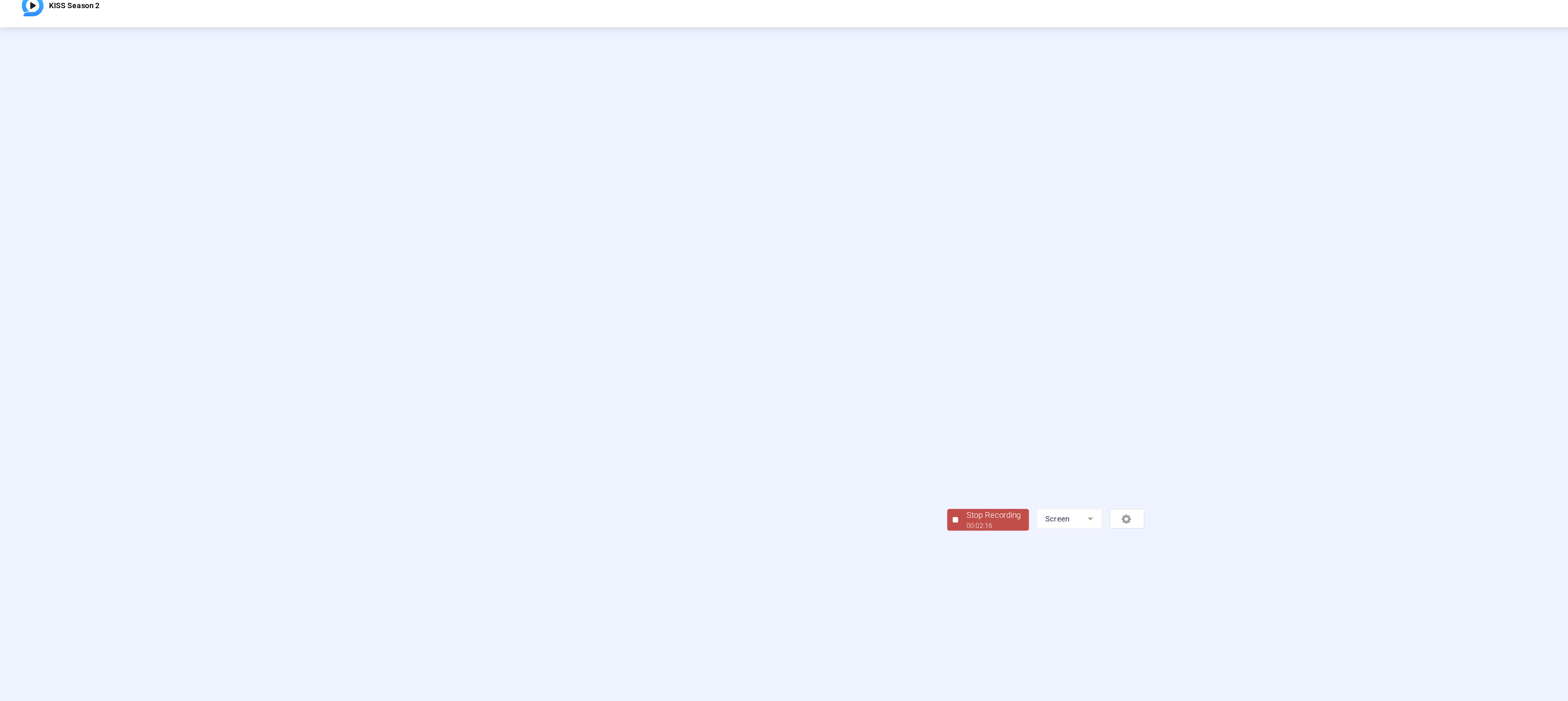
click at [724, 403] on div "Stop Recording" at bounding box center [744, 398] width 41 height 9
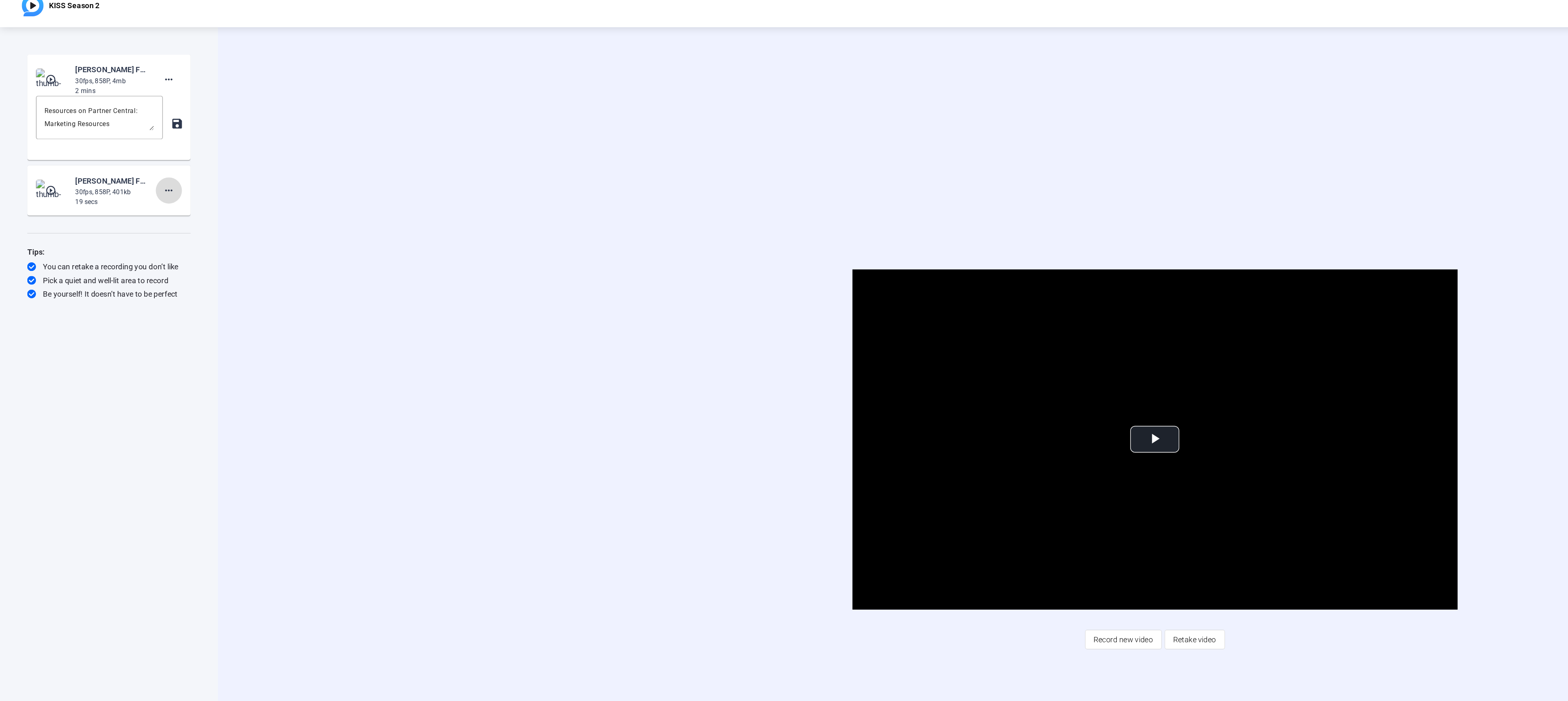
click at [124, 154] on mat-icon "more_horiz" at bounding box center [127, 155] width 10 height 10
click at [139, 182] on span "Retake" at bounding box center [140, 183] width 33 height 10
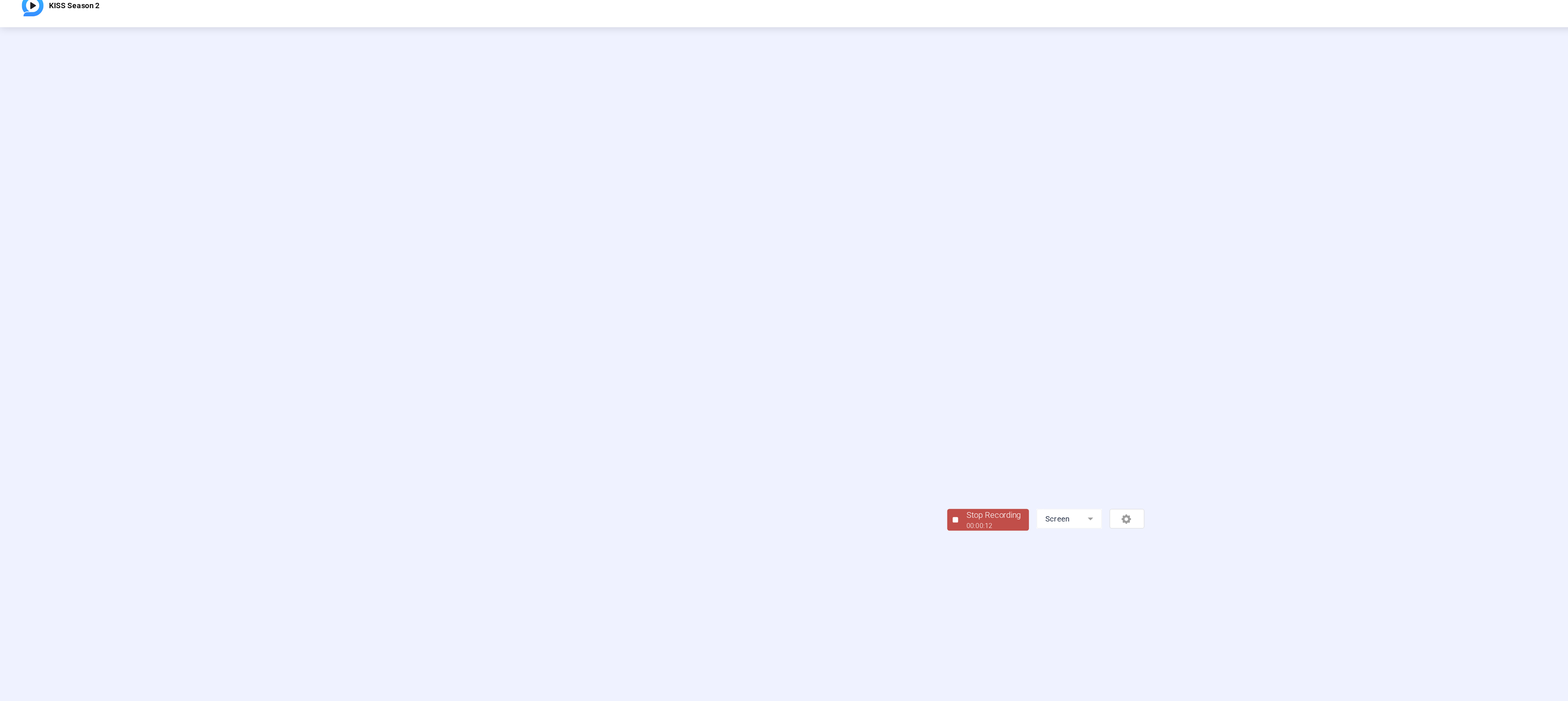
click at [724, 410] on div "00:00:12" at bounding box center [744, 406] width 41 height 7
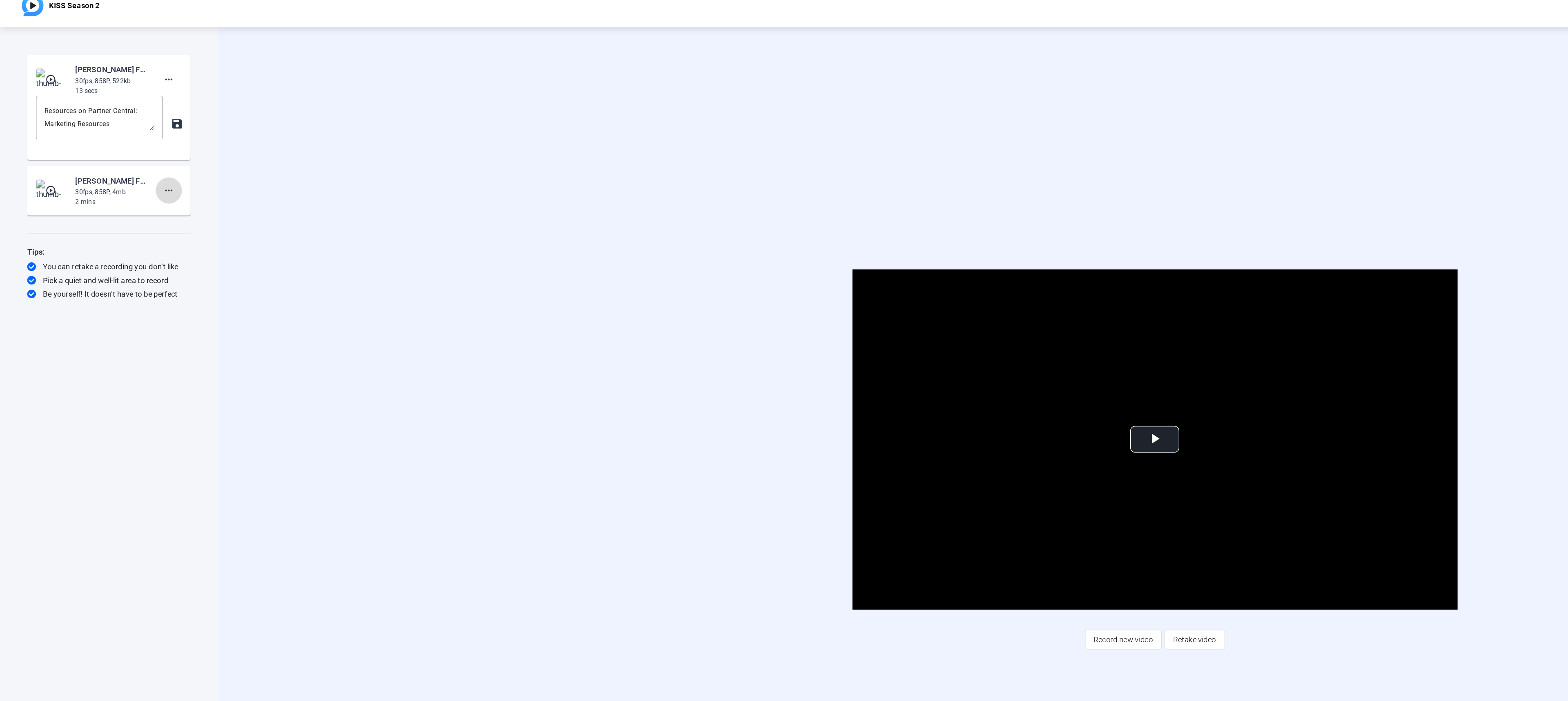
click at [124, 152] on mat-icon "more_horiz" at bounding box center [127, 155] width 10 height 10
click at [137, 182] on span "Retake" at bounding box center [140, 183] width 33 height 10
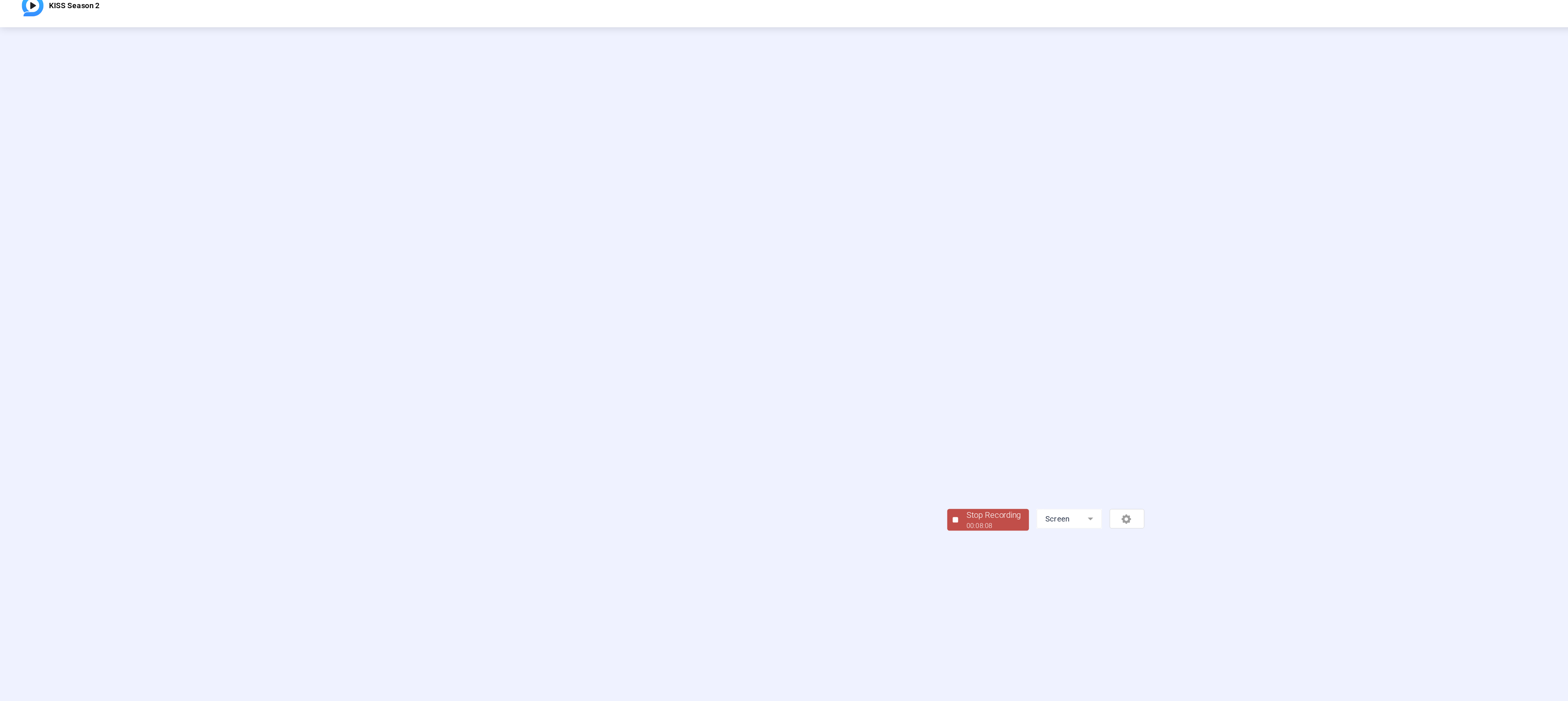
click at [718, 411] on span "Stop Recording 00:08:08" at bounding box center [744, 402] width 53 height 17
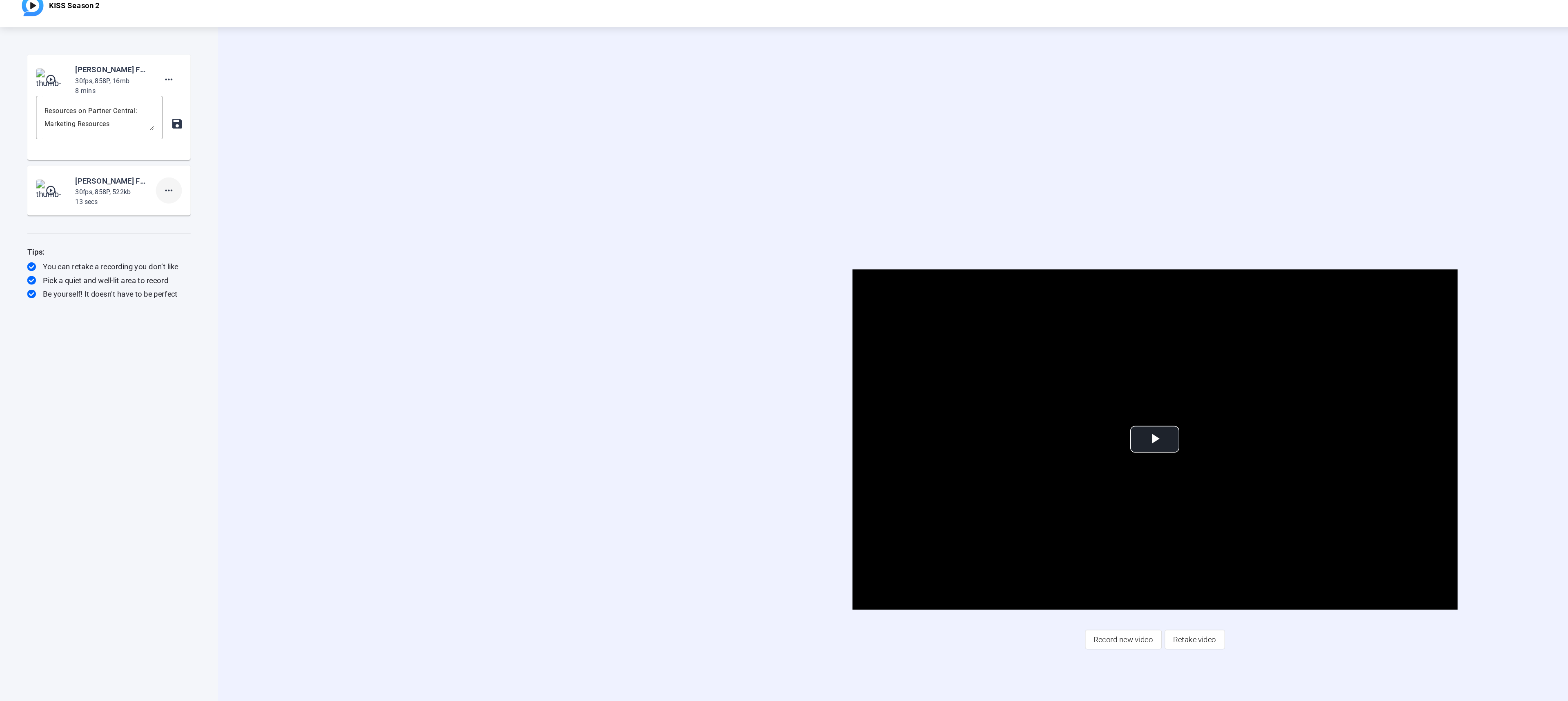
click at [120, 155] on span at bounding box center [127, 155] width 19 height 19
click at [133, 182] on span "Retake" at bounding box center [140, 183] width 33 height 10
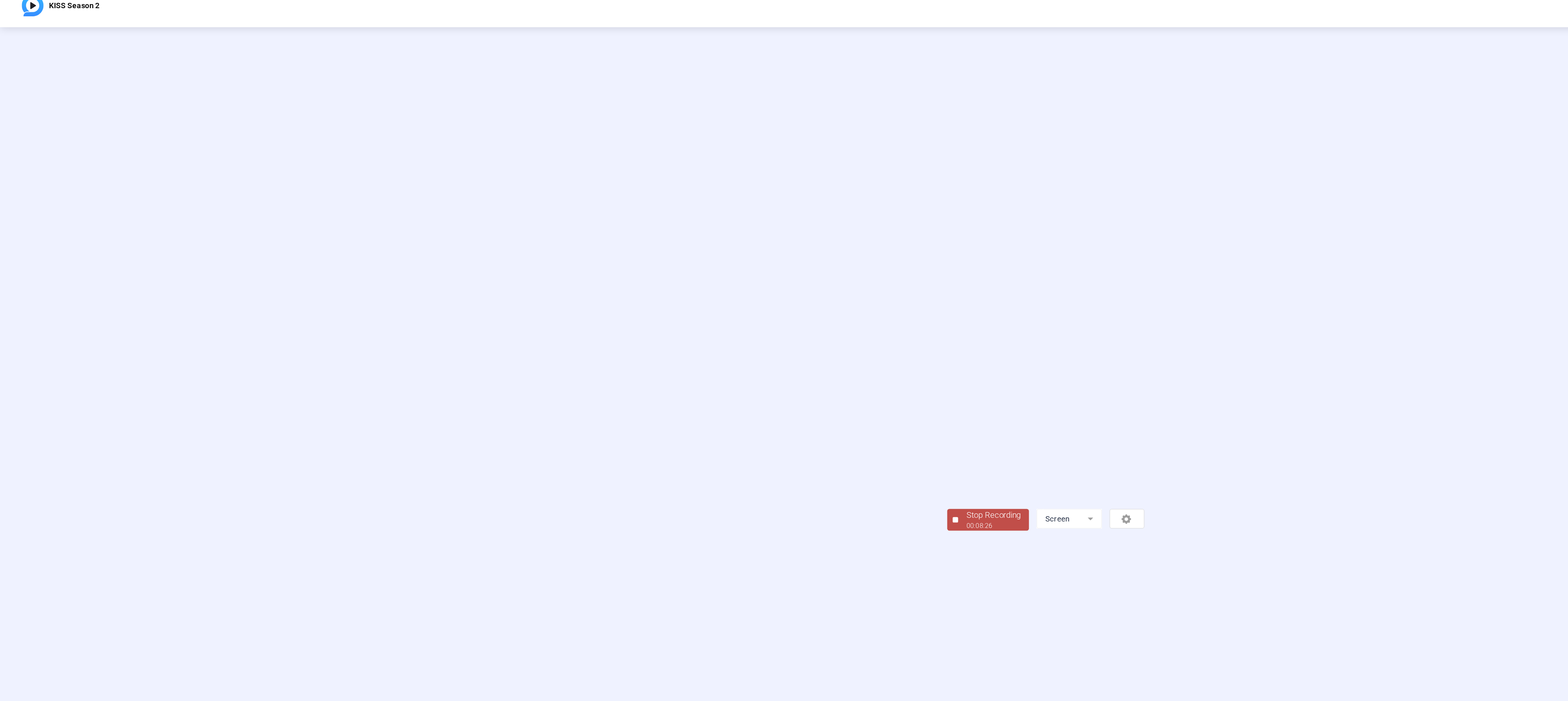
click at [724, 403] on div "Stop Recording" at bounding box center [744, 398] width 41 height 9
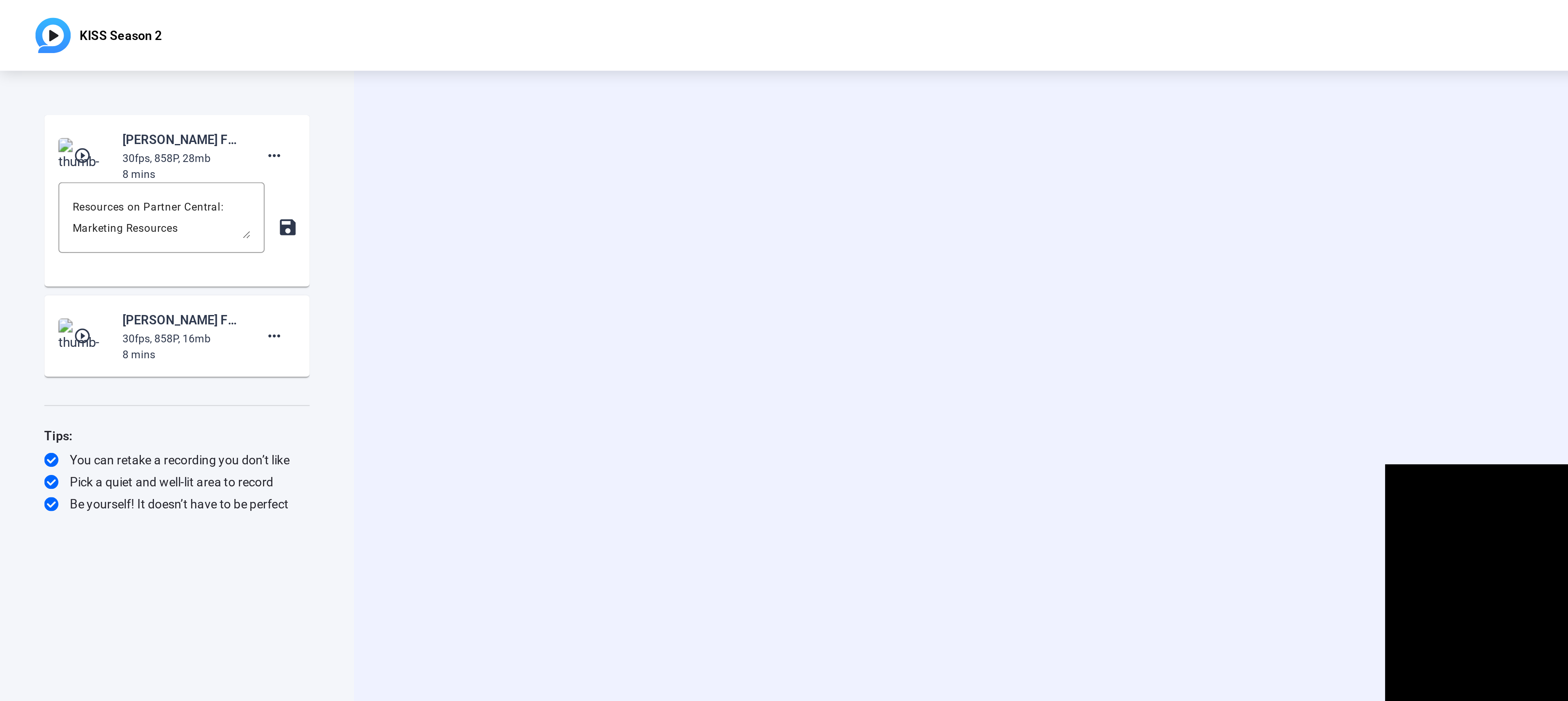
click at [40, 157] on mat-icon "play_circle_outline" at bounding box center [39, 155] width 10 height 8
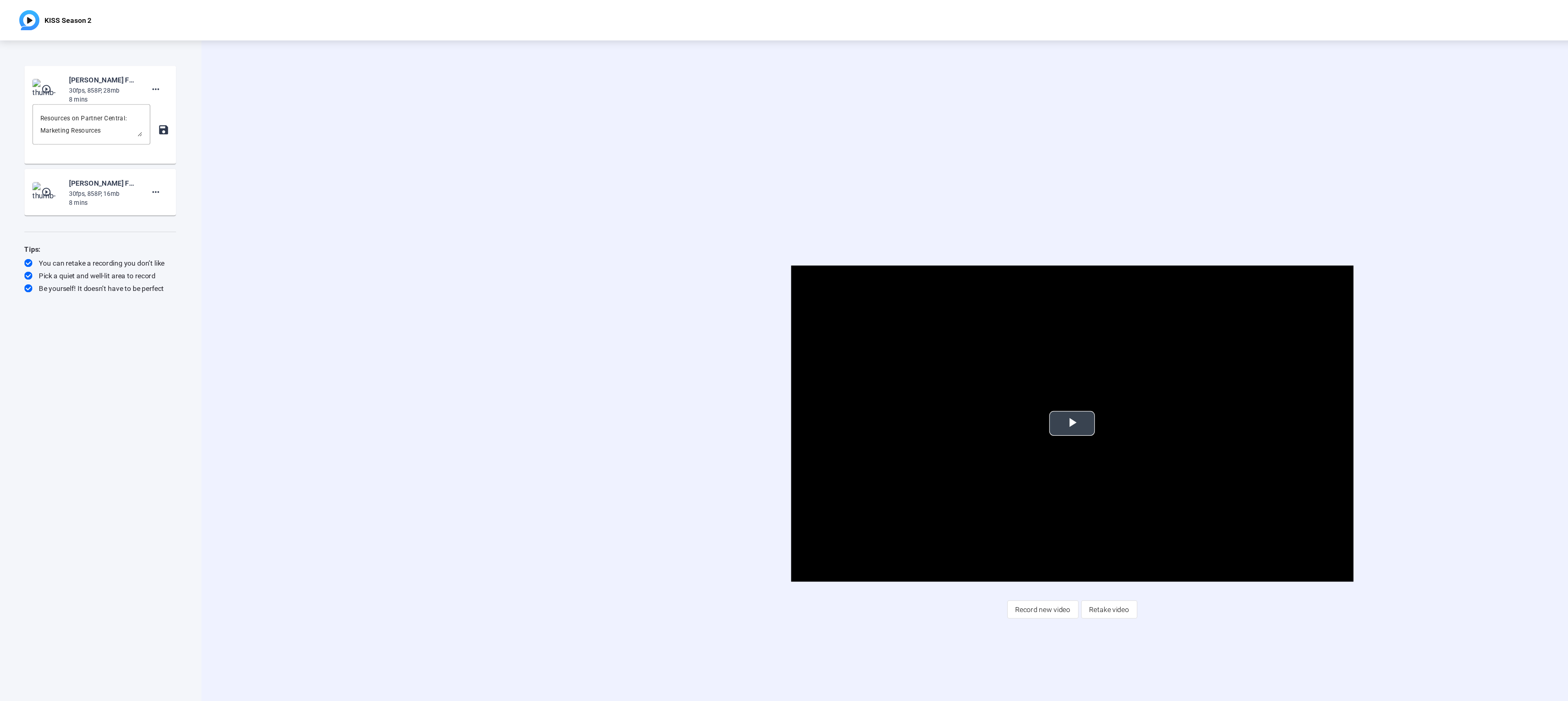
click at [866, 341] on span "Video Player" at bounding box center [866, 341] width 0 height 0
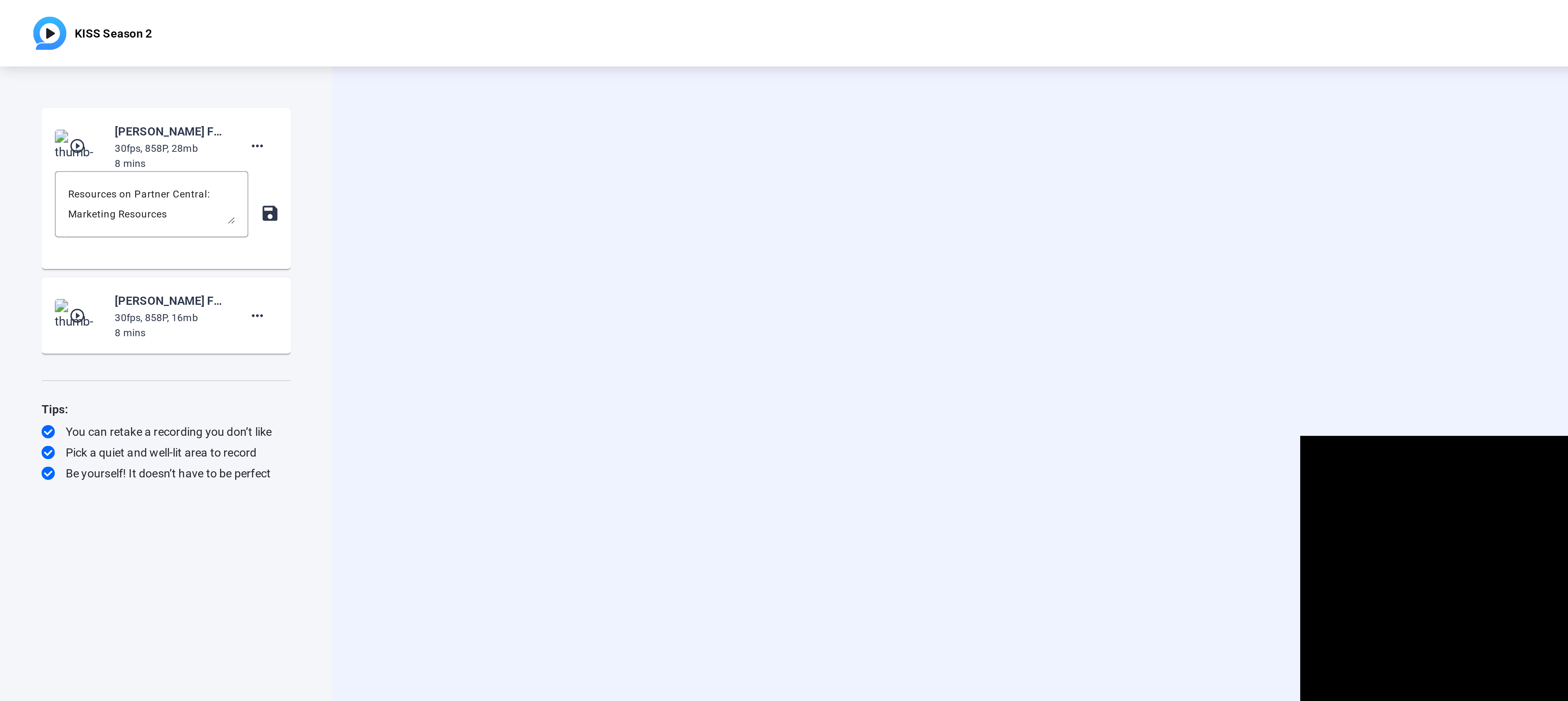
click at [36, 72] on mat-icon "play_circle_outline" at bounding box center [39, 71] width 10 height 8
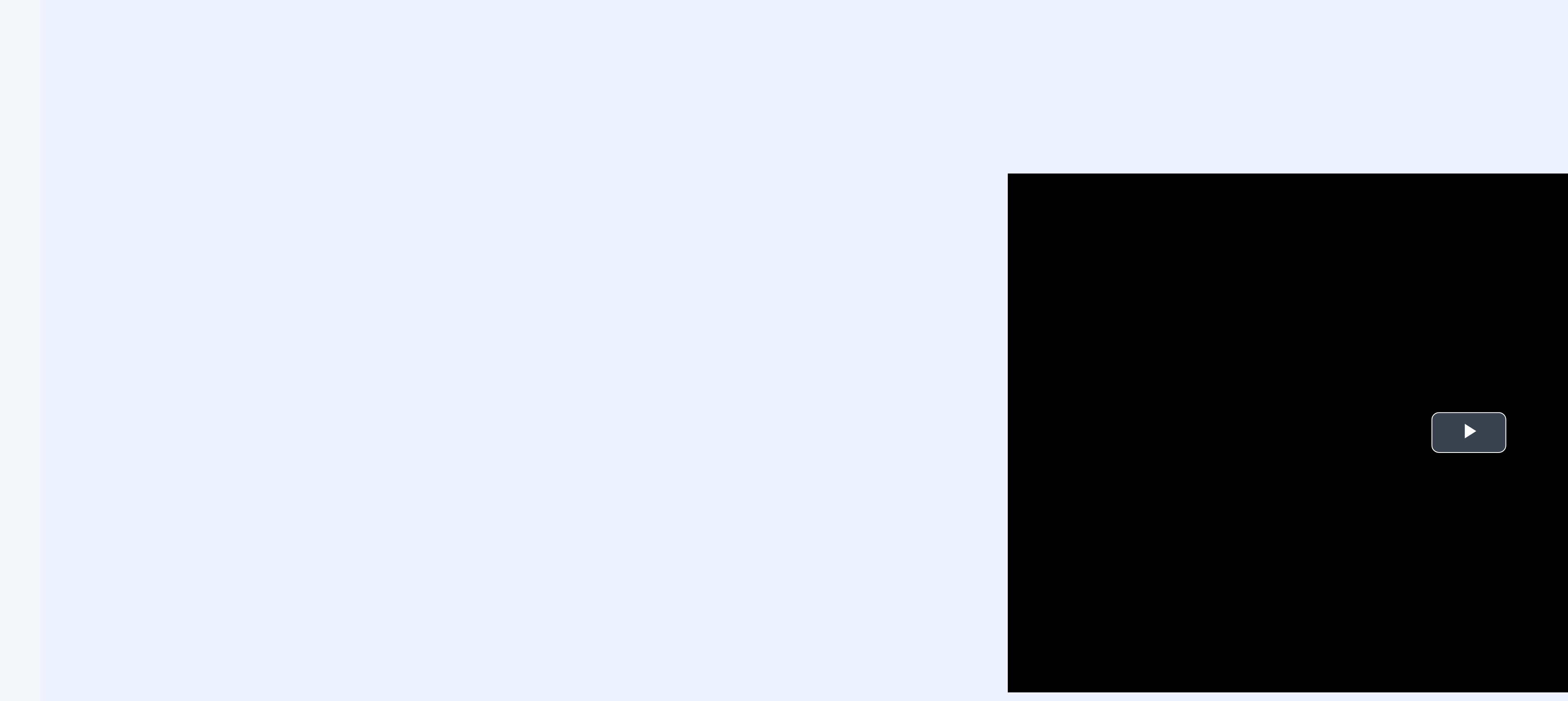
click at [866, 341] on span "Video Player" at bounding box center [866, 341] width 0 height 0
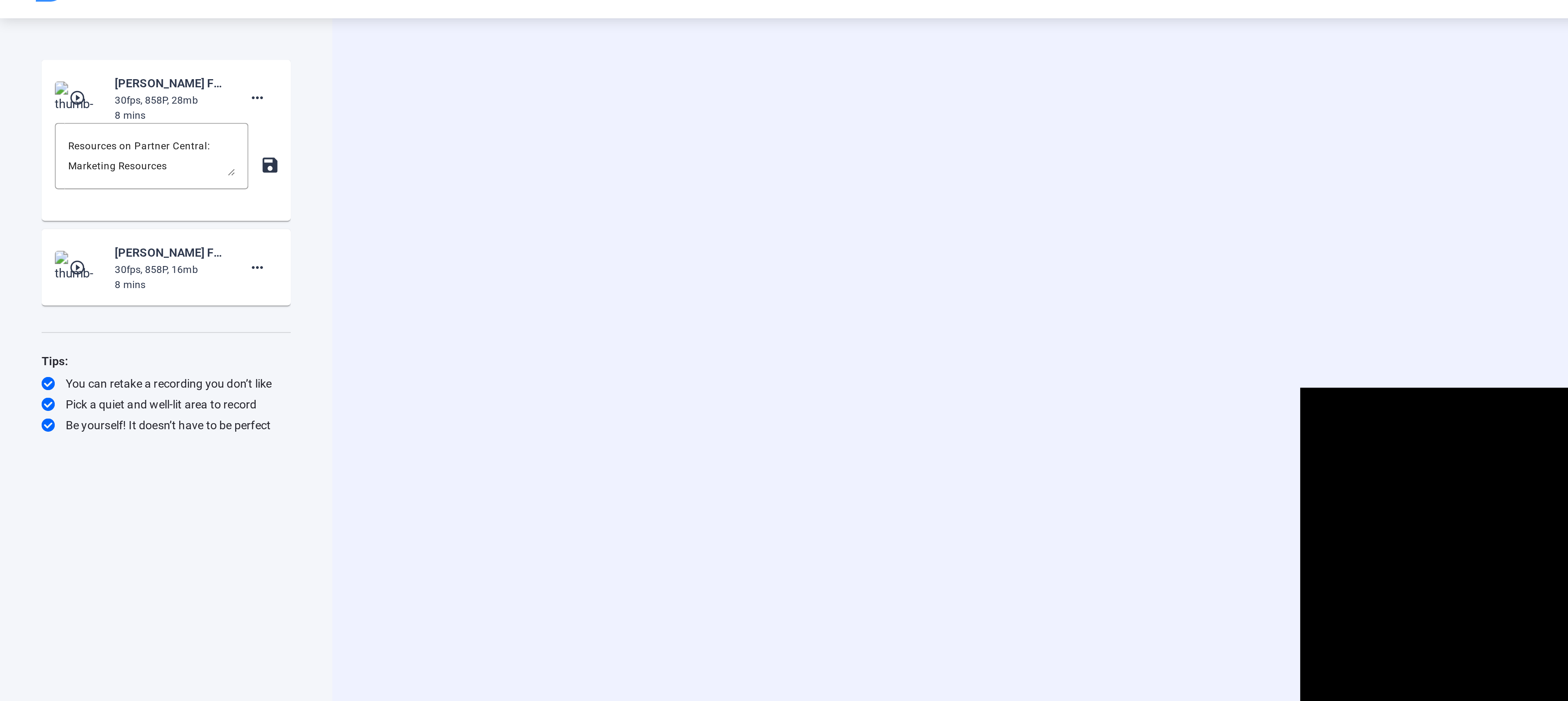
click at [39, 71] on mat-icon "play_circle_outline" at bounding box center [39, 71] width 10 height 8
click at [130, 69] on mat-icon "more_horiz" at bounding box center [127, 72] width 10 height 10
click at [139, 89] on span "Delete clip" at bounding box center [140, 89] width 33 height 10
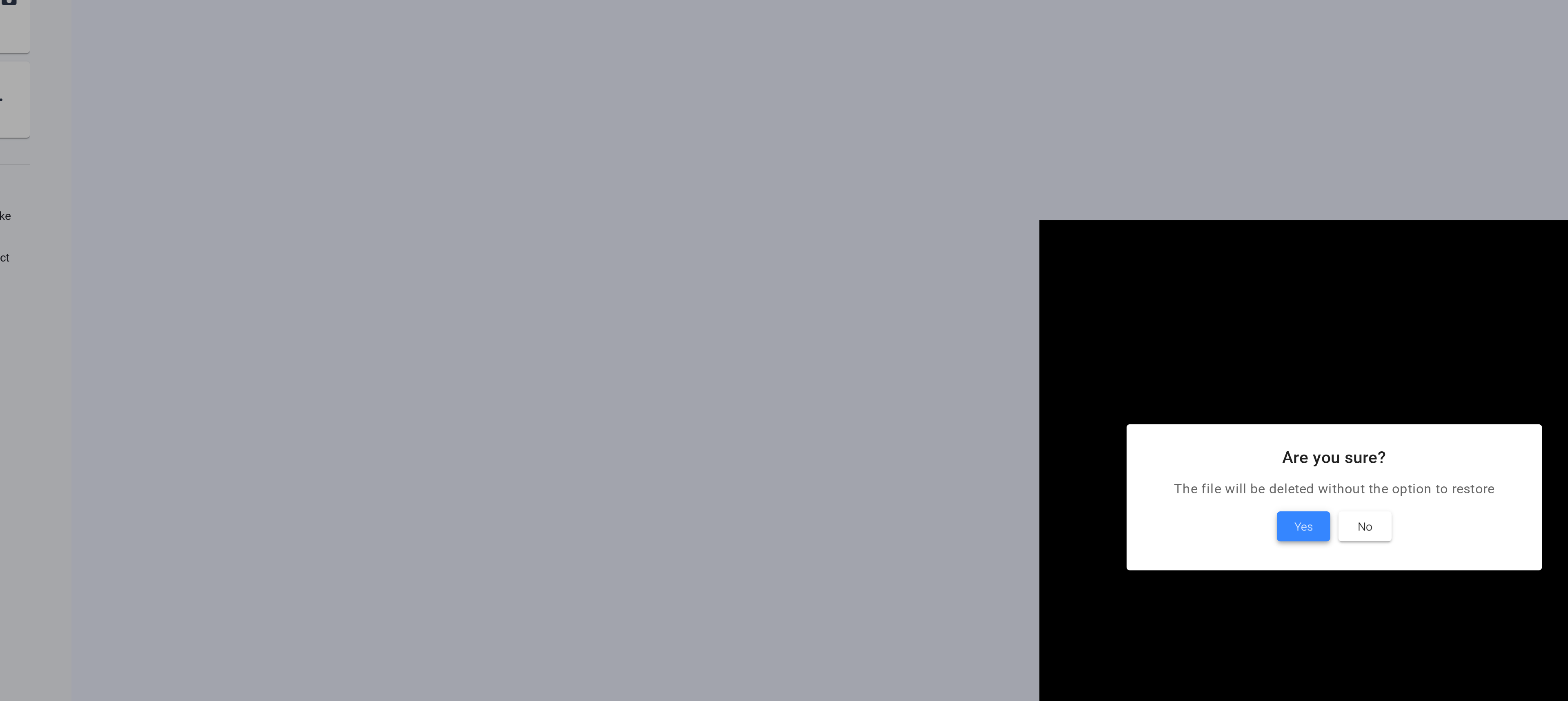
click at [767, 365] on span "Yes" at bounding box center [769, 365] width 9 height 10
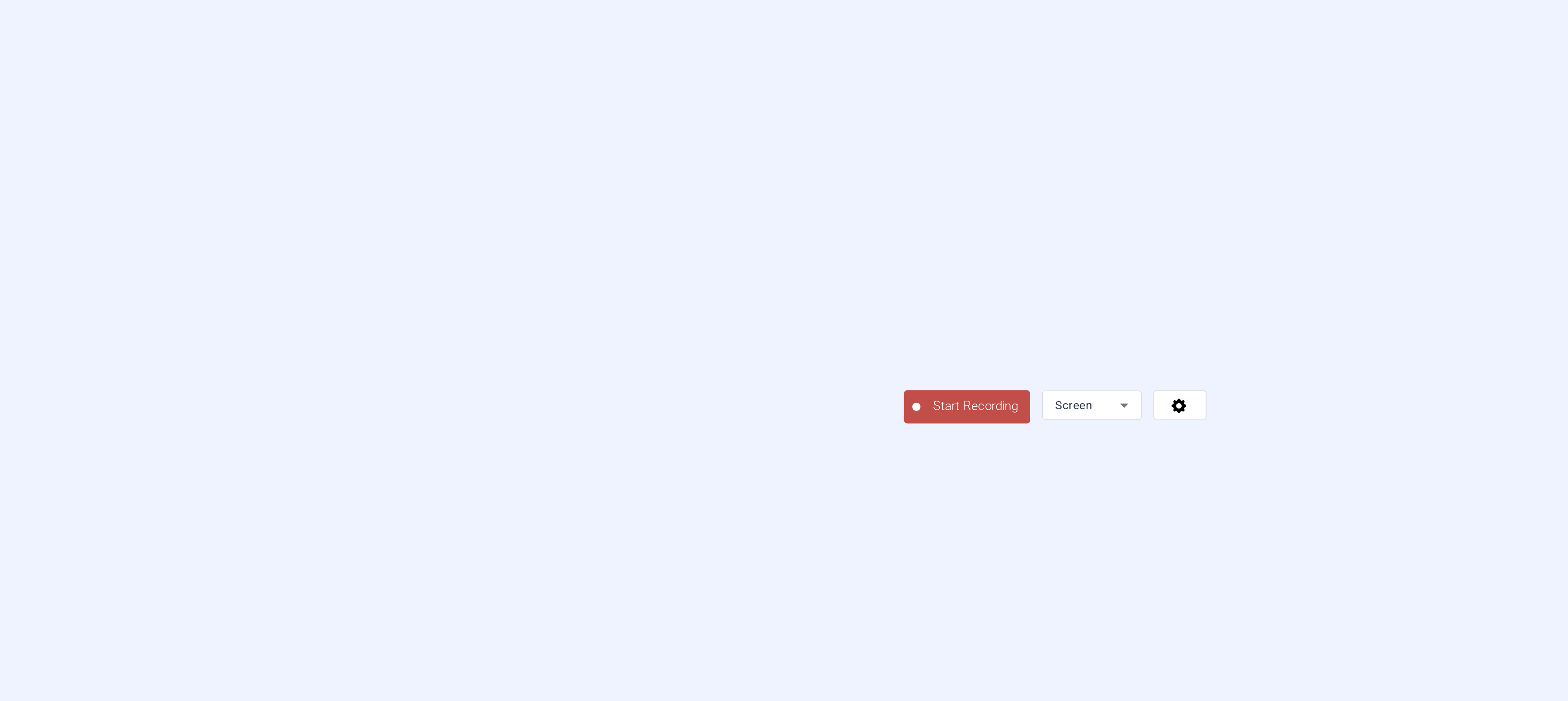
click at [796, 405] on div at bounding box center [797, 402] width 4 height 4
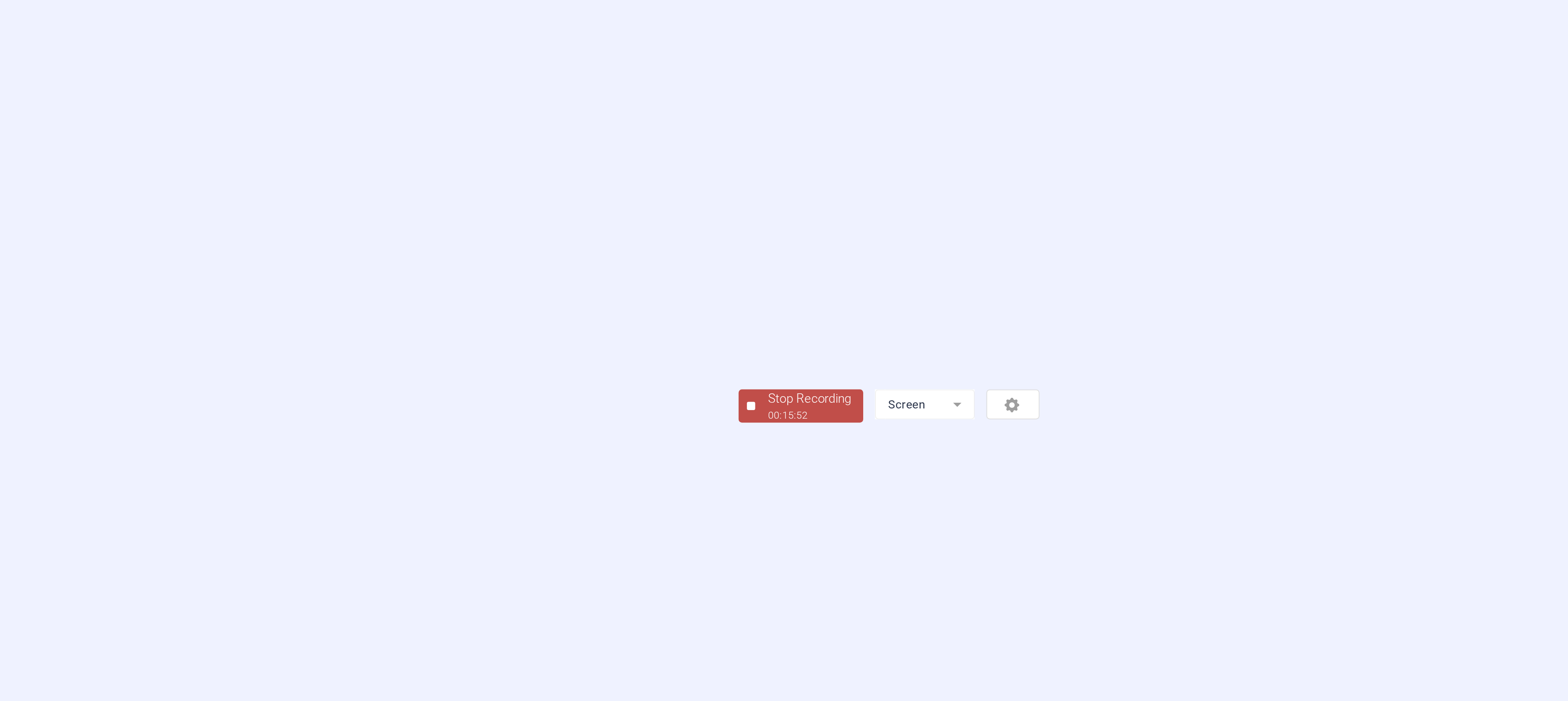
click at [724, 410] on div "00:15:52" at bounding box center [744, 406] width 41 height 7
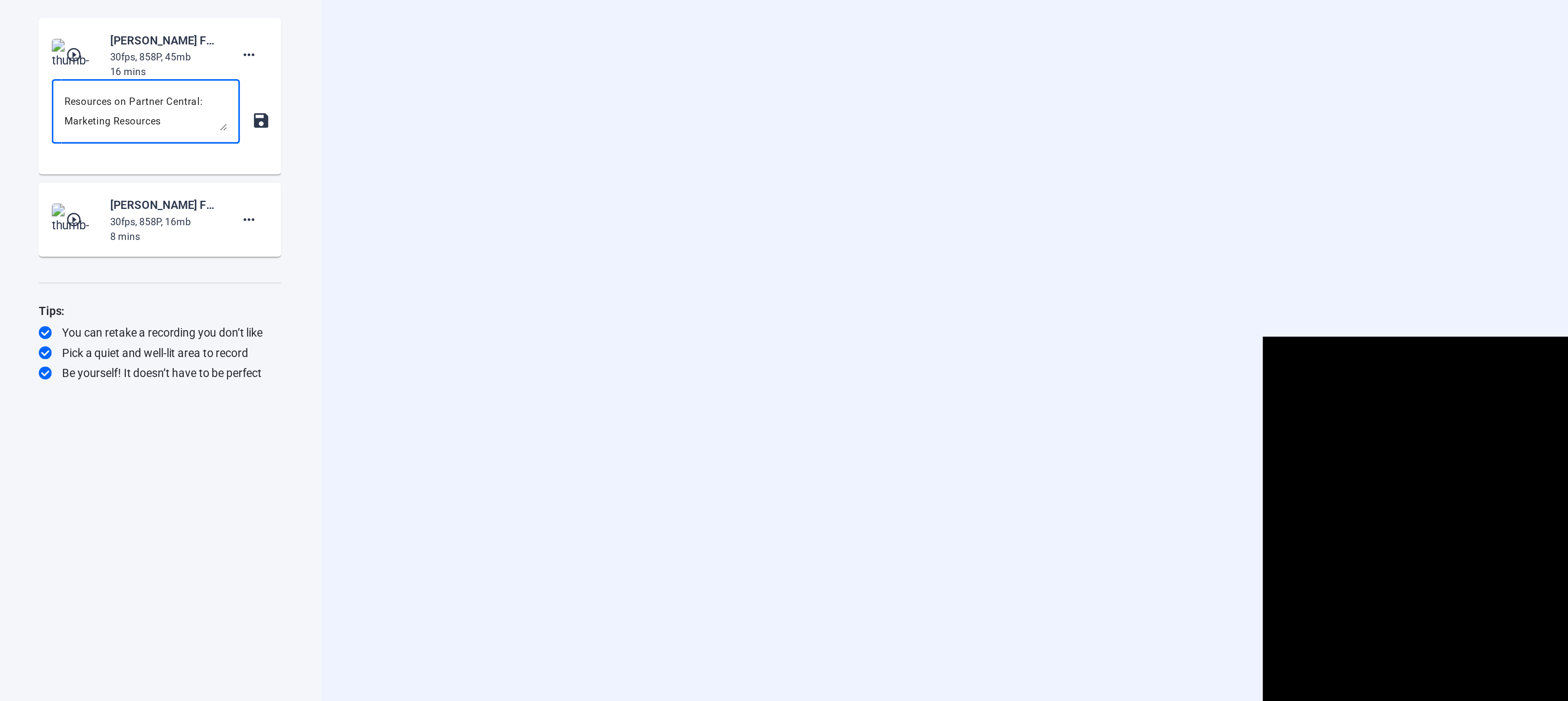
click at [86, 105] on textarea "Resources on Partner Central: Marketing Resources" at bounding box center [74, 100] width 82 height 19
click at [55, 105] on textarea "Resources on Partner Central: Marketing Resources" at bounding box center [74, 100] width 82 height 19
type textarea "Resources on Partner Central: Marketing & Sales Resources"
click at [131, 107] on mat-icon "save" at bounding box center [132, 105] width 9 height 10
click at [133, 145] on span at bounding box center [127, 155] width 19 height 19
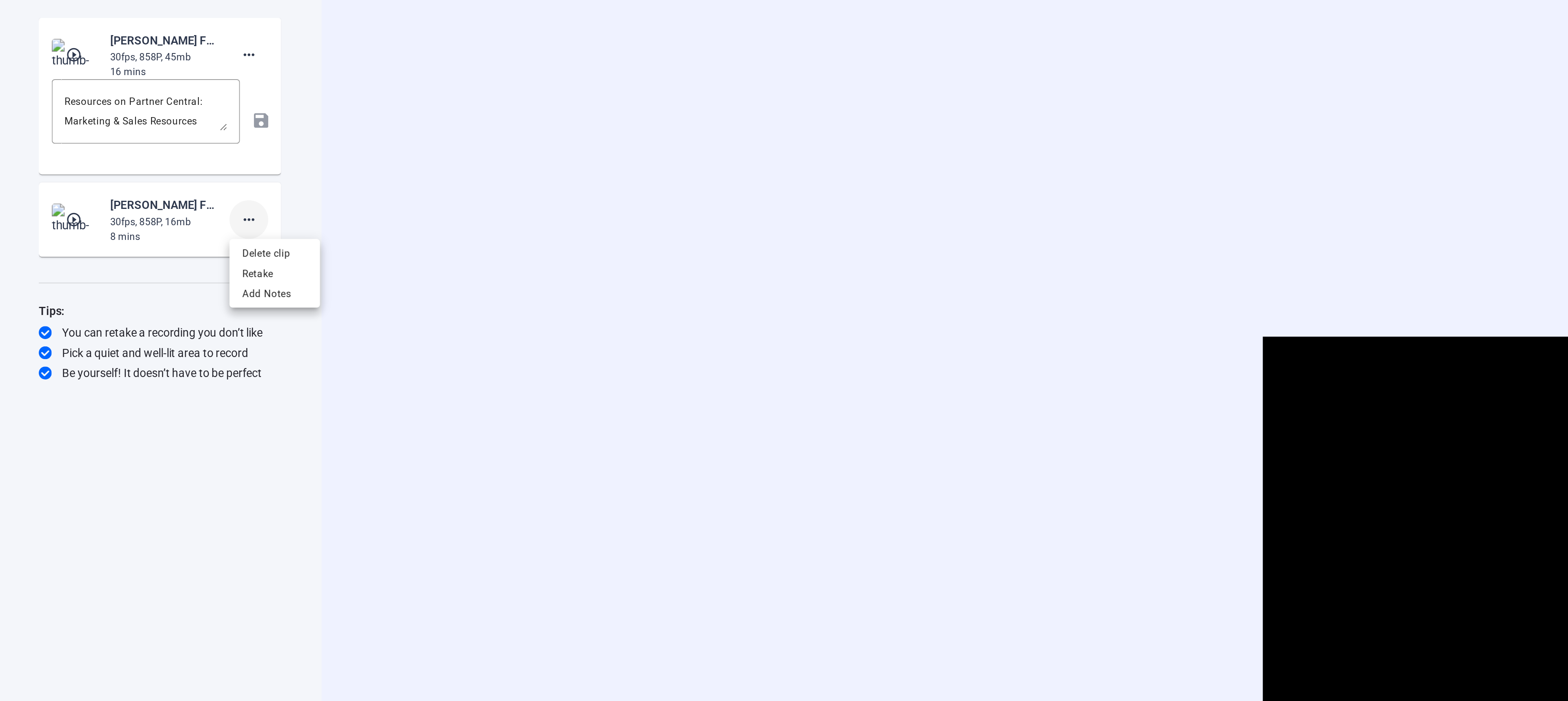
click at [133, 145] on div at bounding box center [784, 350] width 1568 height 701
click at [105, 166] on div "8 mins" at bounding box center [84, 164] width 55 height 7
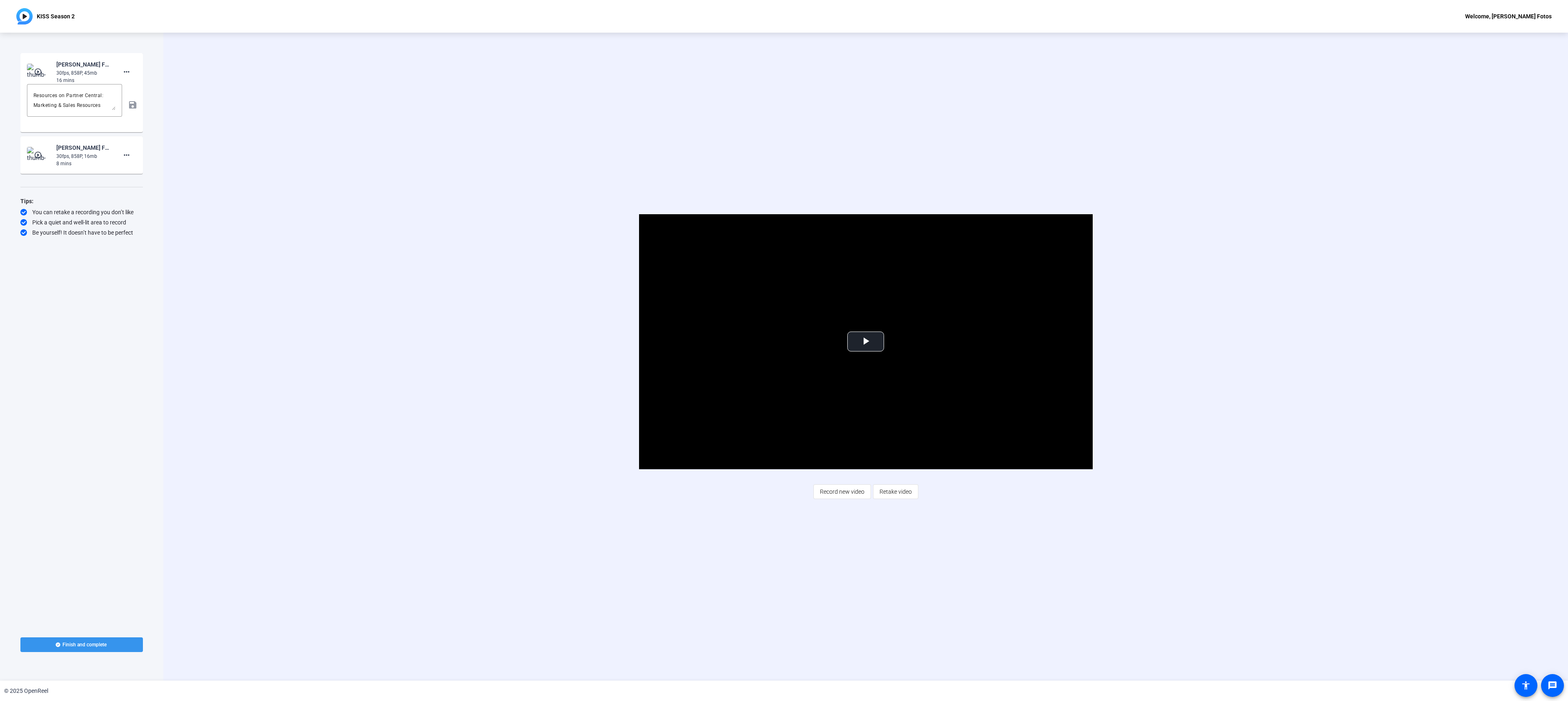
click at [36, 70] on mat-icon "play_circle_outline" at bounding box center [39, 71] width 10 height 8
click at [866, 341] on span "Video Player" at bounding box center [866, 341] width 0 height 0
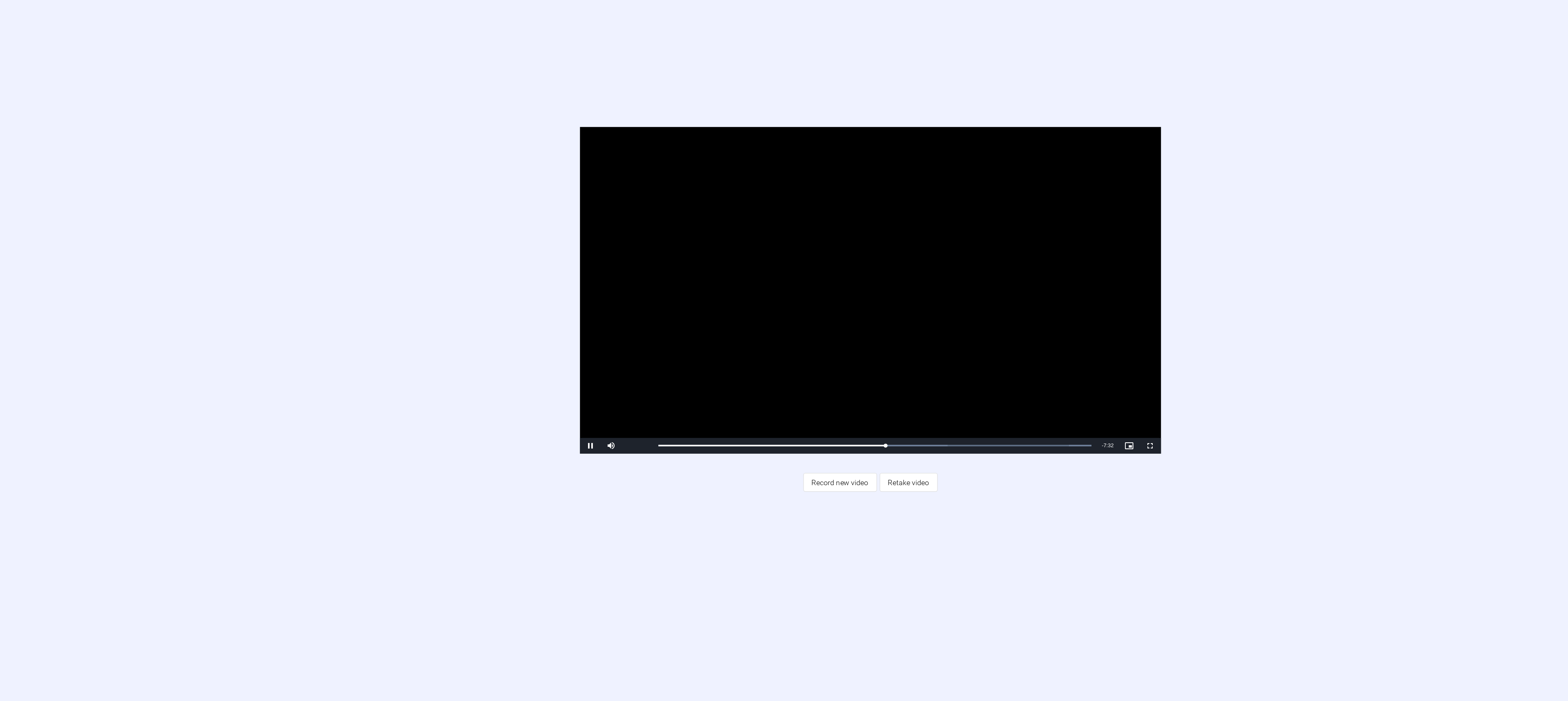
click at [775, 353] on video "Video Player" at bounding box center [866, 341] width 453 height 255
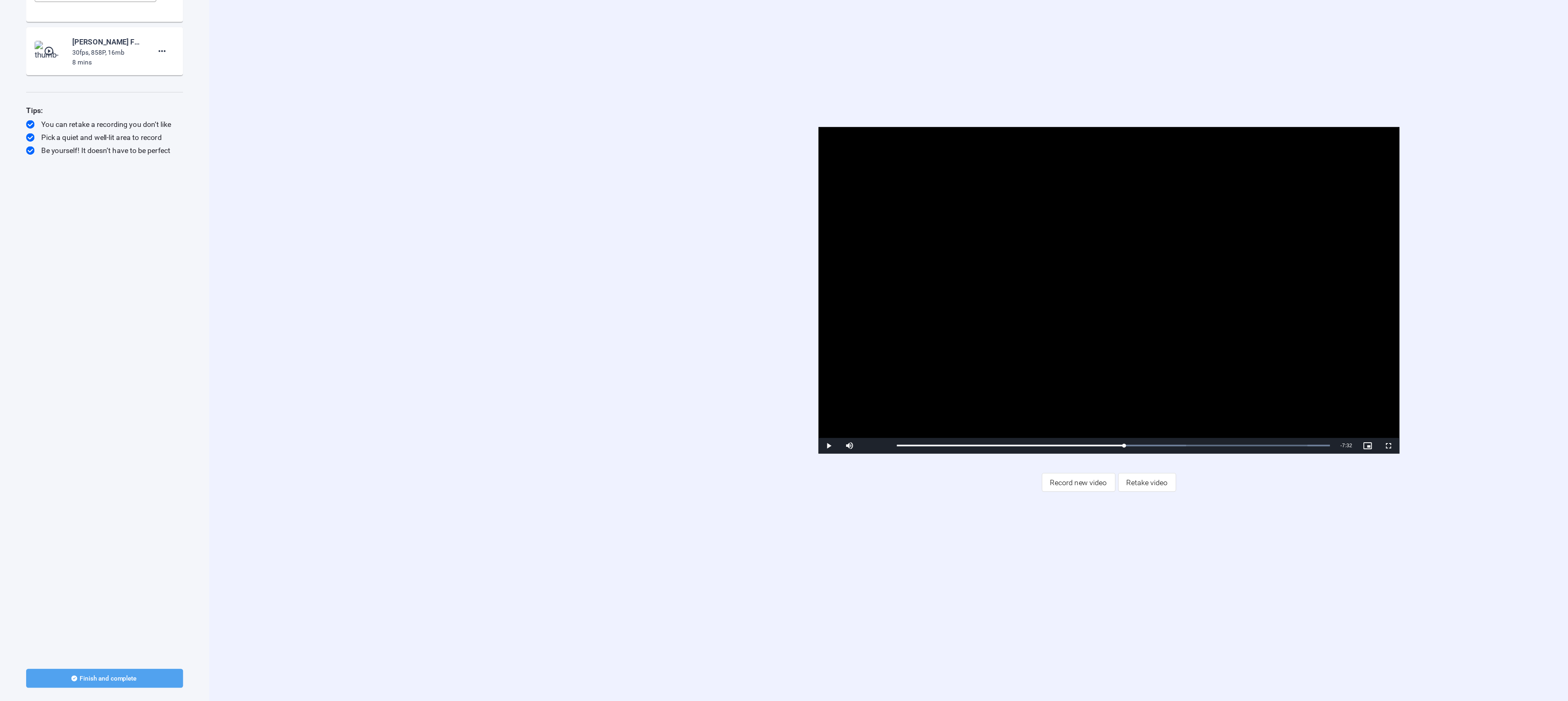
click at [99, 644] on span "Finish and complete" at bounding box center [85, 645] width 44 height 7
